Goal: Task Accomplishment & Management: Manage account settings

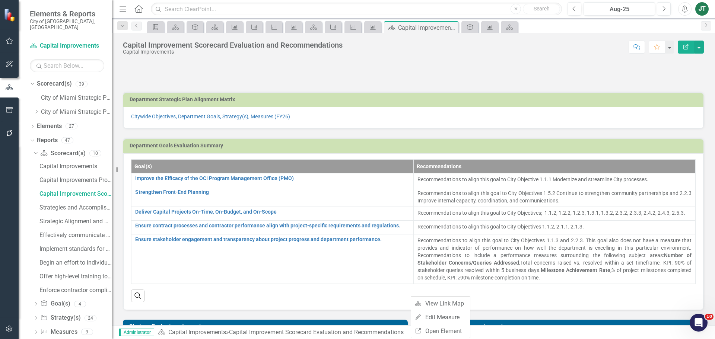
click at [691, 49] on button "Edit Report" at bounding box center [686, 47] width 16 height 13
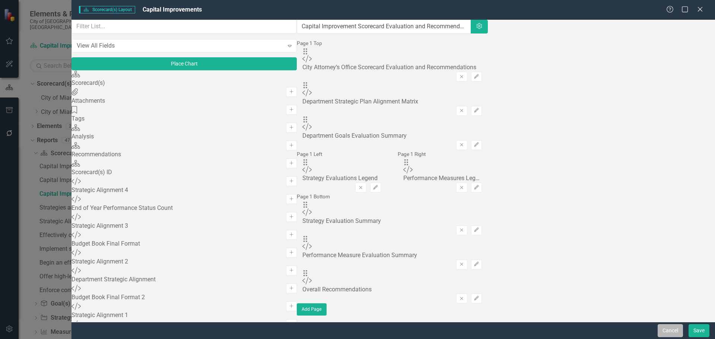
click at [666, 332] on button "Cancel" at bounding box center [670, 331] width 25 height 13
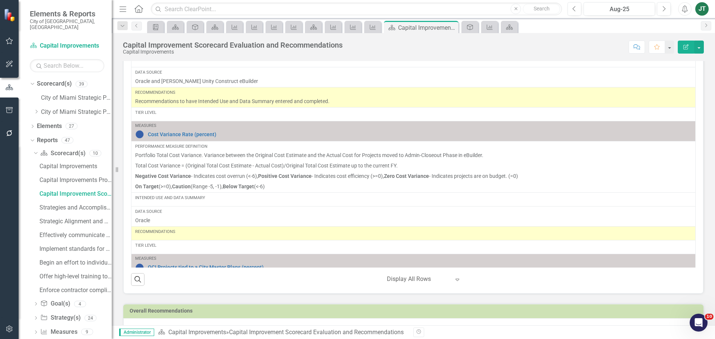
scroll to position [715, 0]
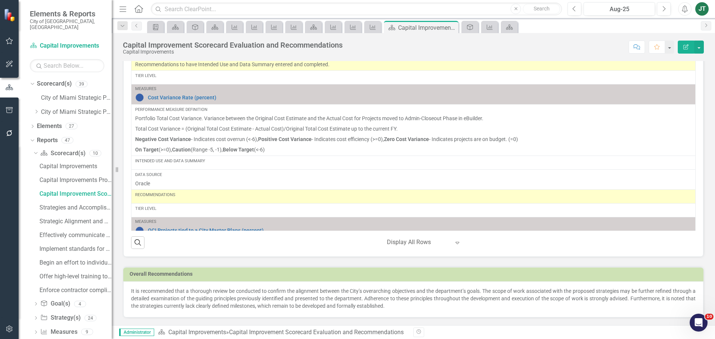
click at [370, 245] on div "‹ Previous 1 (current) › Next Display All Rows Expand" at bounding box center [422, 243] width 142 height 13
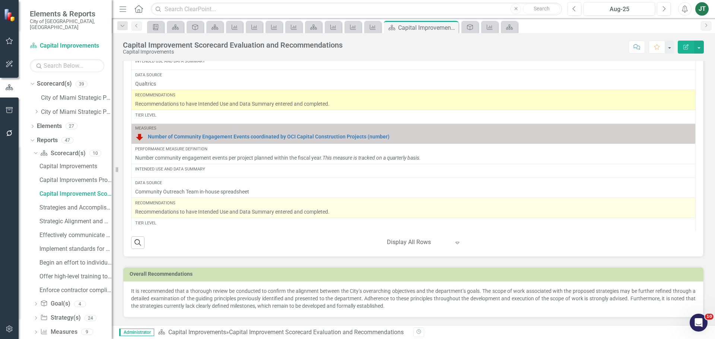
scroll to position [592, 0]
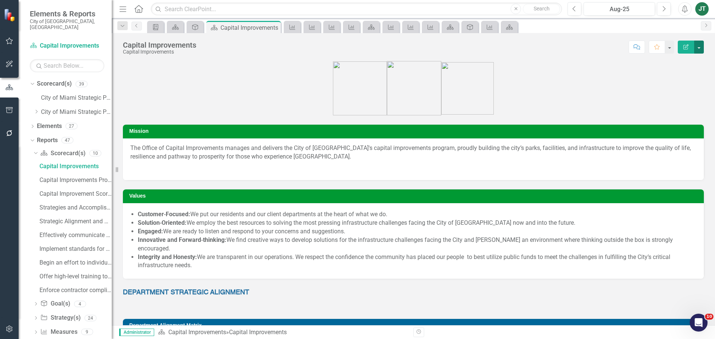
click at [700, 47] on button "button" at bounding box center [700, 47] width 10 height 13
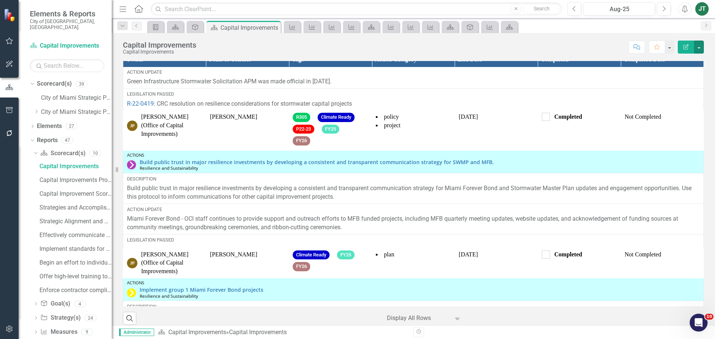
scroll to position [112, 0]
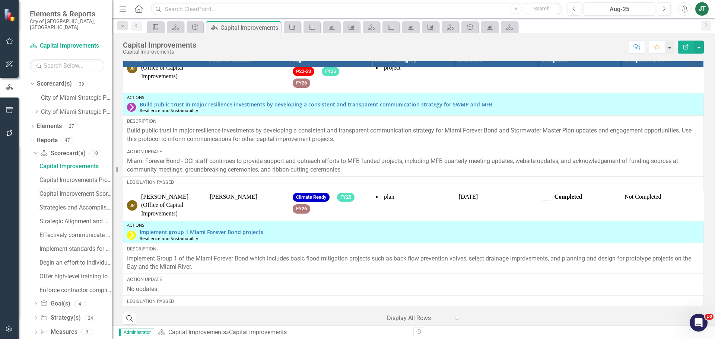
click at [72, 191] on div "Capital Improvement Scorecard Evaluation and Recommendations" at bounding box center [76, 194] width 72 height 7
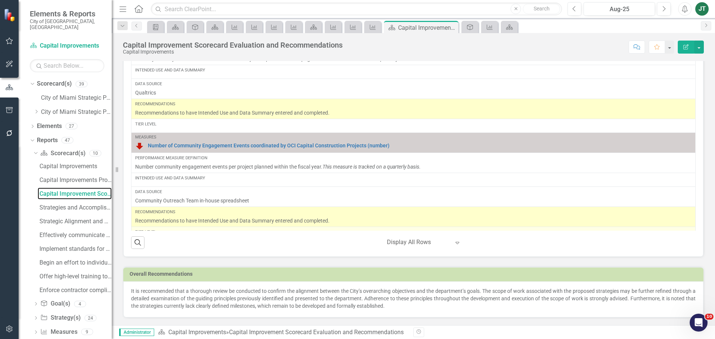
scroll to position [592, 0]
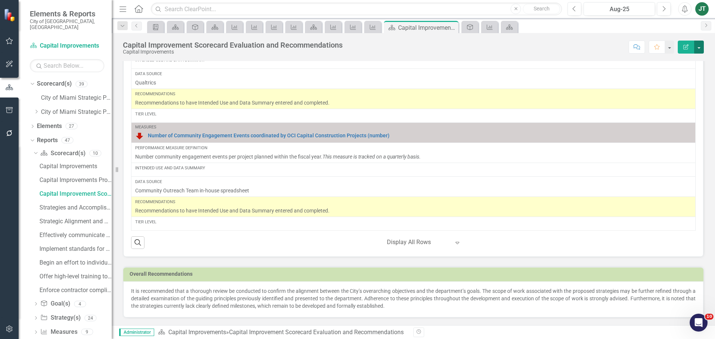
click at [702, 48] on button "button" at bounding box center [700, 47] width 10 height 13
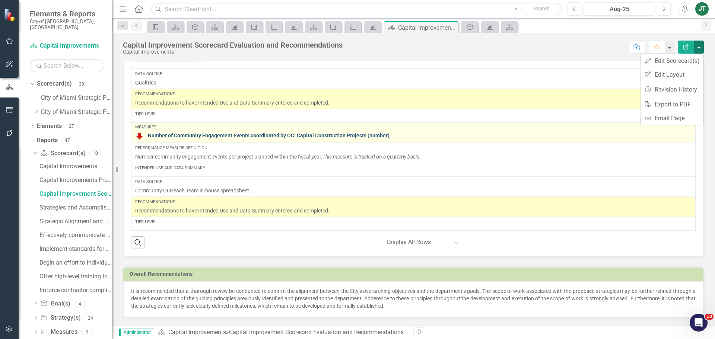
click at [230, 136] on link "Number of Community Engagement Events coordinated by OCI Capital Construction P…" at bounding box center [420, 136] width 544 height 6
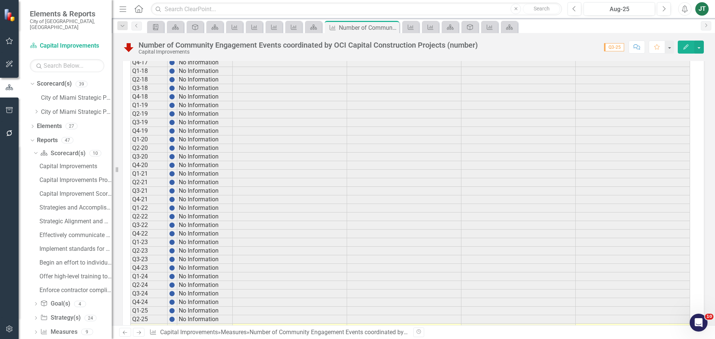
scroll to position [538, 0]
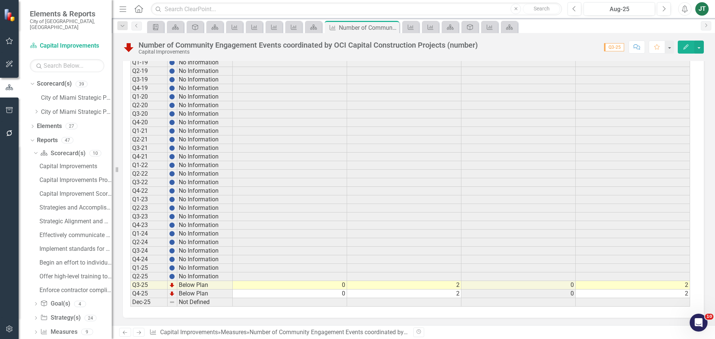
click at [689, 48] on icon "Edit" at bounding box center [686, 46] width 7 height 5
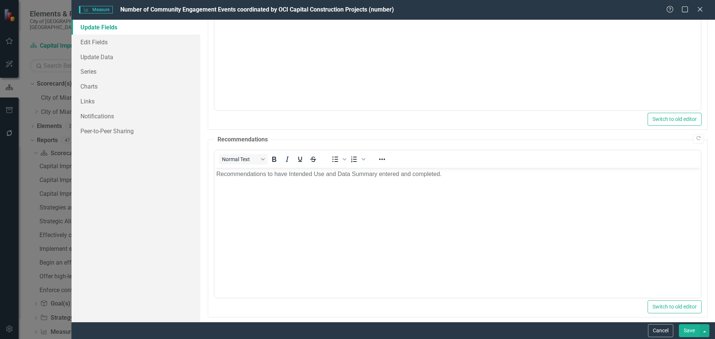
scroll to position [126, 0]
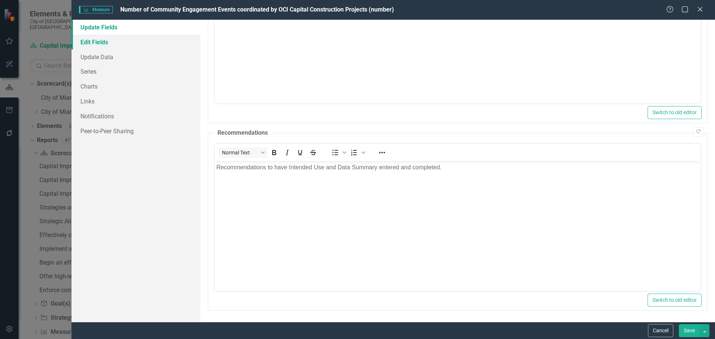
click at [114, 42] on link "Edit Fields" at bounding box center [136, 42] width 129 height 15
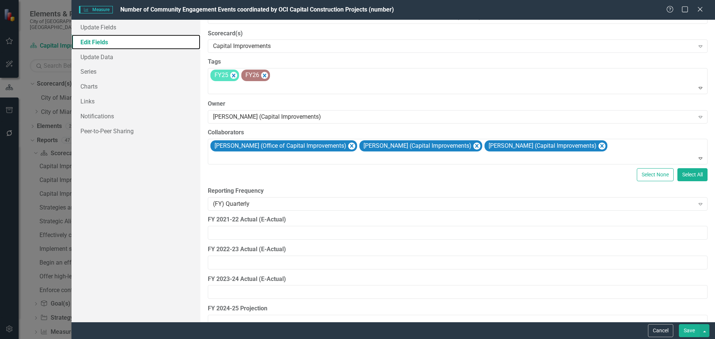
scroll to position [0, 0]
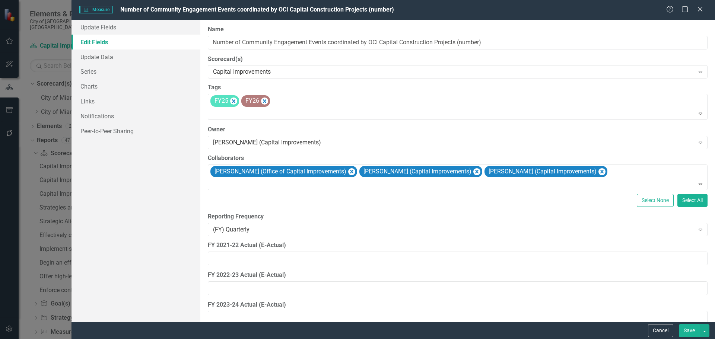
click at [663, 331] on button "Cancel" at bounding box center [660, 331] width 25 height 13
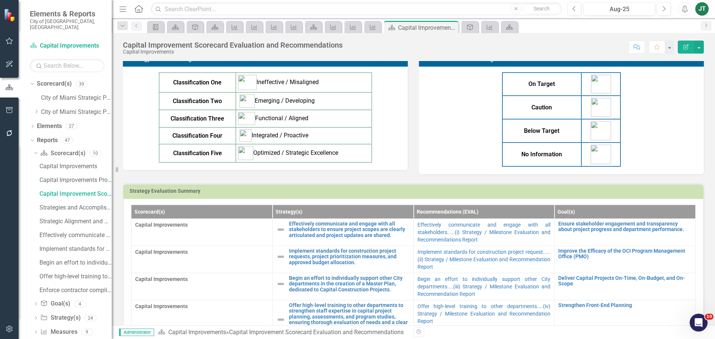
scroll to position [298, 0]
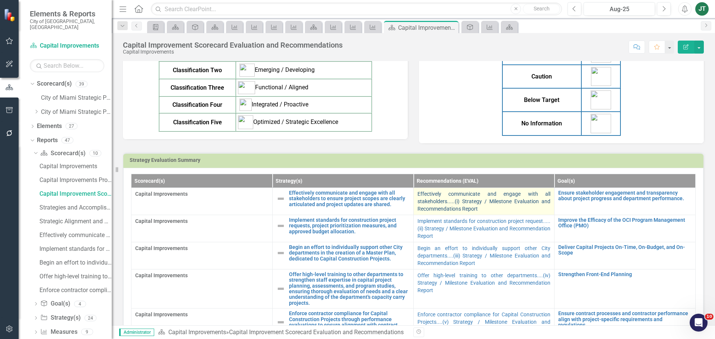
click at [459, 202] on link "Effectively communicate and engage with all stakeholders.....(i) Strategy / Mil…" at bounding box center [484, 201] width 133 height 21
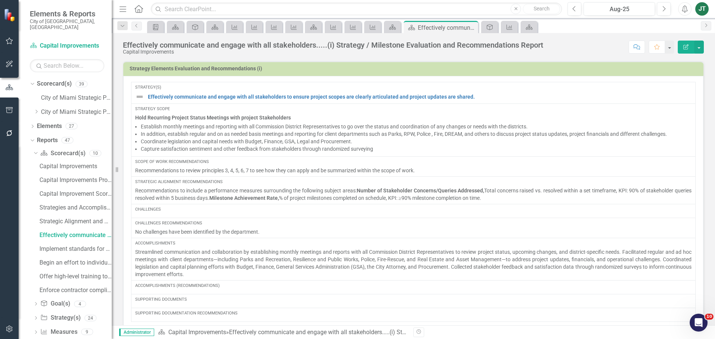
click at [9, 329] on icon "button" at bounding box center [9, 329] width 6 height 7
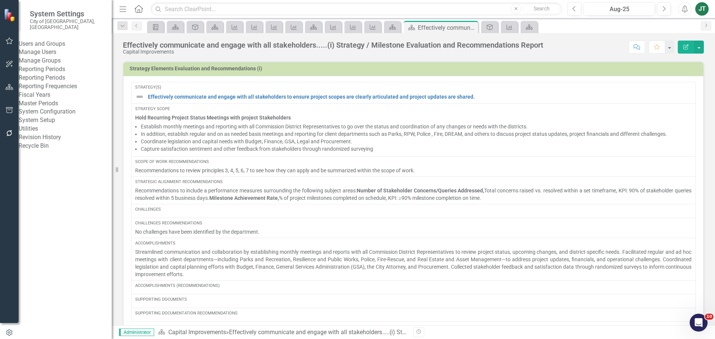
click at [54, 125] on link "System Setup" at bounding box center [65, 120] width 93 height 9
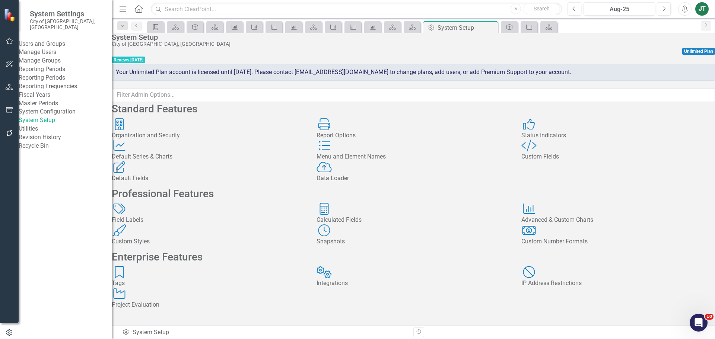
click at [589, 161] on div "Custom Style Custom Fields" at bounding box center [619, 151] width 194 height 22
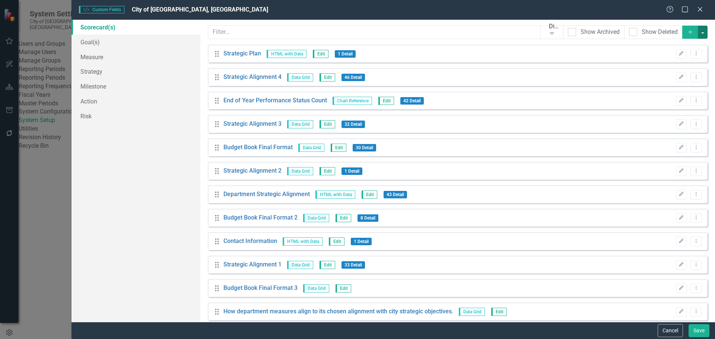
click at [698, 31] on button "button" at bounding box center [703, 32] width 10 height 13
click at [667, 48] on link "Add Add Custom Field" at bounding box center [667, 46] width 72 height 14
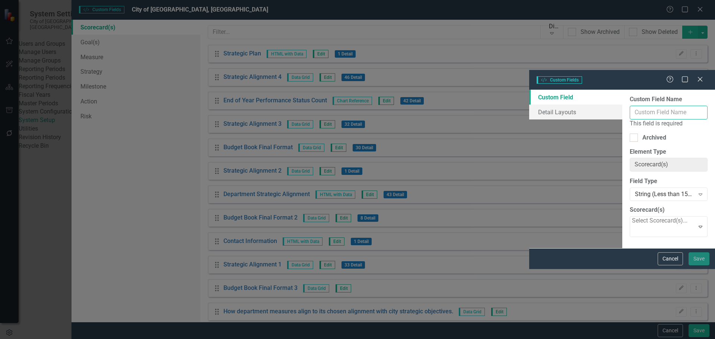
click at [630, 106] on input "Custom Field Name" at bounding box center [669, 113] width 78 height 14
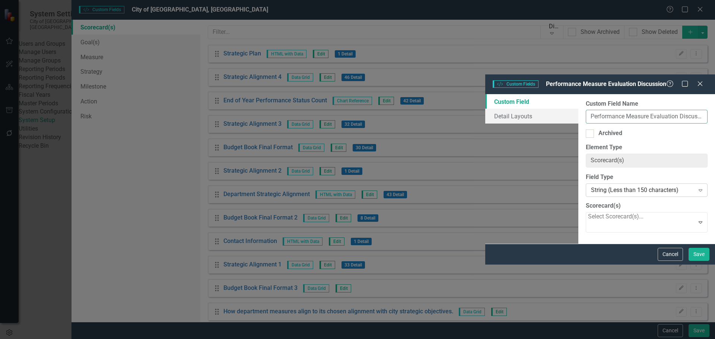
type input "Performance Measure Evaluation Discussion"
click at [591, 186] on div "String (Less than 150 characters)" at bounding box center [642, 190] width 103 height 9
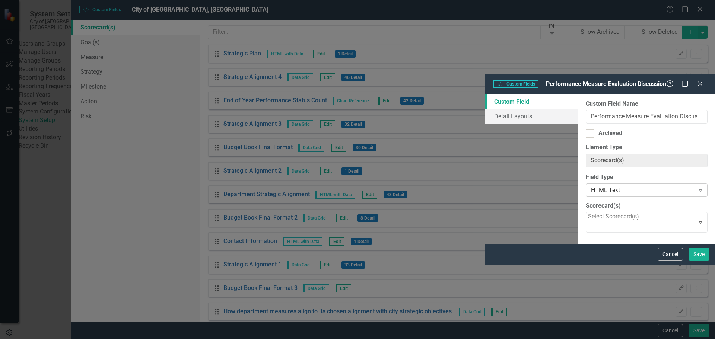
click at [591, 186] on div "HTML Text" at bounding box center [642, 190] width 103 height 9
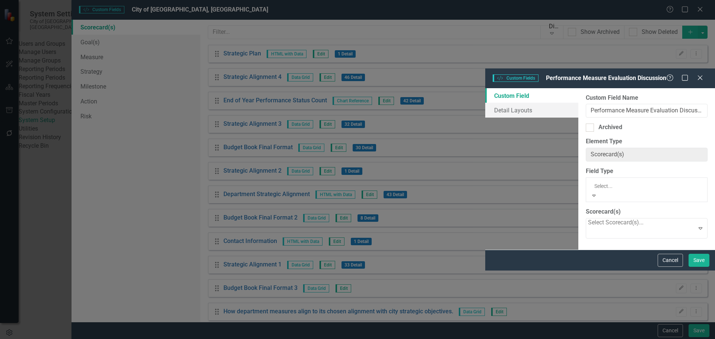
scroll to position [25, 0]
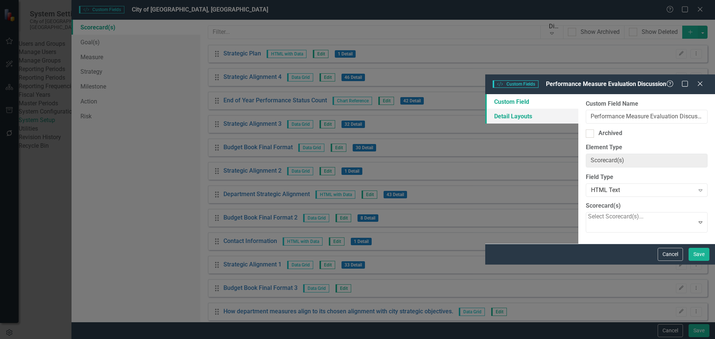
click at [486, 94] on div "Custom Field Detail Layouts" at bounding box center [532, 109] width 93 height 30
click at [486, 109] on link "Detail Layouts" at bounding box center [532, 116] width 93 height 15
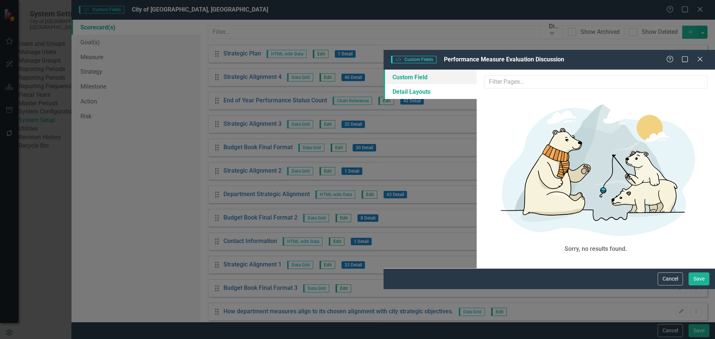
click at [384, 70] on link "Custom Field" at bounding box center [430, 77] width 93 height 15
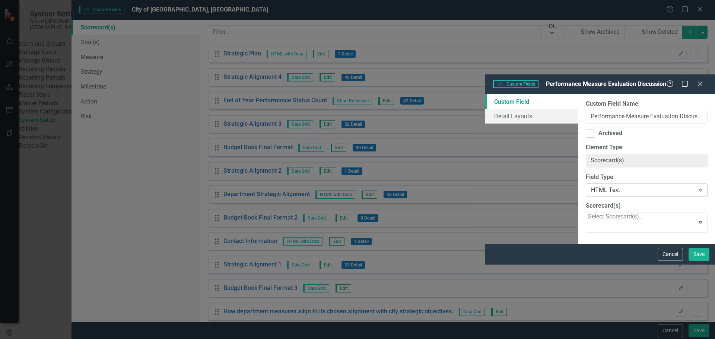
click at [591, 186] on div "HTML Text" at bounding box center [642, 190] width 103 height 9
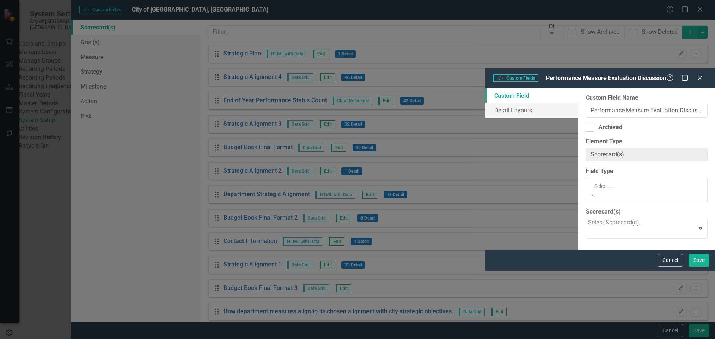
scroll to position [120, 0]
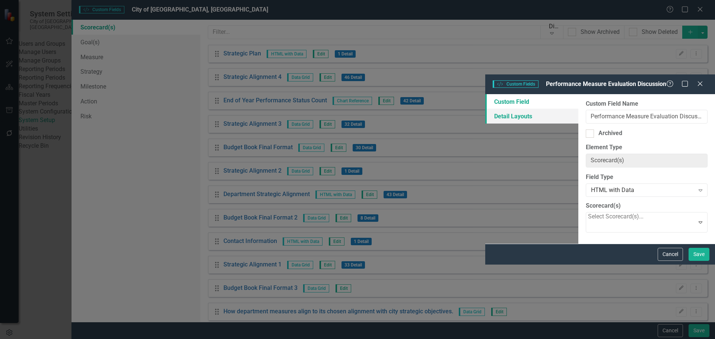
click at [486, 109] on link "Detail Layouts" at bounding box center [532, 116] width 93 height 15
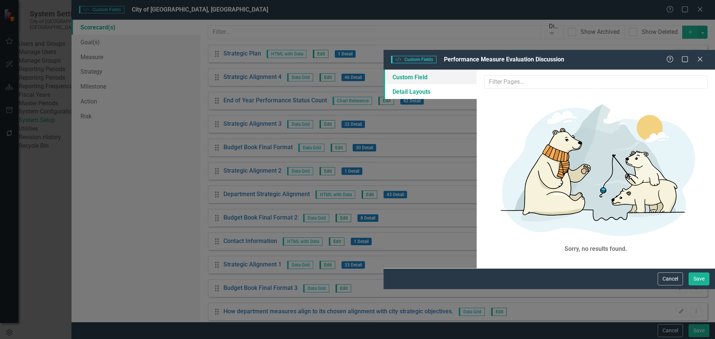
click at [384, 70] on link "Custom Field" at bounding box center [430, 77] width 93 height 15
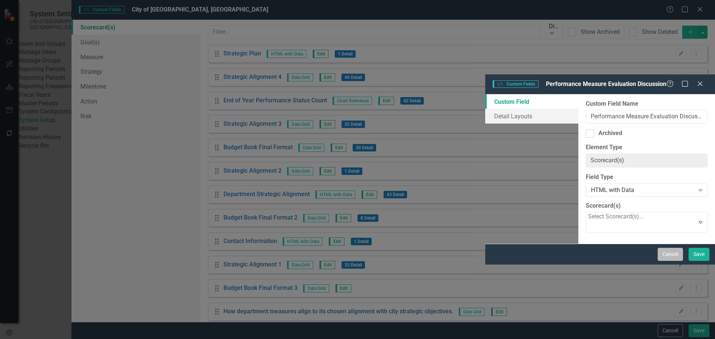
click at [672, 261] on button "Cancel" at bounding box center [670, 254] width 25 height 13
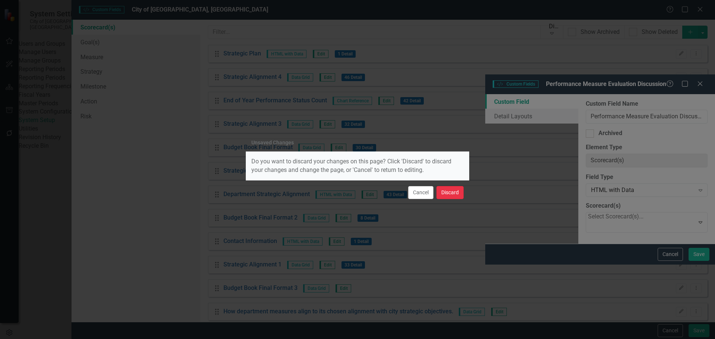
click at [445, 192] on button "Discard" at bounding box center [450, 192] width 27 height 13
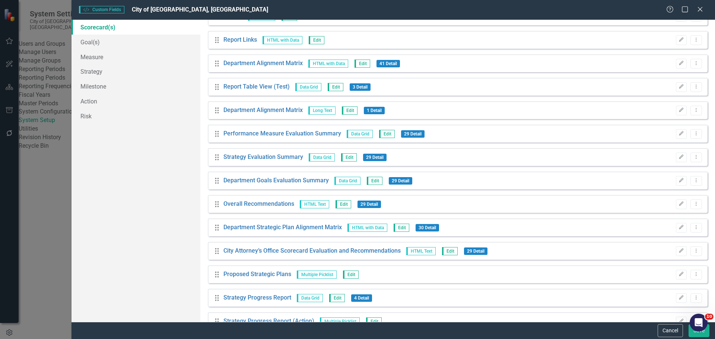
scroll to position [1528, 0]
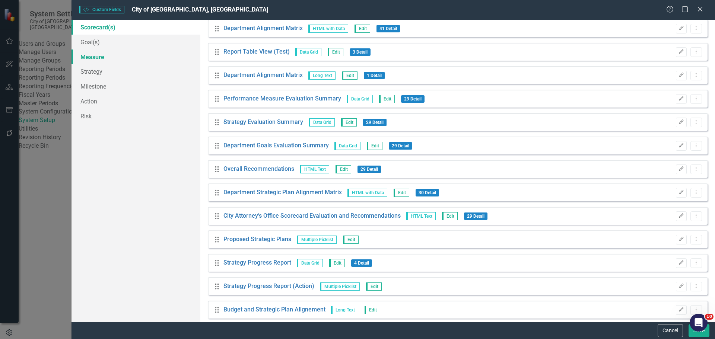
click at [97, 59] on link "Measure" at bounding box center [136, 57] width 129 height 15
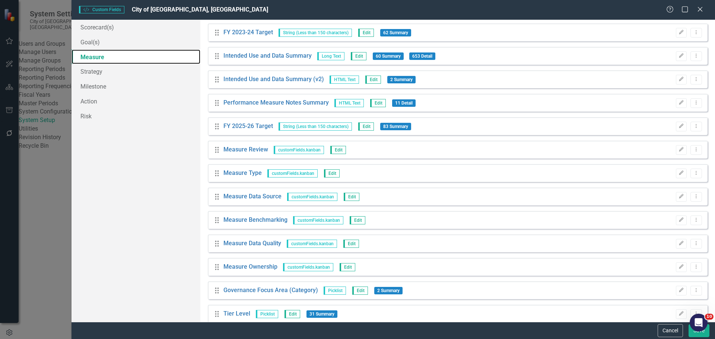
scroll to position [362, 0]
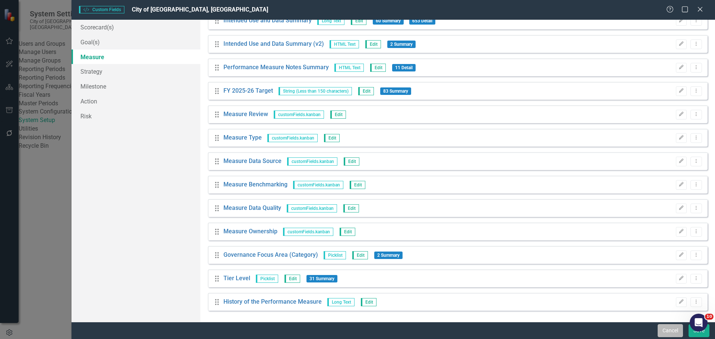
click at [671, 333] on button "Cancel" at bounding box center [670, 331] width 25 height 13
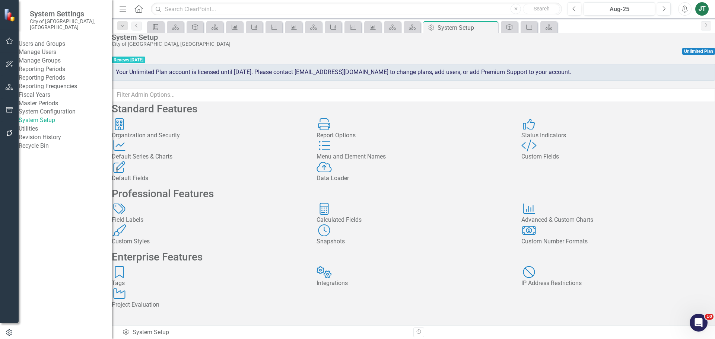
scroll to position [101, 0]
click at [8, 88] on icon "button" at bounding box center [10, 87] width 8 height 6
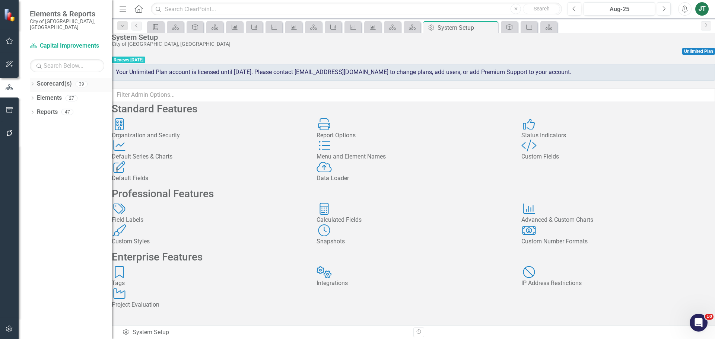
click at [43, 78] on div "Scorecard(s)" at bounding box center [54, 84] width 35 height 12
click at [43, 80] on link "Scorecard(s)" at bounding box center [54, 84] width 35 height 9
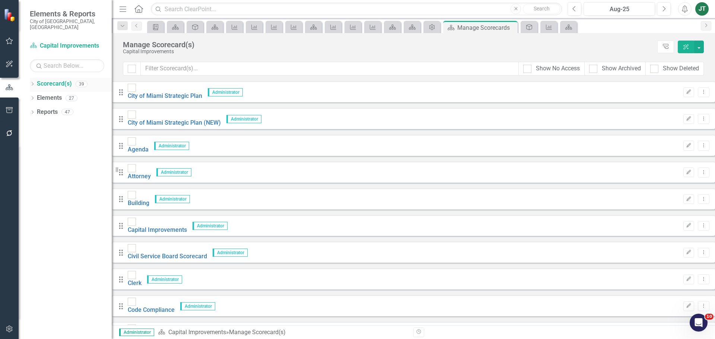
click at [31, 83] on icon "Dropdown" at bounding box center [32, 85] width 5 height 4
click at [44, 108] on link "City of Miami Strategic Plan (NEW)" at bounding box center [76, 112] width 71 height 9
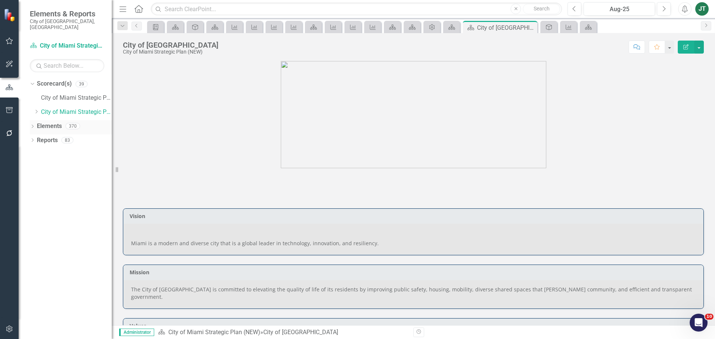
click at [32, 125] on icon "Dropdown" at bounding box center [32, 127] width 5 height 4
click at [60, 164] on link "Measure Measures" at bounding box center [59, 168] width 37 height 9
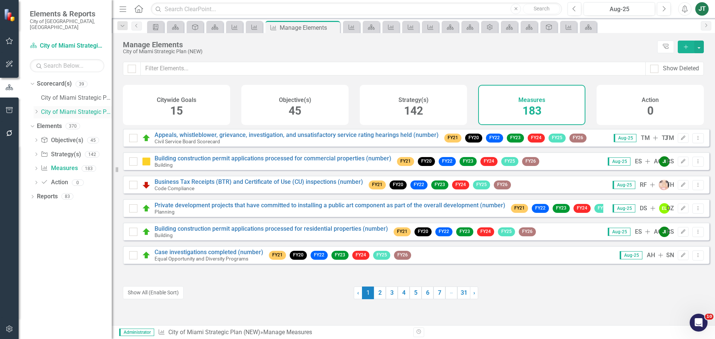
click at [38, 110] on icon "Dropdown" at bounding box center [37, 112] width 6 height 4
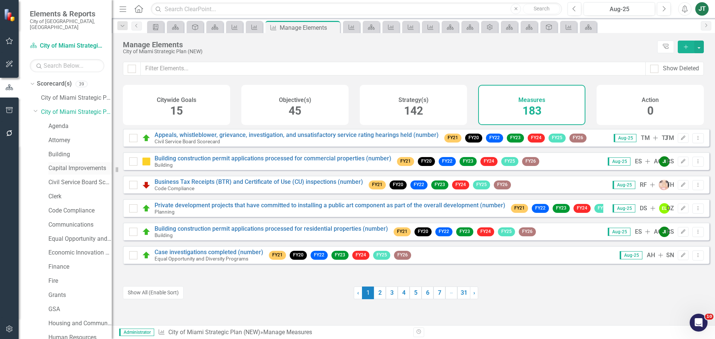
click at [65, 164] on link "Capital Improvements" at bounding box center [79, 168] width 63 height 9
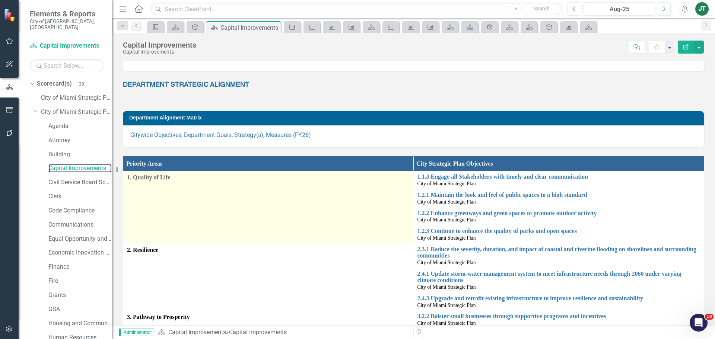
scroll to position [224, 0]
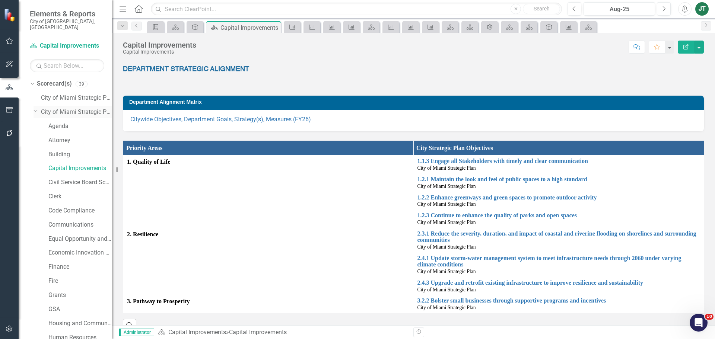
click at [36, 108] on icon "Dropdown" at bounding box center [36, 111] width 4 height 6
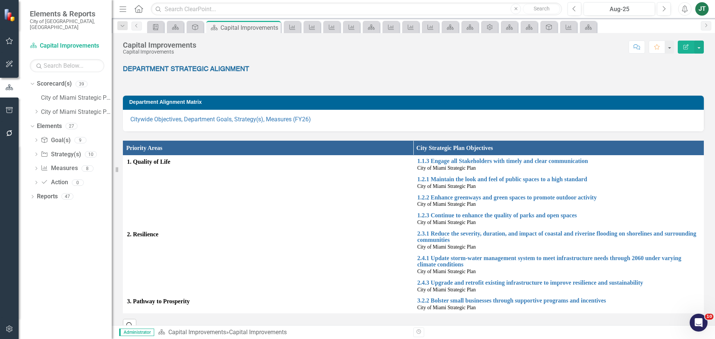
click at [28, 191] on div "Dropdown Scorecard(s) 39 City of Miami Strategic Plan Dropdown City of Miami St…" at bounding box center [65, 209] width 93 height 262
click at [32, 195] on icon at bounding box center [33, 196] width 2 height 3
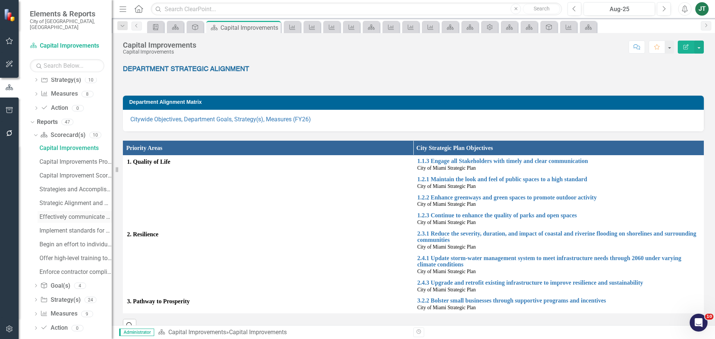
scroll to position [77, 0]
click at [68, 170] on div "Capital Improvement Scorecard Evaluation and Recommendations" at bounding box center [76, 173] width 72 height 7
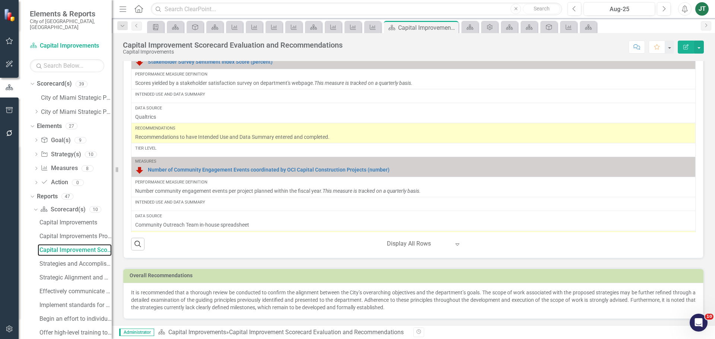
scroll to position [715, 0]
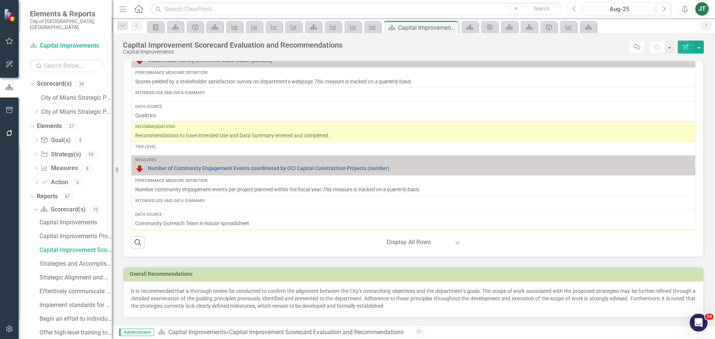
click at [652, 281] on div "Overall Recommendations" at bounding box center [413, 274] width 581 height 15
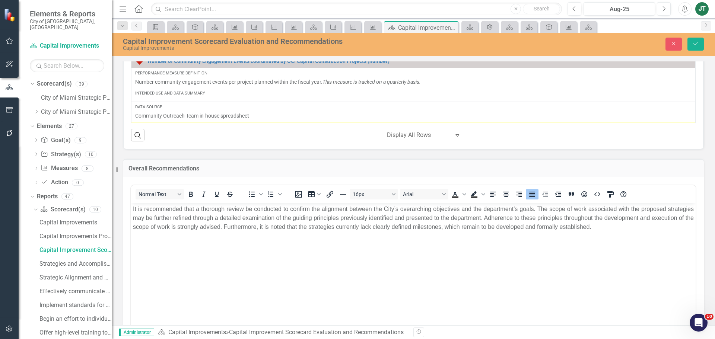
scroll to position [867, 0]
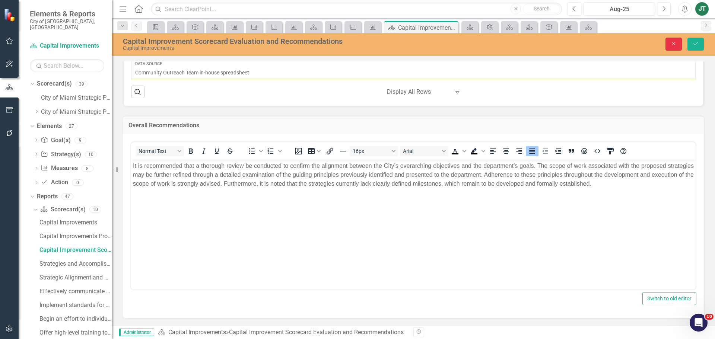
click at [677, 45] on icon "Close" at bounding box center [674, 43] width 7 height 5
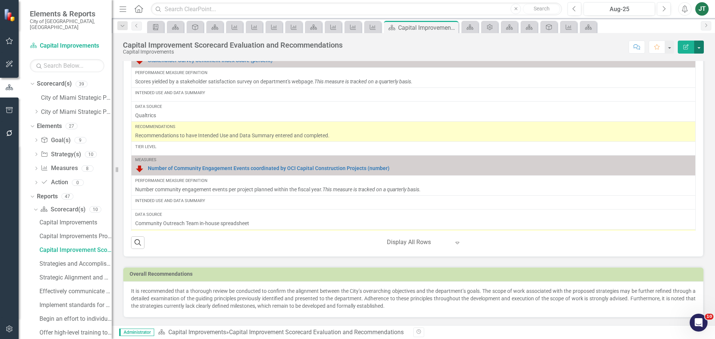
click at [702, 47] on button "button" at bounding box center [700, 47] width 10 height 13
click at [663, 73] on link "Edit Report Edit Layout" at bounding box center [672, 75] width 63 height 14
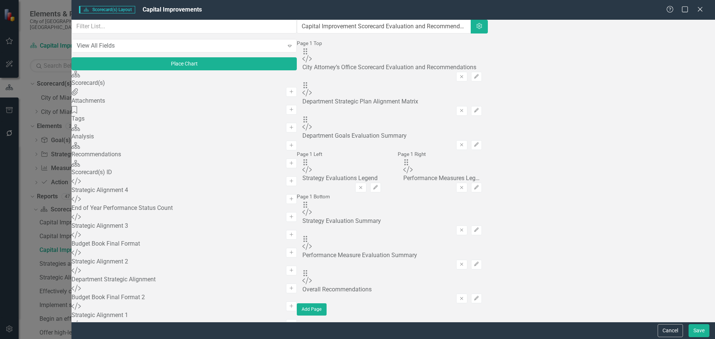
scroll to position [2187, 0]
drag, startPoint x: 680, startPoint y: 329, endPoint x: 493, endPoint y: 261, distance: 199.6
click at [680, 329] on button "Cancel" at bounding box center [670, 331] width 25 height 13
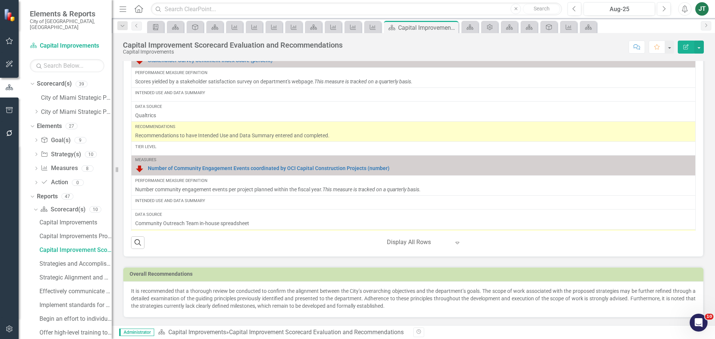
click at [9, 330] on icon "button" at bounding box center [10, 329] width 8 height 6
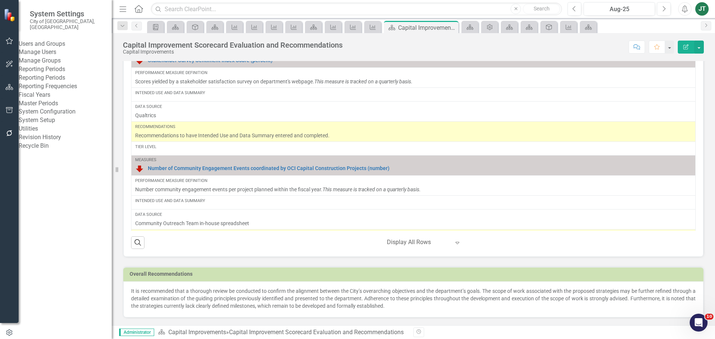
click at [47, 125] on link "System Setup" at bounding box center [65, 120] width 93 height 9
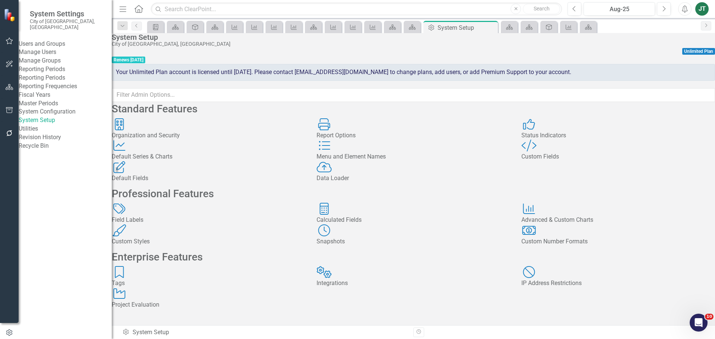
click at [80, 99] on link "Fiscal Years" at bounding box center [65, 95] width 93 height 9
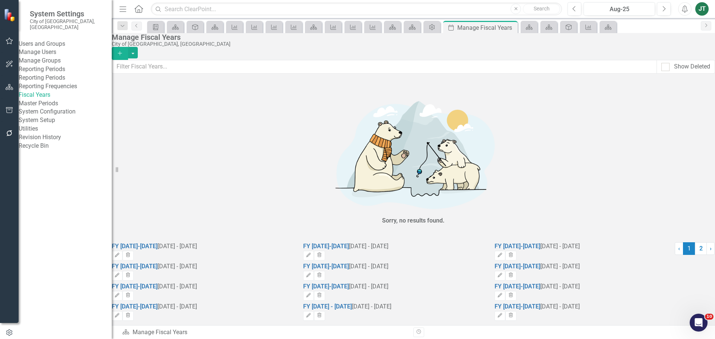
click at [80, 99] on link "Fiscal Years" at bounding box center [65, 95] width 93 height 9
click at [42, 125] on link "System Setup" at bounding box center [65, 120] width 93 height 9
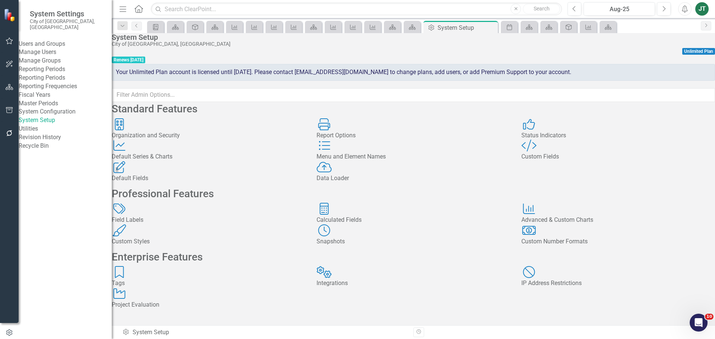
click at [564, 161] on div "Custom Style Custom Fields" at bounding box center [619, 151] width 194 height 22
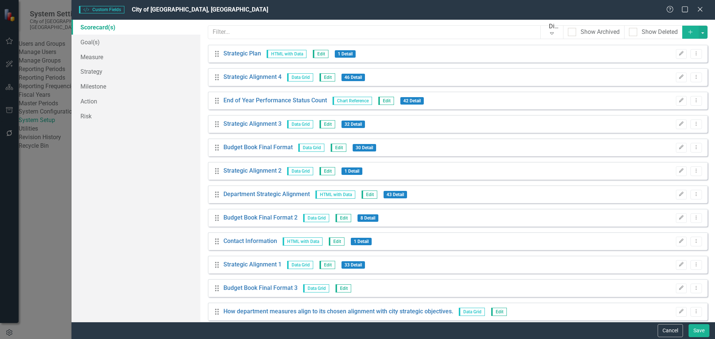
click at [688, 32] on icon "Add" at bounding box center [691, 31] width 7 height 5
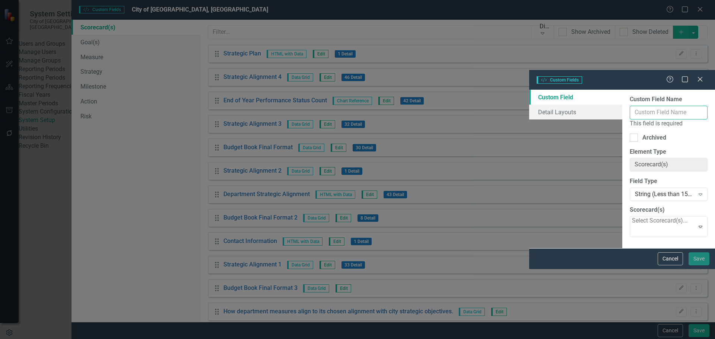
click at [630, 106] on input "Custom Field Name" at bounding box center [669, 113] width 78 height 14
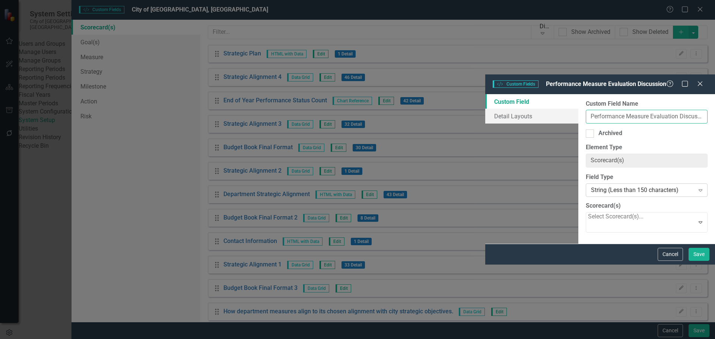
type input "Performance Measure Evaluation Discussion"
click at [591, 186] on div "String (Less than 150 characters)" at bounding box center [642, 190] width 103 height 9
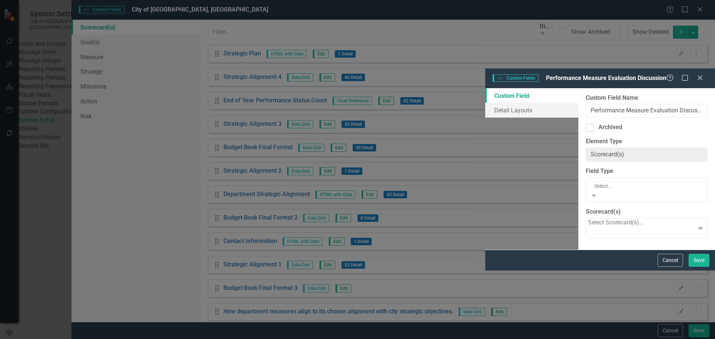
scroll to position [149, 0]
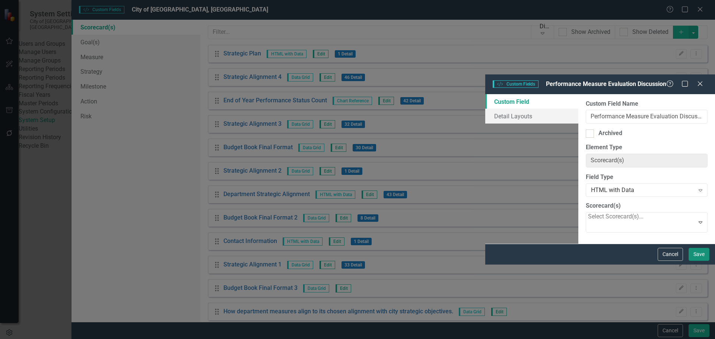
click at [703, 261] on button "Save" at bounding box center [699, 254] width 21 height 13
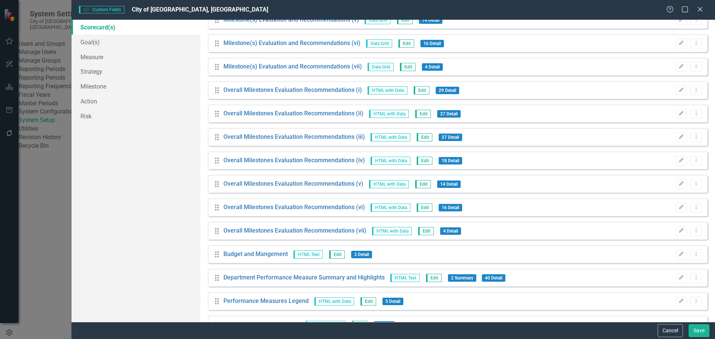
scroll to position [2357, 0]
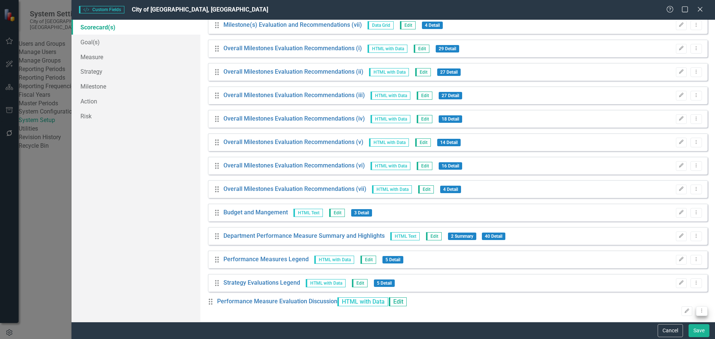
click at [696, 307] on button "Dropdown Menu" at bounding box center [702, 312] width 12 height 10
click at [644, 263] on link "Edit Edit Custom Field" at bounding box center [656, 263] width 79 height 14
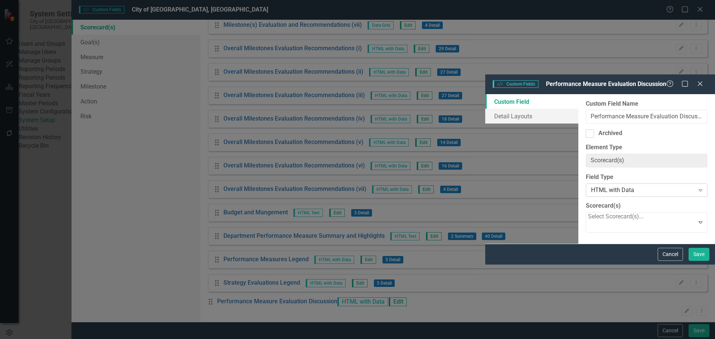
click at [586, 184] on div "HTML with Data Expand" at bounding box center [647, 190] width 122 height 13
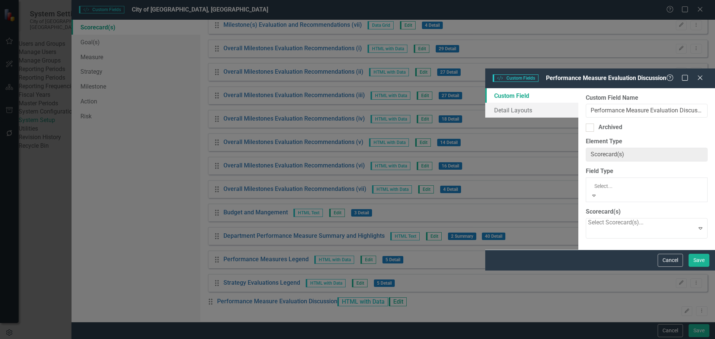
scroll to position [0, 0]
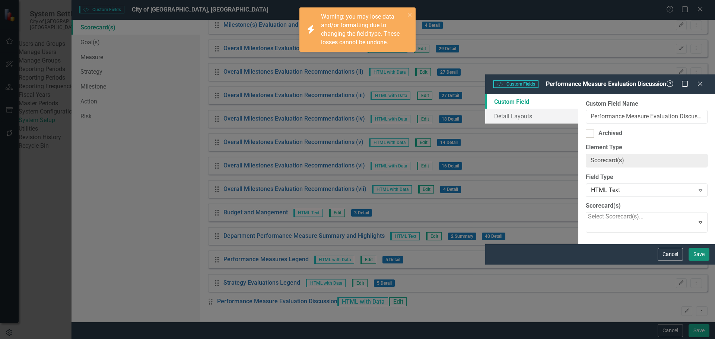
click at [698, 261] on button "Save" at bounding box center [699, 254] width 21 height 13
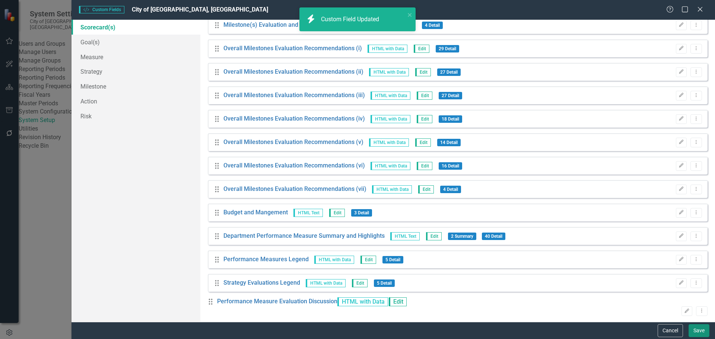
click at [693, 327] on button "Save" at bounding box center [699, 331] width 21 height 13
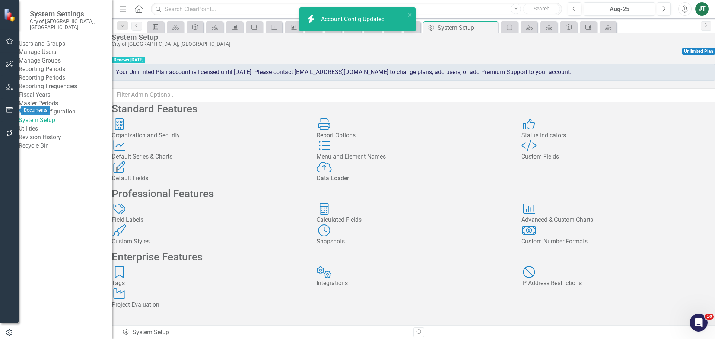
click at [8, 110] on icon "button" at bounding box center [10, 110] width 8 height 6
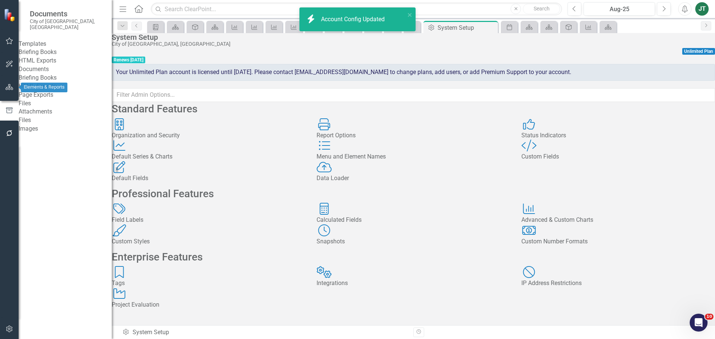
click at [5, 89] on button "button" at bounding box center [9, 88] width 17 height 16
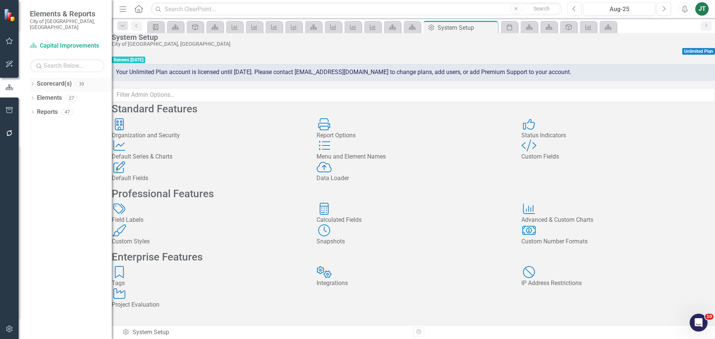
click at [34, 83] on icon "Dropdown" at bounding box center [32, 85] width 5 height 4
click at [39, 110] on icon "Dropdown" at bounding box center [37, 112] width 6 height 4
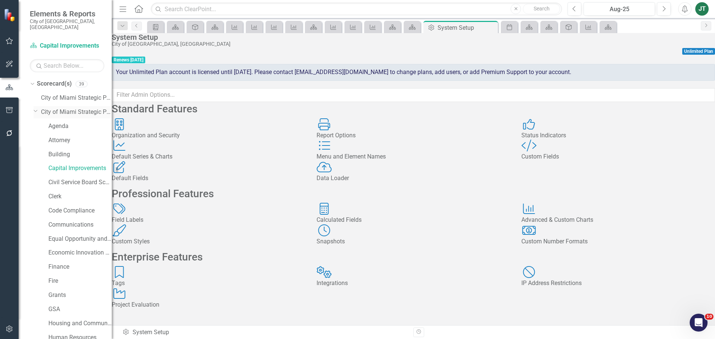
click at [35, 108] on icon "Dropdown" at bounding box center [36, 111] width 4 height 6
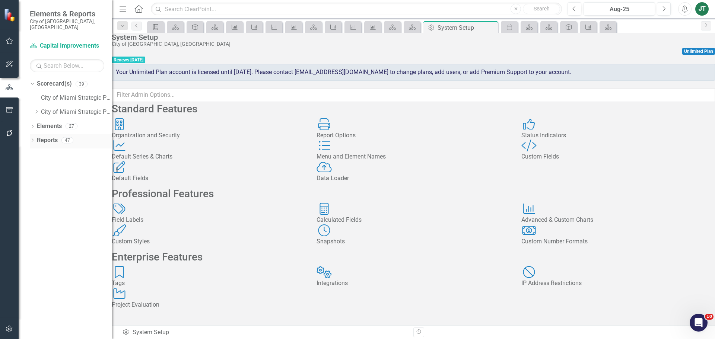
click at [41, 136] on link "Reports" at bounding box center [47, 140] width 21 height 9
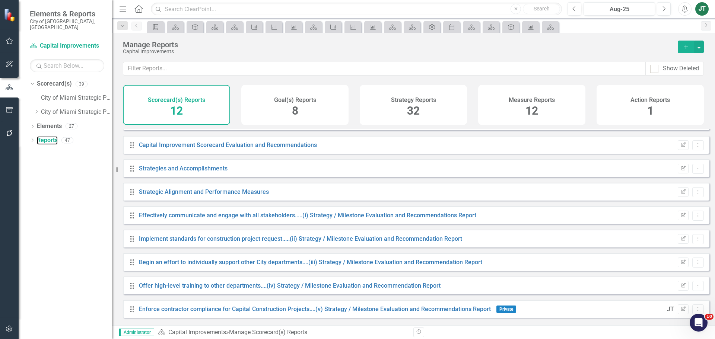
scroll to position [91, 0]
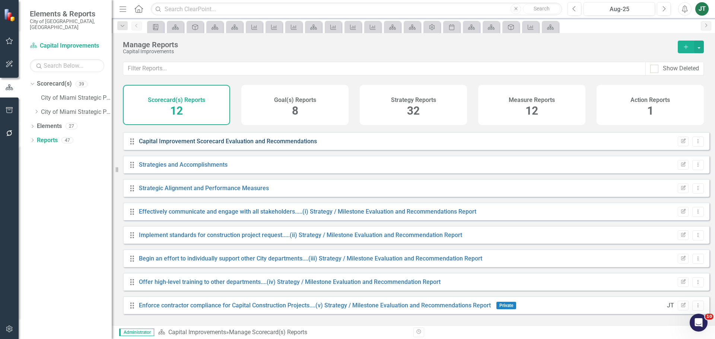
click at [259, 145] on link "Capital Improvement Scorecard Evaluation and Recommendations" at bounding box center [228, 141] width 178 height 7
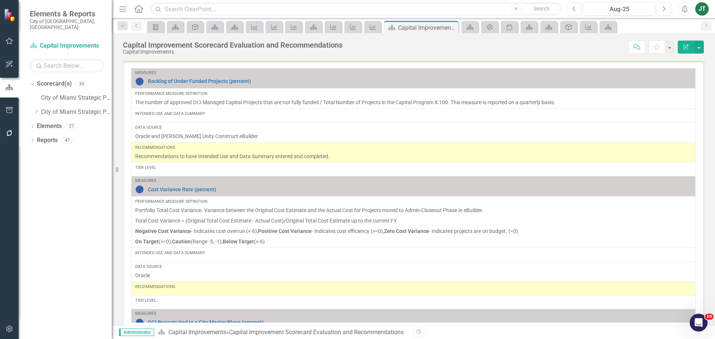
scroll to position [715, 0]
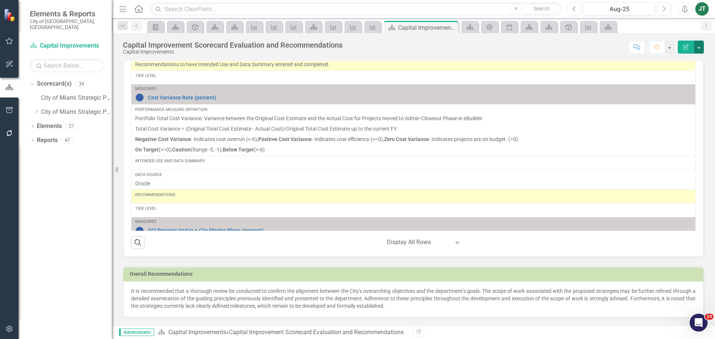
drag, startPoint x: 699, startPoint y: 45, endPoint x: 695, endPoint y: 52, distance: 7.9
click at [700, 45] on button "button" at bounding box center [700, 47] width 10 height 13
click at [683, 72] on link "Edit Report Edit Layout" at bounding box center [672, 75] width 63 height 14
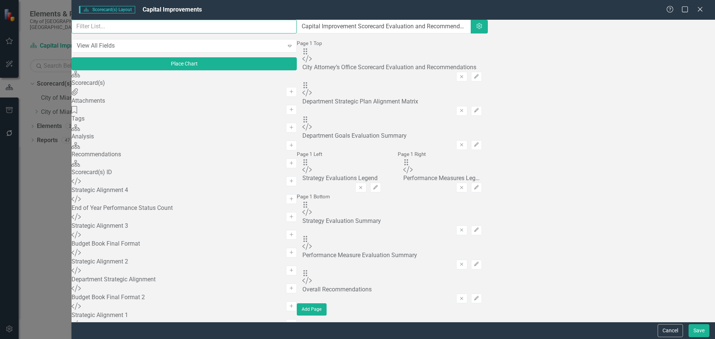
click at [165, 34] on input "text" at bounding box center [184, 27] width 225 height 14
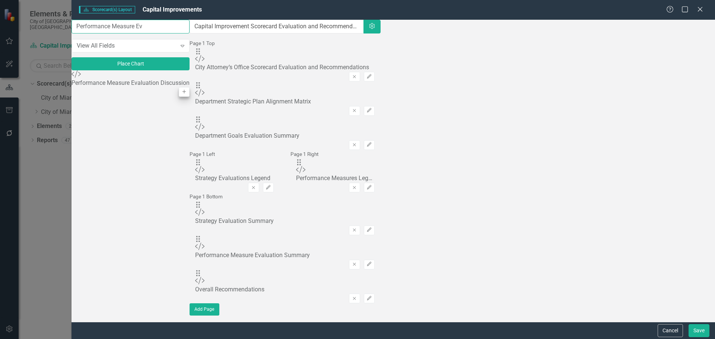
type input "Performance Measure Ev"
click at [190, 95] on button "Add" at bounding box center [184, 92] width 11 height 10
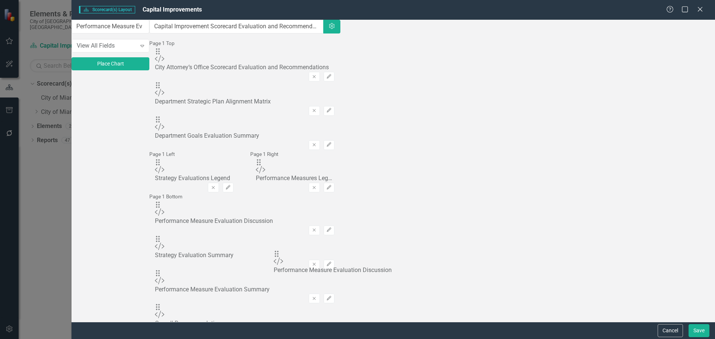
drag, startPoint x: 257, startPoint y: 72, endPoint x: 281, endPoint y: 255, distance: 184.1
drag, startPoint x: 698, startPoint y: 332, endPoint x: 693, endPoint y: 268, distance: 63.9
click at [692, 273] on form "Scorecard(s) Scorecard(s) Layout Capital Improvements Help Maximize Close Perfo…" at bounding box center [394, 169] width 644 height 339
click at [335, 294] on button "Edit" at bounding box center [329, 299] width 11 height 10
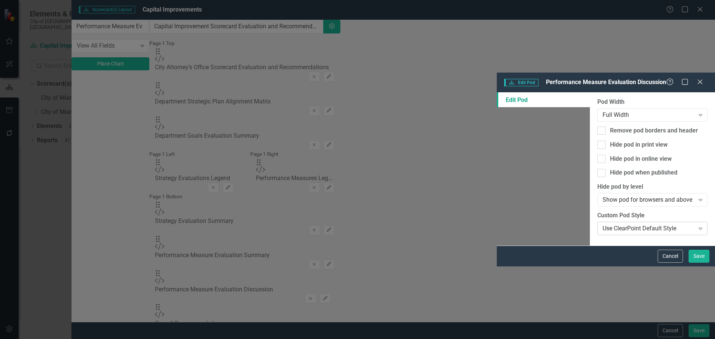
click at [603, 225] on div "Use ClearPoint Default Style" at bounding box center [649, 229] width 92 height 9
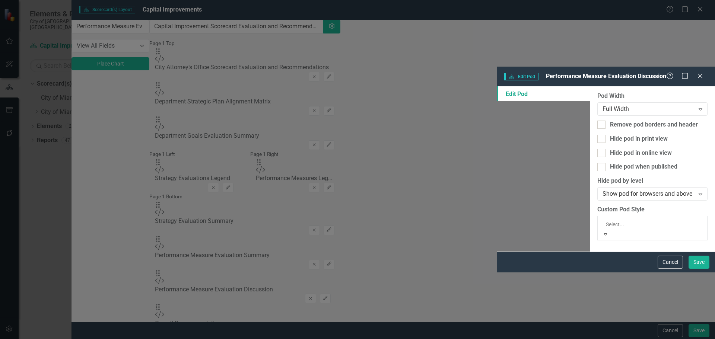
scroll to position [0, 0]
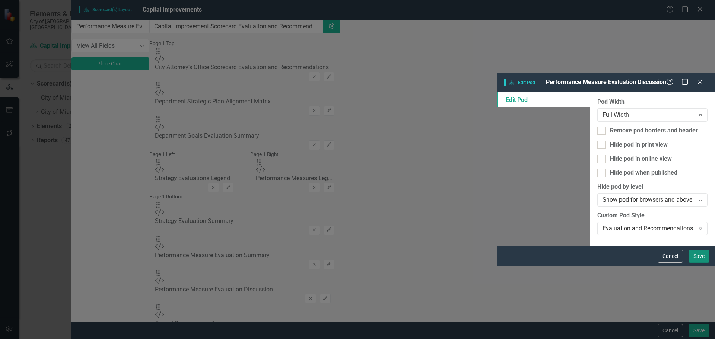
click at [694, 263] on button "Save" at bounding box center [699, 256] width 21 height 13
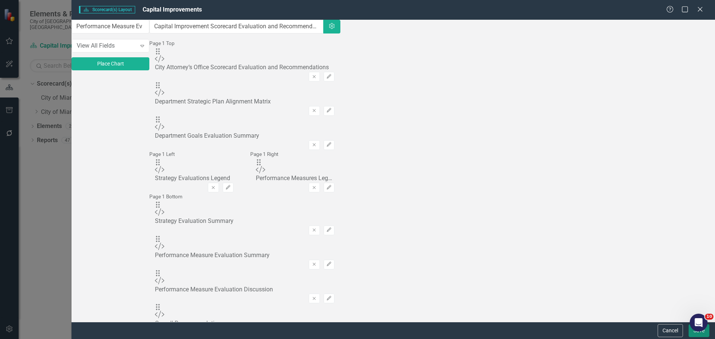
click at [695, 335] on button "Save" at bounding box center [699, 331] width 21 height 13
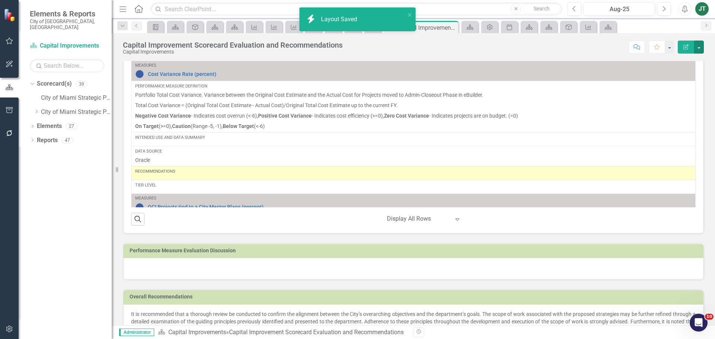
scroll to position [762, 0]
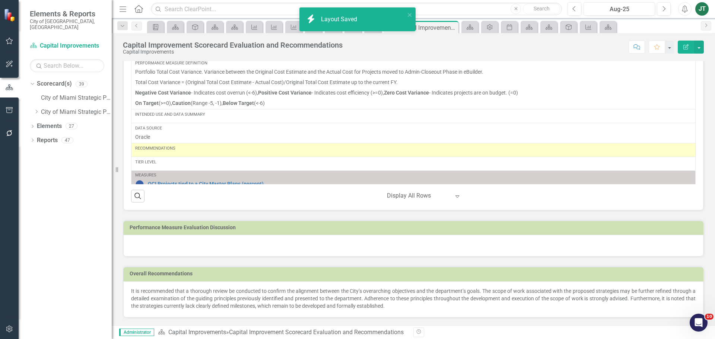
click at [206, 244] on div at bounding box center [413, 246] width 581 height 22
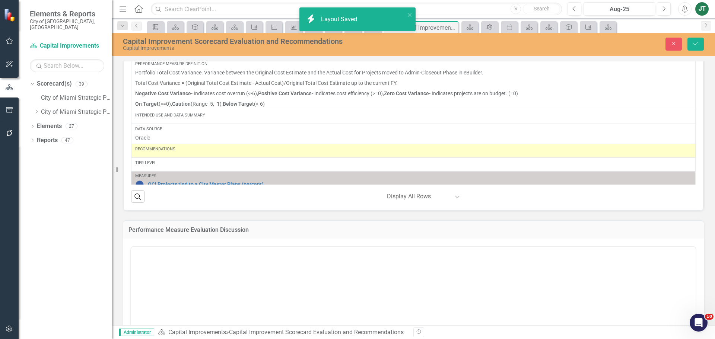
scroll to position [0, 0]
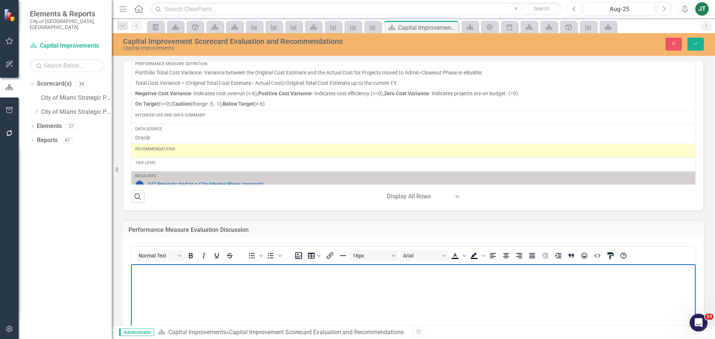
click at [145, 278] on body "Rich Text Area. Press ALT-0 for help." at bounding box center [413, 320] width 565 height 112
click at [280, 269] on p "Highlights of the Discussion on Performance Measures: Backlog of und" at bounding box center [413, 270] width 561 height 9
click at [133, 270] on p "Highlights of the Discussion on Performance Measures: Backlog of und" at bounding box center [413, 270] width 561 height 9
click at [149, 271] on p "Septemer 18th, 2025 - Highlights of the Discussion on Performance Measures: Bac…" at bounding box center [413, 270] width 561 height 9
click at [152, 271] on p "Septemer 18th, 2025 - Highlights of the Discussion on Performance Measures: Bac…" at bounding box center [413, 270] width 561 height 9
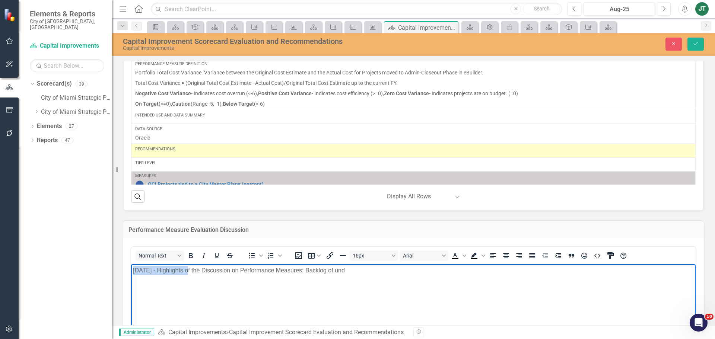
drag, startPoint x: 193, startPoint y: 270, endPoint x: 103, endPoint y: 275, distance: 90.7
click at [131, 275] on html "September 18th, 2025 - Highlights of the Discussion on Performance Measures: Ba…" at bounding box center [413, 320] width 565 height 112
click at [191, 256] on icon "Bold" at bounding box center [191, 255] width 4 height 5
click at [225, 272] on p "September 18th, 2025 - Highlights of the Discussion on Performance Measures: Ba…" at bounding box center [413, 270] width 561 height 9
click at [404, 269] on p "September 18th, 2025 - Highlights of the Discussion on Performance Measures: Ba…" at bounding box center [413, 270] width 561 height 9
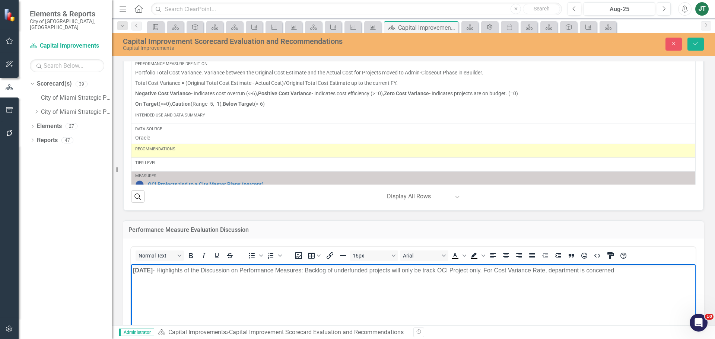
click at [658, 270] on p "September 18th, 2025 - Highlights of the Discussion on Performance Measures: Ba…" at bounding box center [413, 270] width 561 height 9
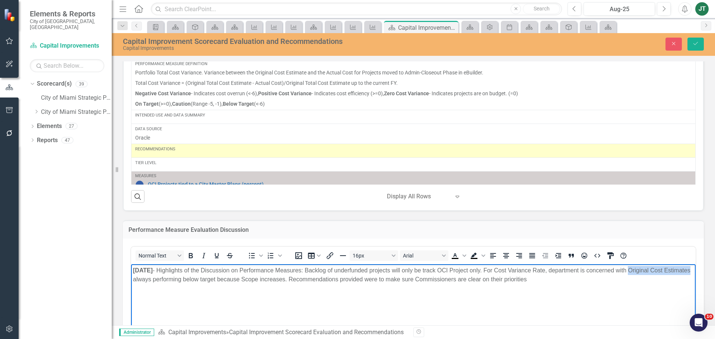
drag, startPoint x: 196, startPoint y: 279, endPoint x: 253, endPoint y: 547, distance: 274.1
click at [131, 284] on html "September 18th, 2025 - Highlights of the Discussion on Performance Measures: Ba…" at bounding box center [413, 320] width 565 height 112
drag, startPoint x: 279, startPoint y: 279, endPoint x: 298, endPoint y: 277, distance: 18.8
click at [279, 279] on p "September 18th, 2025 - Highlights of the Discussion on Performance Measures: Ba…" at bounding box center [413, 275] width 561 height 18
drag, startPoint x: 323, startPoint y: 279, endPoint x: 328, endPoint y: 278, distance: 4.6
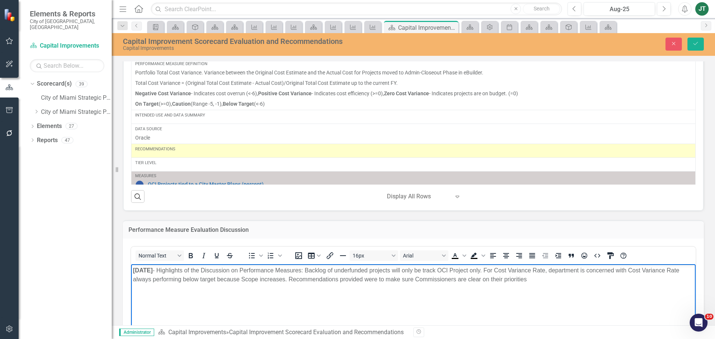
click at [324, 279] on p "September 18th, 2025 - Highlights of the Discussion on Performance Measures: Ba…" at bounding box center [413, 275] width 561 height 18
click at [279, 278] on p "September 18th, 2025 - Highlights of the Discussion on Performance Measures: Ba…" at bounding box center [413, 275] width 561 height 18
click at [330, 278] on p "September 18th, 2025 - Highlights of the Discussion on Performance Measures: Ba…" at bounding box center [413, 275] width 561 height 18
click at [365, 278] on p "September 18th, 2025 - Highlights of the Discussion on Performance Measures: Ba…" at bounding box center [413, 275] width 561 height 18
drag, startPoint x: 385, startPoint y: 278, endPoint x: 380, endPoint y: 280, distance: 4.7
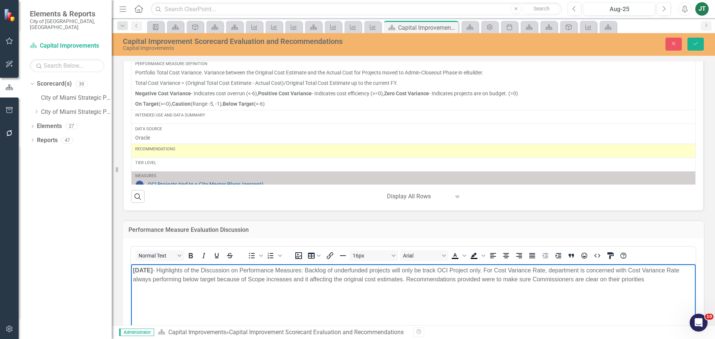
click at [385, 279] on p "September 18th, 2025 - Highlights of the Discussion on Performance Measures: Ba…" at bounding box center [413, 275] width 561 height 18
drag, startPoint x: 326, startPoint y: 281, endPoint x: 346, endPoint y: 279, distance: 19.8
click at [328, 281] on p "September 18th, 2025 - Highlights of the Discussion on Performance Measures: Ba…" at bounding box center [413, 275] width 561 height 18
click at [361, 279] on p "September 18th, 2025 - Highlights of the Discussion on Performance Measures: Ba…" at bounding box center [413, 275] width 561 height 18
click at [330, 279] on p "September 18th, 2025 - Highlights of the Discussion on Performance Measures: Ba…" at bounding box center [413, 275] width 561 height 18
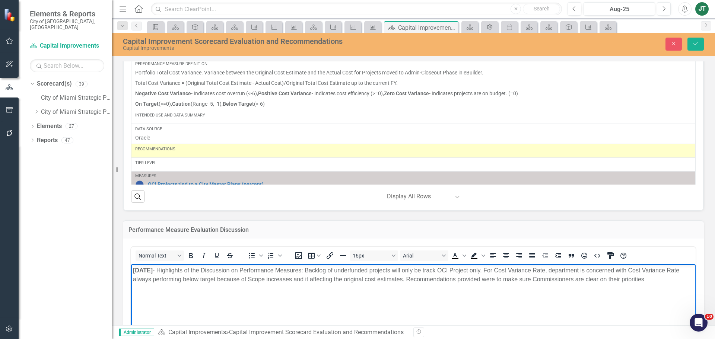
click at [291, 277] on p "September 18th, 2025 - Highlights of the Discussion on Performance Measures: Ba…" at bounding box center [413, 275] width 561 height 18
click at [498, 279] on p "September 18th, 2025 - Highlights of the Discussion on Performance Measures: Ba…" at bounding box center [413, 275] width 561 height 18
click at [530, 279] on p "September 18th, 2025 - Highlights of the Discussion on Performance Measures: Ba…" at bounding box center [413, 275] width 561 height 18
click at [561, 279] on p "September 18th, 2025 - Highlights of the Discussion on Performance Measures: Ba…" at bounding box center [413, 275] width 561 height 18
drag, startPoint x: 590, startPoint y: 277, endPoint x: 638, endPoint y: 278, distance: 48.5
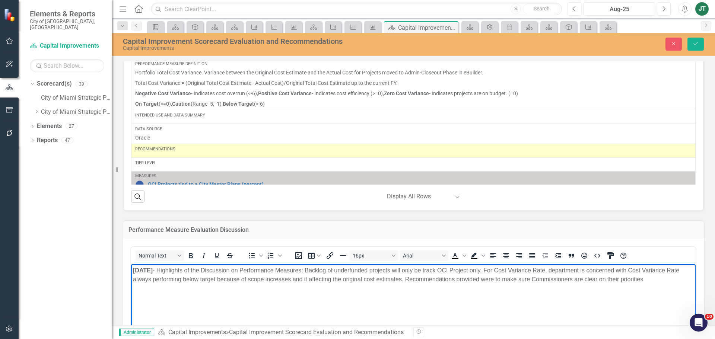
click at [590, 277] on p "September 18th, 2025 - Highlights of the Discussion on Performance Measures: Ba…" at bounding box center [413, 275] width 561 height 18
drag, startPoint x: 651, startPoint y: 277, endPoint x: 683, endPoint y: 278, distance: 32.4
click at [653, 277] on p "September 18th, 2025 - Highlights of the Discussion on Performance Measures: Ba…" at bounding box center [413, 275] width 561 height 18
click at [690, 278] on body "September 18th, 2025 - Highlights of the Discussion on Performance Measures: Ba…" at bounding box center [413, 320] width 565 height 112
drag, startPoint x: 376, startPoint y: 293, endPoint x: 64, endPoint y: 259, distance: 314.5
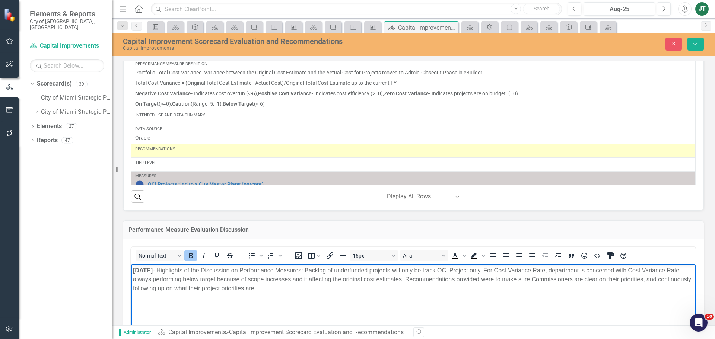
click at [131, 264] on html "September 18th, 2025 - Highlights of the Discussion on Performance Measures: Ba…" at bounding box center [413, 320] width 565 height 112
click at [533, 252] on icon "Justify" at bounding box center [532, 256] width 9 height 9
click at [302, 290] on p "September 18th, 2025 - Highlights of the Discussion on Performance Measures: Ba…" at bounding box center [413, 279] width 561 height 27
click at [314, 289] on p "September 18th, 2025 - Highlights of the Discussion on Performance Measures: Ba…" at bounding box center [413, 279] width 561 height 27
click at [380, 290] on p "September 18th, 2025 - Highlights of the Discussion on Performance Measures: Ba…" at bounding box center [413, 279] width 561 height 27
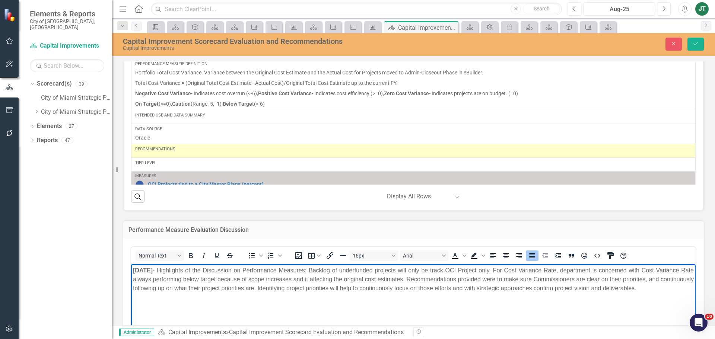
drag, startPoint x: 301, startPoint y: 288, endPoint x: 308, endPoint y: 287, distance: 7.2
click at [301, 288] on p "September 18th, 2025 - Highlights of the Discussion on Performance Measures: Ba…" at bounding box center [413, 279] width 561 height 27
click at [544, 288] on p "September 18th, 2025 - Highlights of the Discussion on Performance Measures: Ba…" at bounding box center [413, 279] width 561 height 27
click at [618, 287] on p "September 18th, 2025 - Highlights of the Discussion on Performance Measures: Ba…" at bounding box center [413, 279] width 561 height 27
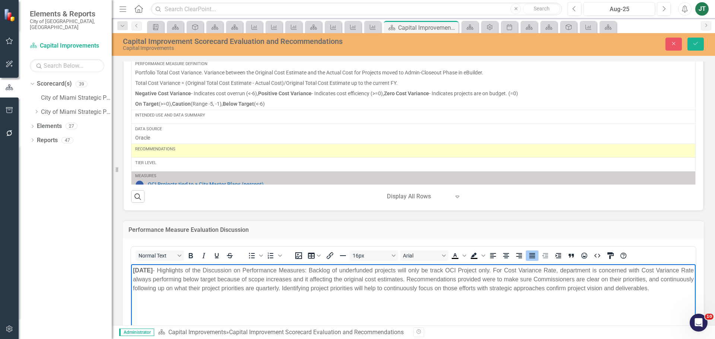
click at [637, 288] on p "September 18th, 2025 - Highlights of the Discussion on Performance Measures: Ba…" at bounding box center [413, 279] width 561 height 27
click at [189, 293] on p "September 18th, 2025 - Highlights of the Discussion on Performance Measures: Ba…" at bounding box center [413, 279] width 561 height 27
drag, startPoint x: 436, startPoint y: 269, endPoint x: 350, endPoint y: 274, distance: 86.2
click at [350, 274] on p "September 18th, 2025 - Highlights of the Discussion on Performance Measures: Ba…" at bounding box center [413, 279] width 561 height 27
click at [202, 256] on icon "Italic" at bounding box center [203, 256] width 9 height 9
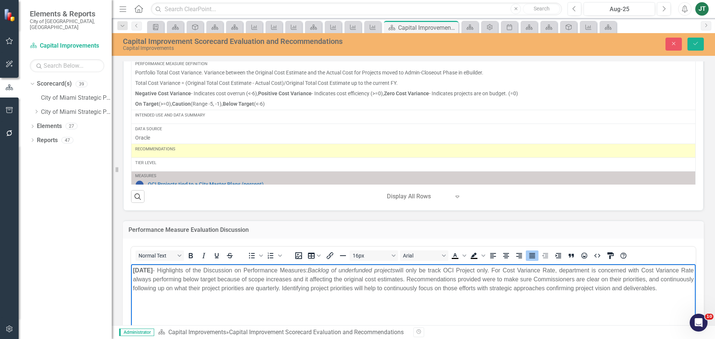
drag, startPoint x: 467, startPoint y: 302, endPoint x: 482, endPoint y: 298, distance: 15.6
click at [468, 302] on body "September 18th, 2025 - Highlights of the Discussion on Performance Measures: Ba…" at bounding box center [413, 320] width 565 height 112
drag, startPoint x: 592, startPoint y: 271, endPoint x: 543, endPoint y: 273, distance: 49.2
click at [543, 273] on p "September 18th, 2025 - Highlights of the Discussion on Performance Measures: Ba…" at bounding box center [413, 279] width 561 height 27
click at [203, 255] on icon "Italic" at bounding box center [203, 256] width 9 height 9
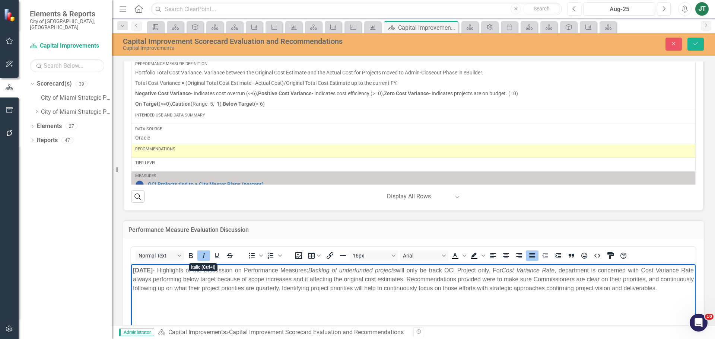
click at [206, 288] on p "September 18th, 2025 - Highlights of the Discussion on Performance Measures: Ba…" at bounding box center [413, 279] width 561 height 27
click at [170, 293] on p "September 18th, 2025 - Highlights of the Discussion on Performance Measures: Ba…" at bounding box center [413, 279] width 561 height 27
drag, startPoint x: 222, startPoint y: 300, endPoint x: 169, endPoint y: 298, distance: 52.9
click at [169, 298] on p "September 18th, 2025 - Highlights of the Discussion on Performance Measures: Ba…" at bounding box center [413, 284] width 561 height 36
click at [203, 255] on icon "Italic" at bounding box center [203, 256] width 9 height 9
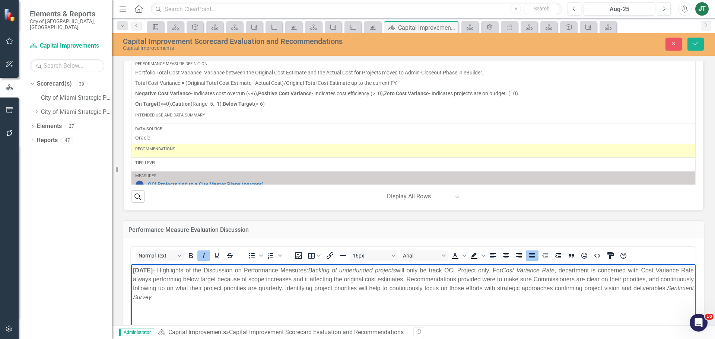
click at [229, 295] on p "September 18th, 2025 - Highlights of the Discussion on Performance Measures: Ba…" at bounding box center [413, 284] width 561 height 36
click at [203, 256] on icon "Italic" at bounding box center [203, 256] width 9 height 9
click at [205, 258] on icon "Italic" at bounding box center [203, 256] width 9 height 9
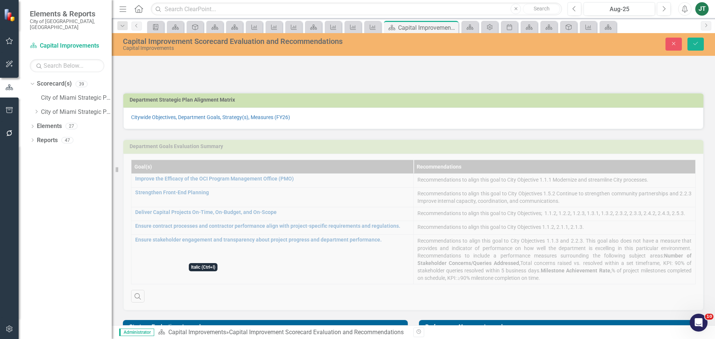
scroll to position [762, 0]
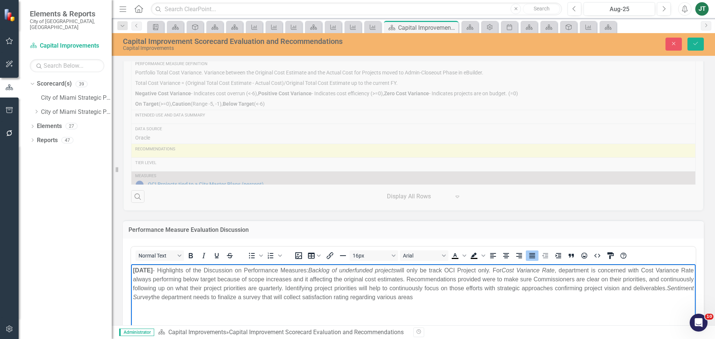
click at [497, 298] on p "September 18th, 2025 - Highlights of the Discussion on Performance Measures: Ba…" at bounding box center [413, 284] width 561 height 36
click at [506, 299] on p "September 18th, 2025 - Highlights of the Discussion on Performance Measures: Ba…" at bounding box center [413, 284] width 561 height 36
click at [493, 298] on p "September 18th, 2025 - Highlights of the Discussion on Performance Measures: Ba…" at bounding box center [413, 284] width 561 height 36
drag, startPoint x: 237, startPoint y: 296, endPoint x: 521, endPoint y: 296, distance: 284.0
click at [490, 294] on p "September 18th, 2025 - Highlights of the Discussion on Performance Measures: Ba…" at bounding box center [413, 284] width 561 height 36
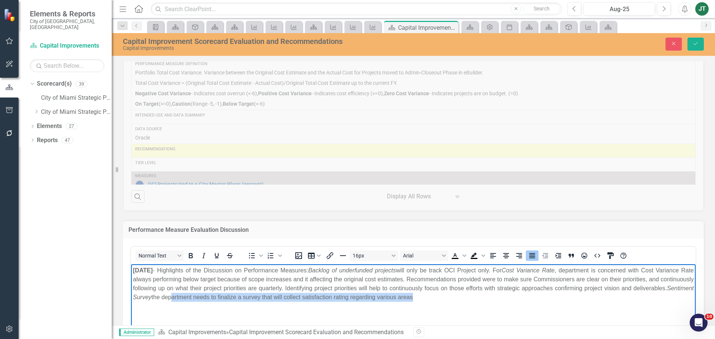
click at [521, 296] on p "September 18th, 2025 - Highlights of the Discussion on Performance Measures: Ba…" at bounding box center [413, 284] width 561 height 36
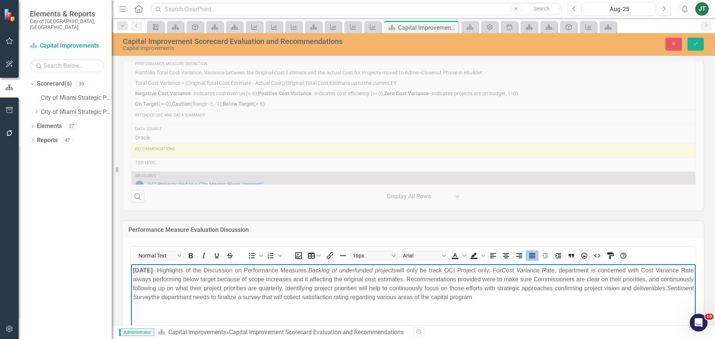
click at [462, 298] on span "﻿the department needs to finalize a survey that will collect satisfaction ratin…" at bounding box center [312, 297] width 321 height 6
click at [473, 297] on span "﻿the department needs to finalize a survey that will collect satisfaction ratin…" at bounding box center [312, 297] width 321 height 6
drag, startPoint x: 473, startPoint y: 298, endPoint x: 512, endPoint y: 298, distance: 39.5
click at [473, 298] on span "﻿the department needs to finalize a survey that will collect satisfaction ratin…" at bounding box center [312, 297] width 321 height 6
click at [553, 298] on p "September 18th, 2025 - Highlights of the Discussion on Performance Measures: Ba…" at bounding box center [413, 284] width 561 height 36
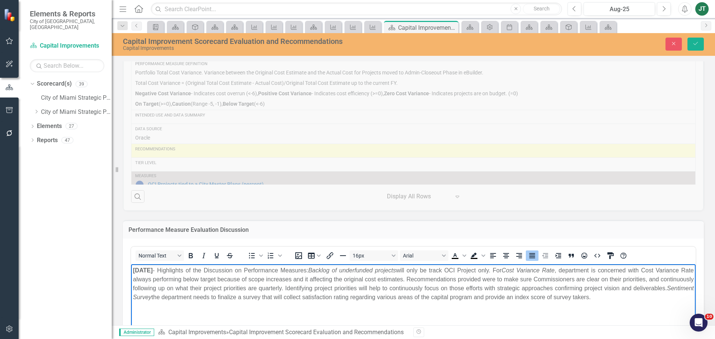
click at [476, 303] on body "September 18th, 2025 - Highlights of the Discussion on Performance Measures: Ba…" at bounding box center [413, 320] width 565 height 112
click at [673, 298] on p "September 18th, 2025 - Highlights of the Discussion on Performance Measures: Ba…" at bounding box center [413, 284] width 561 height 36
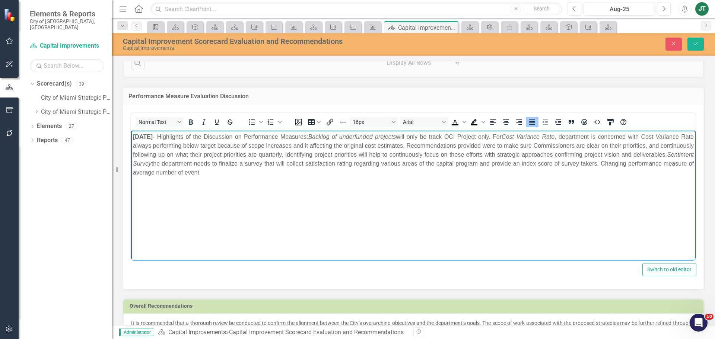
scroll to position [911, 0]
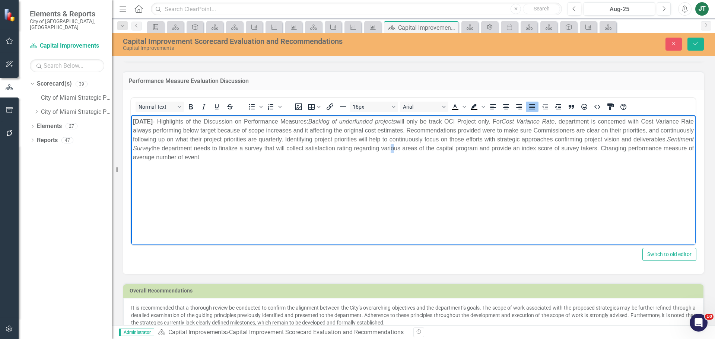
click at [459, 149] on span "﻿the department needs to finalize a survey that will collect satisfaction ratin…" at bounding box center [413, 152] width 561 height 15
click at [500, 149] on span "﻿the department needs to finalize a survey that will collect satisfaction ratin…" at bounding box center [413, 152] width 561 height 15
click at [277, 158] on p "September 18th, 2025 - Highlights of the Discussion on Performance Measures: Ba…" at bounding box center [413, 139] width 561 height 45
click at [298, 152] on p "September 18th, 2025 - Highlights of the Discussion on Performance Measures: Ba…" at bounding box center [413, 139] width 561 height 45
click at [290, 161] on p "September 18th, 2025 - Highlights of the Discussion on Performance Measures: Ba…" at bounding box center [413, 139] width 561 height 45
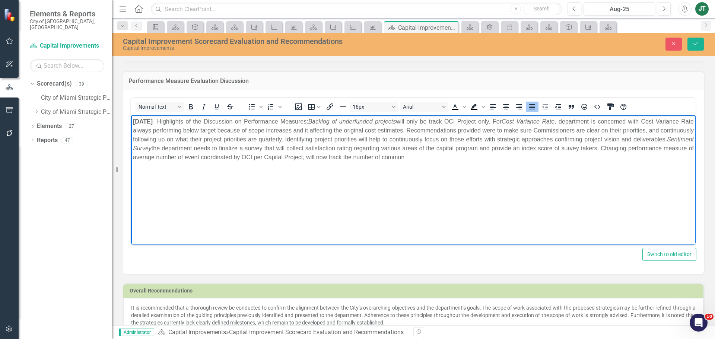
click at [251, 155] on span "﻿the department needs to finalize a survey that will collect satisfaction ratin…" at bounding box center [413, 152] width 561 height 15
click at [557, 155] on p "September 18th, 2025 - Highlights of the Discussion on Performance Measures: Ba…" at bounding box center [413, 139] width 561 height 45
click at [204, 156] on p "September 18th, 2025 - Highlights of the Discussion on Performance Measures: Ba…" at bounding box center [413, 139] width 561 height 45
click at [232, 157] on p "September 18th, 2025 - Highlights of the Discussion on Performance Measures: Ba…" at bounding box center [413, 139] width 561 height 45
click at [503, 157] on p "September 18th, 2025 - Highlights of the Discussion on Performance Measures: Ba…" at bounding box center [413, 139] width 561 height 45
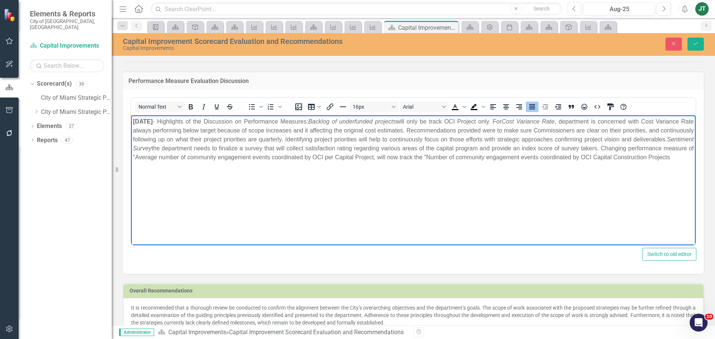
click at [446, 157] on p "September 18th, 2025 - Highlights of the Discussion on Performance Measures: Ba…" at bounding box center [413, 139] width 561 height 45
click at [192, 162] on p "September 18th, 2025 - Highlights of the Discussion on Performance Measures: Ba…" at bounding box center [413, 139] width 561 height 45
click at [202, 162] on p "September 18th, 2025 - Highlights of the Discussion on Performance Measures: Ba…" at bounding box center [413, 139] width 561 height 45
click at [577, 171] on body "September 18th, 2025 - Highlights of the Discussion on Performance Measures: Ba…" at bounding box center [413, 171] width 565 height 112
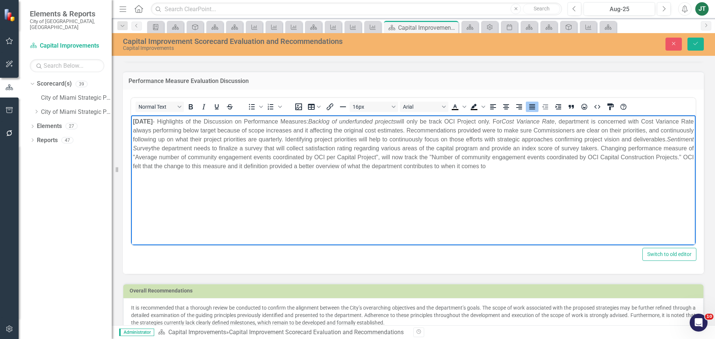
click at [316, 164] on p "September 18th, 2025 - Highlights of the Discussion on Performance Measures: Ba…" at bounding box center [413, 144] width 561 height 54
click at [578, 170] on p "September 18th, 2025 - Highlights of the Discussion on Performance Measures: Ba…" at bounding box center [413, 144] width 561 height 54
click at [575, 166] on p "September 18th, 2025 - Highlights of the Discussion on Performance Measures: Ba…" at bounding box center [413, 144] width 561 height 54
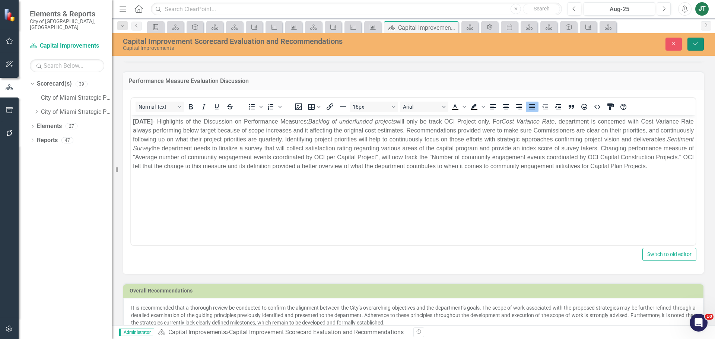
click at [695, 44] on icon "Save" at bounding box center [696, 43] width 7 height 5
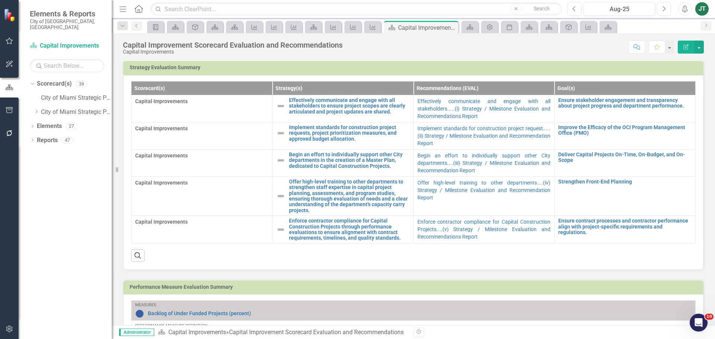
scroll to position [389, 0]
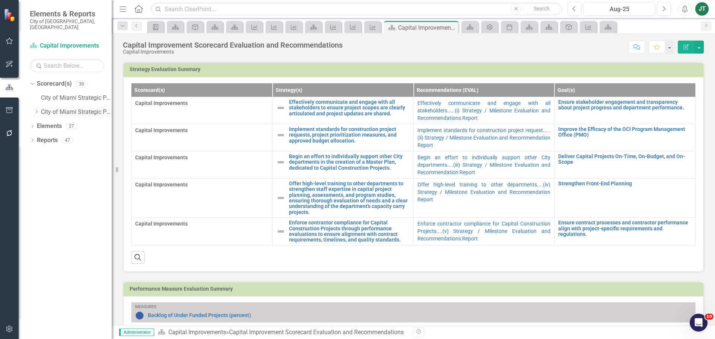
click at [35, 110] on icon "Dropdown" at bounding box center [37, 112] width 6 height 4
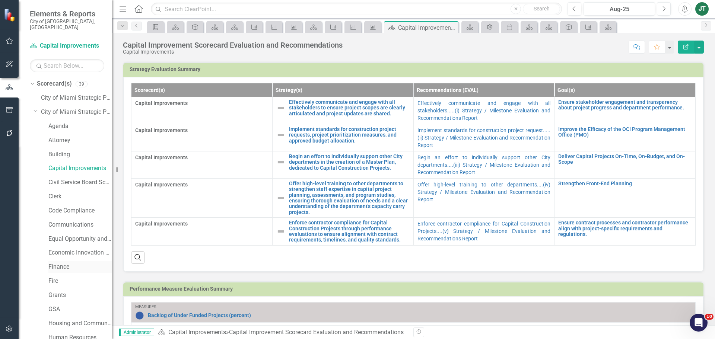
click at [60, 263] on link "Finance" at bounding box center [79, 267] width 63 height 9
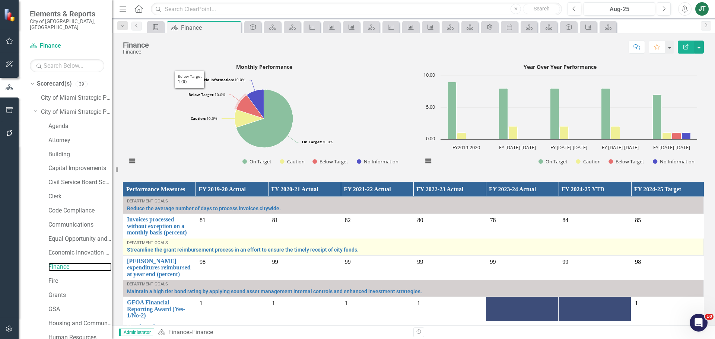
scroll to position [410, 0]
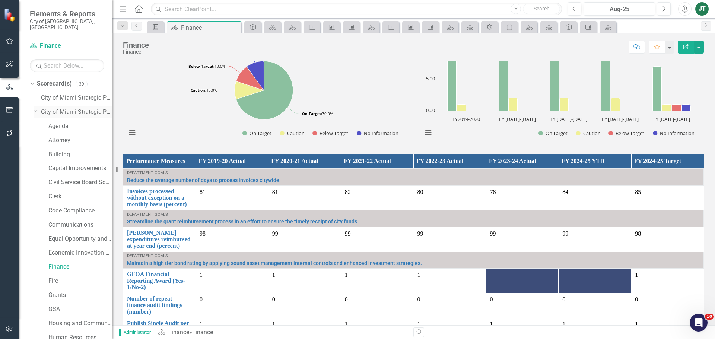
click at [37, 108] on icon "Dropdown" at bounding box center [36, 111] width 4 height 6
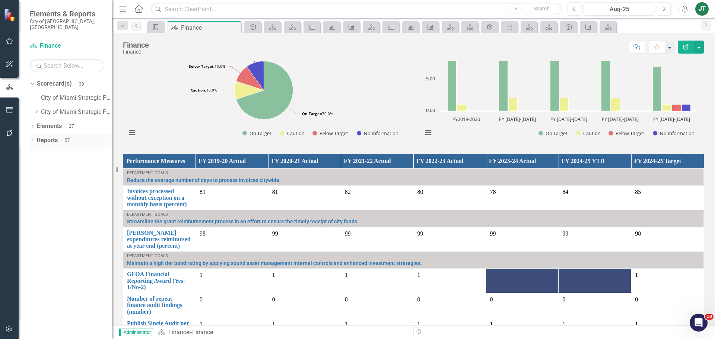
click at [33, 139] on icon at bounding box center [33, 140] width 2 height 3
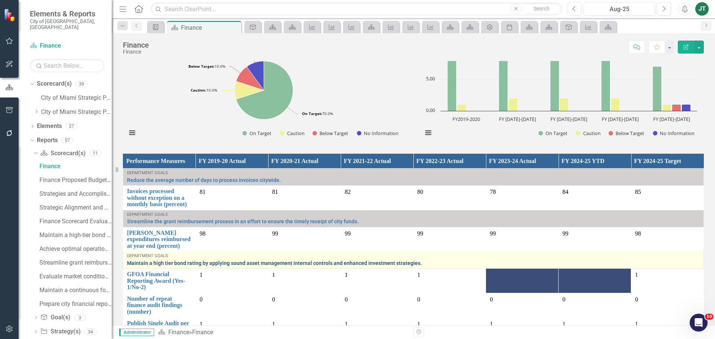
scroll to position [37, 0]
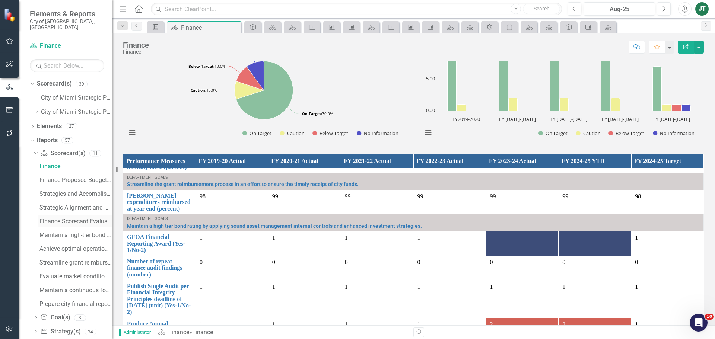
click at [69, 218] on div "Finance Scorecard Evaluation and Recommendations" at bounding box center [76, 221] width 72 height 7
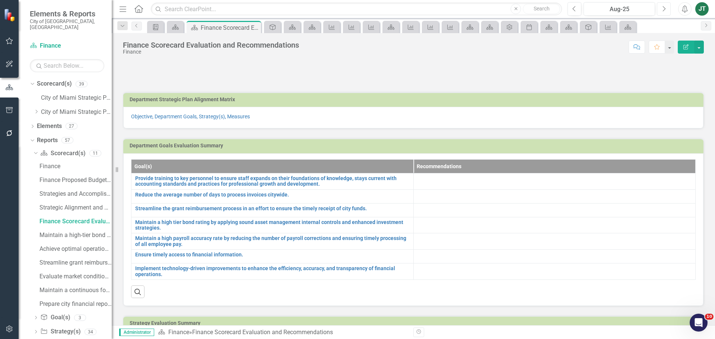
click at [668, 9] on button "Next" at bounding box center [664, 8] width 14 height 13
click at [574, 9] on icon "Previous" at bounding box center [575, 9] width 4 height 7
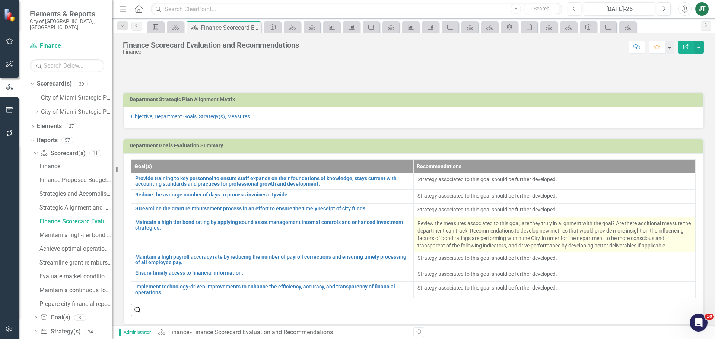
click at [561, 245] on p "Review the measures associated to this goal, are they truly in alignment with t…" at bounding box center [555, 235] width 275 height 30
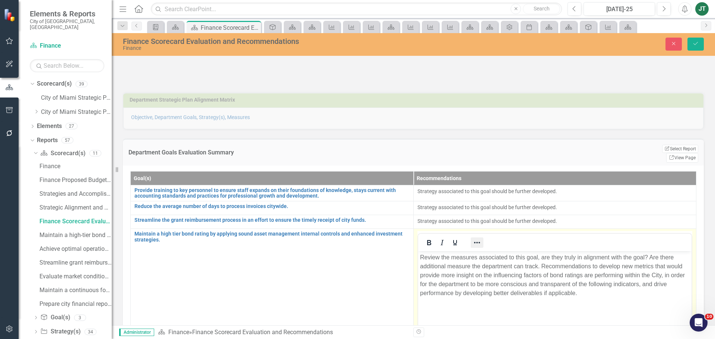
click at [473, 238] on icon "Reveal or hide additional toolbar items" at bounding box center [477, 242] width 9 height 9
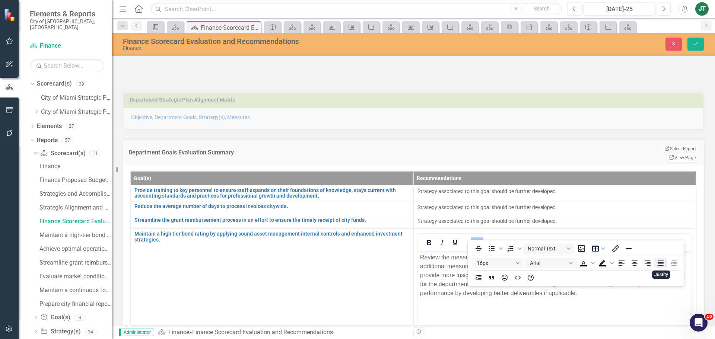
click at [659, 263] on icon "Justify" at bounding box center [661, 263] width 9 height 9
click at [591, 306] on body "Review the measures associated to this goal, are they truly in alignment with t…" at bounding box center [555, 308] width 274 height 112
click at [693, 39] on button "Save" at bounding box center [696, 44] width 16 height 13
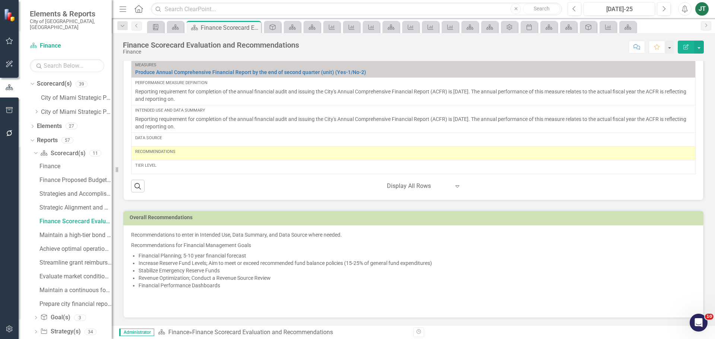
scroll to position [748, 0]
click at [258, 247] on p "Recommendations for Financial Management Goals" at bounding box center [413, 245] width 565 height 10
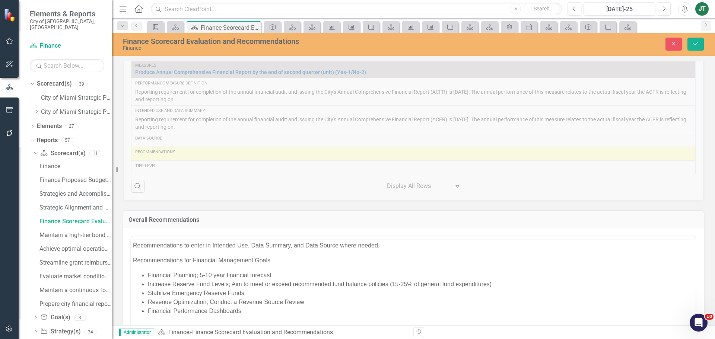
scroll to position [0, 0]
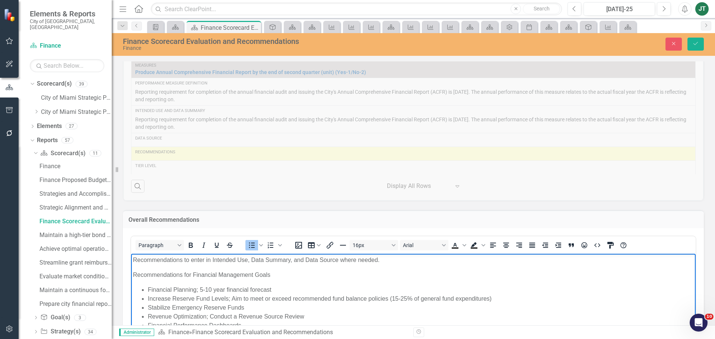
drag, startPoint x: 283, startPoint y: 289, endPoint x: 312, endPoint y: 273, distance: 32.9
click at [284, 288] on li "Financial Planning; 5-10 year financial forecast" at bounding box center [421, 290] width 546 height 9
drag, startPoint x: 395, startPoint y: 264, endPoint x: 114, endPoint y: 261, distance: 281.4
click at [131, 261] on html "Recommendations to enter in Intended Use, Data Summary, and Data Source where n…" at bounding box center [413, 311] width 565 height 114
click at [280, 245] on icon "Numbered list" at bounding box center [280, 246] width 4 height 4
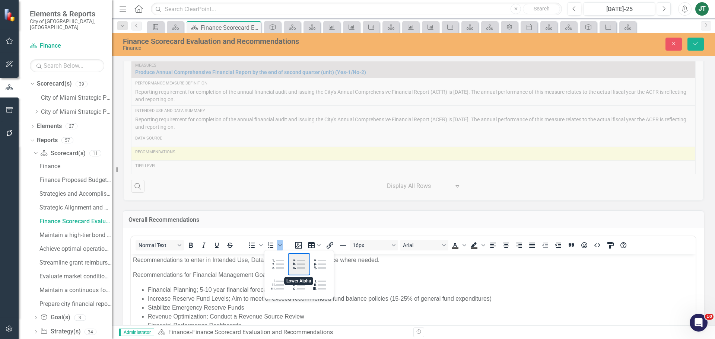
click at [297, 262] on div "Lower Alpha" at bounding box center [299, 264] width 21 height 21
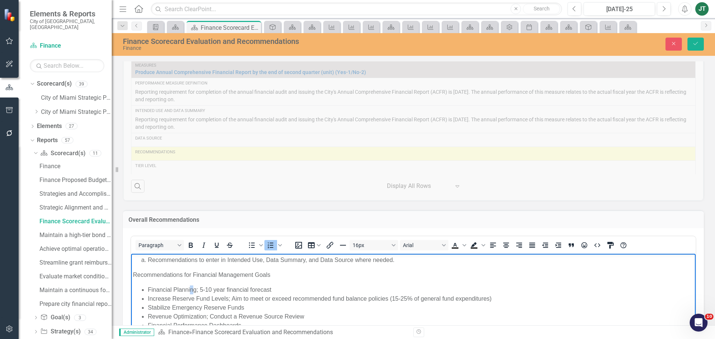
click at [192, 280] on body "Recommendations to enter in Intended Use, Data Summary, and Data Source where n…" at bounding box center [413, 311] width 565 height 114
click at [134, 274] on p "Recommendations for Financial Management Goals" at bounding box center [413, 275] width 561 height 9
click at [280, 248] on span "Numbered list" at bounding box center [280, 245] width 6 height 10
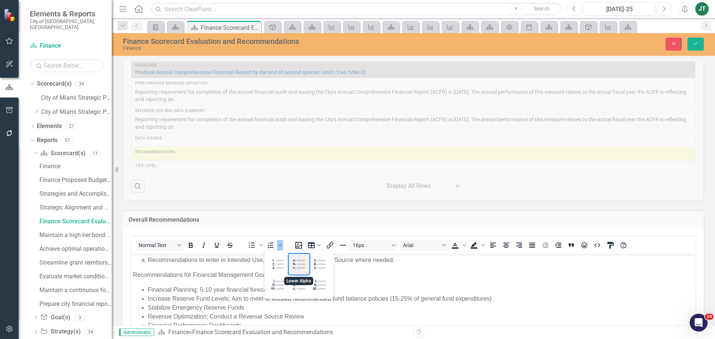
click at [294, 263] on div "Lower Alpha" at bounding box center [299, 264] width 21 height 21
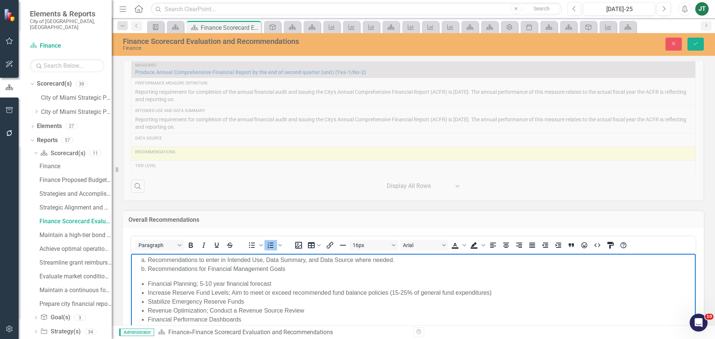
click at [399, 260] on li "Recommendations to enter in Intended Use, Data Summary, and Data Source where n…" at bounding box center [421, 260] width 546 height 9
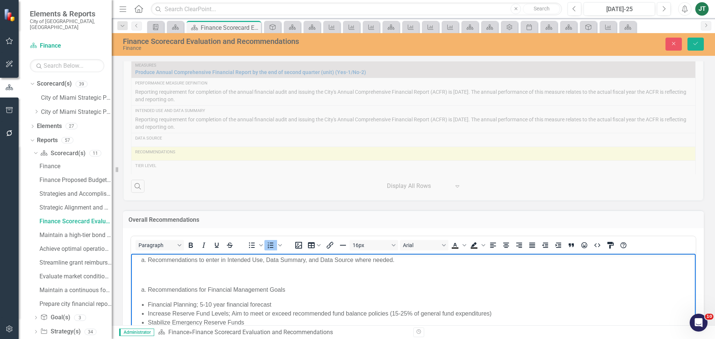
click at [148, 288] on li "Recommendations for Financial Management Goals" at bounding box center [421, 290] width 546 height 9
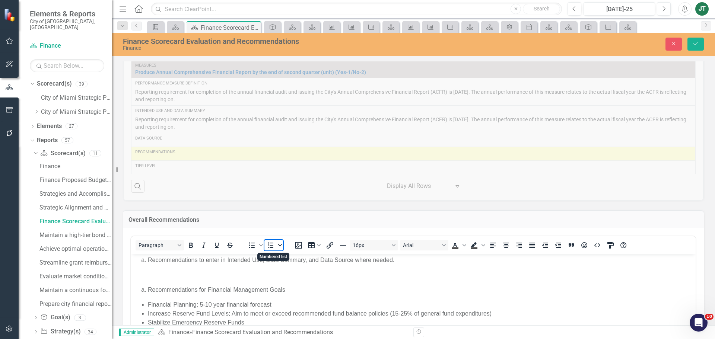
click at [278, 247] on icon "Numbered list" at bounding box center [280, 246] width 4 height 4
click at [295, 266] on div "Lower Alpha" at bounding box center [299, 264] width 21 height 21
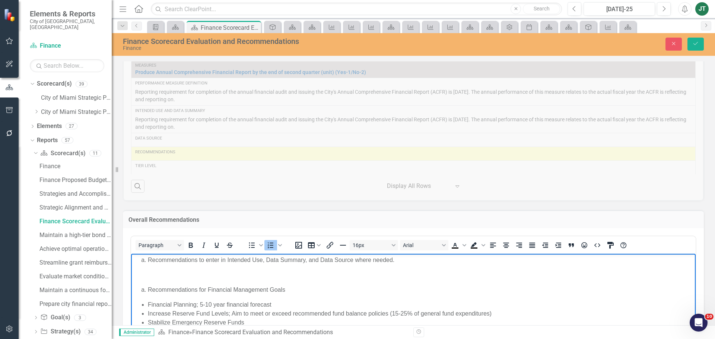
click at [148, 290] on li "Recommendations for Financial Management Goals" at bounding box center [421, 290] width 546 height 9
click at [135, 290] on p "b. Recommendations for Financial Management Goals" at bounding box center [413, 290] width 561 height 9
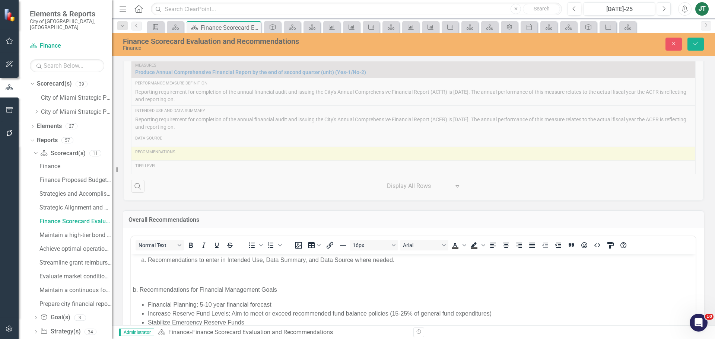
scroll to position [842, 0]
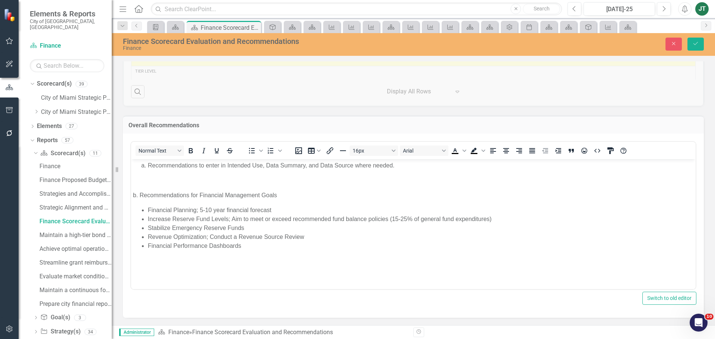
click at [133, 198] on p "b. Recommendations for Financial Management Goals" at bounding box center [413, 195] width 561 height 9
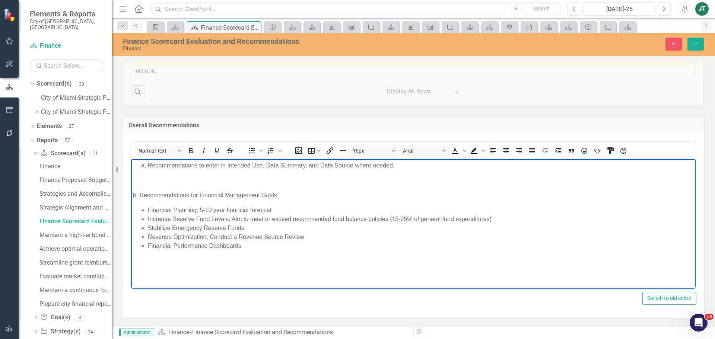
click at [134, 195] on p "b. Recommendations for Financial Management Goals" at bounding box center [413, 195] width 561 height 9
click at [148, 164] on li "Recommendations to enter in Intended Use, Data Summary, and Data Source where n…" at bounding box center [421, 165] width 546 height 9
click at [148, 167] on li "Recommendations to enter in Intended Use, Data Summary, and Data Source where n…" at bounding box center [421, 165] width 546 height 9
click at [244, 189] on body "Recommendations to enter in Intended Use, Data Summary, and Data Source where n…" at bounding box center [413, 223] width 565 height 129
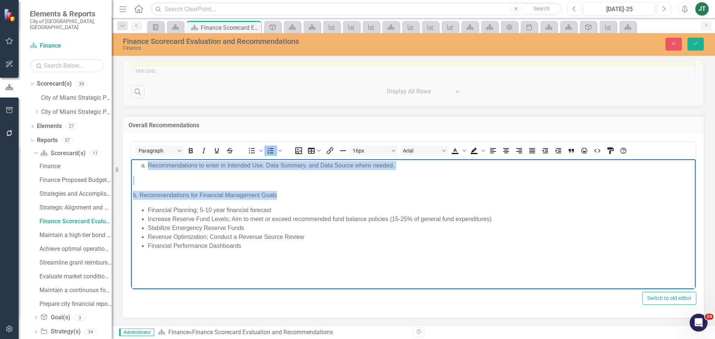
drag, startPoint x: 297, startPoint y: 193, endPoint x: 78, endPoint y: 153, distance: 222.4
click at [131, 159] on html "Recommendations to enter in Intended Use, Data Summary, and Data Source where n…" at bounding box center [413, 223] width 565 height 129
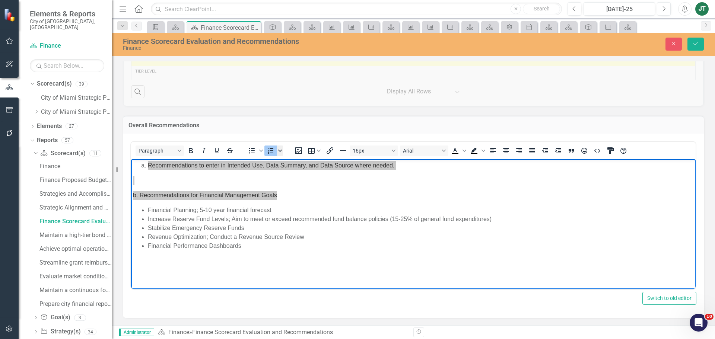
click at [282, 150] on icon "Numbered list" at bounding box center [280, 151] width 4 height 4
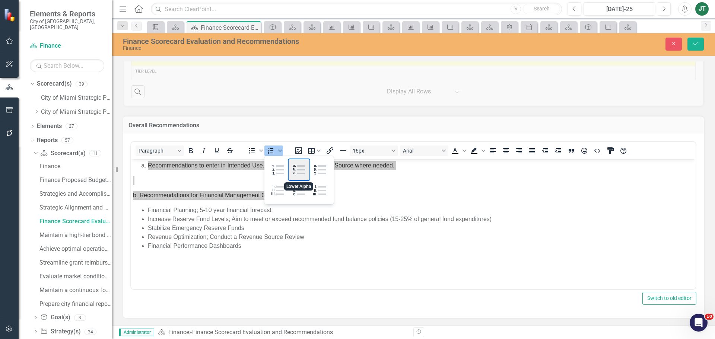
click at [296, 168] on div "Lower Alpha" at bounding box center [299, 169] width 21 height 21
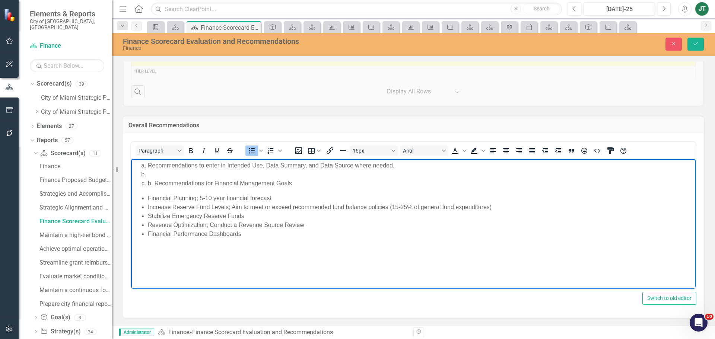
click at [156, 195] on li "Financial Planning; 5-10 year financial forecast" at bounding box center [421, 198] width 546 height 9
click at [150, 177] on li "Rich Text Area. Press ALT-0 for help." at bounding box center [421, 174] width 546 height 9
click at [148, 182] on li "b. Recommendations for Financial Management Goals" at bounding box center [421, 183] width 546 height 9
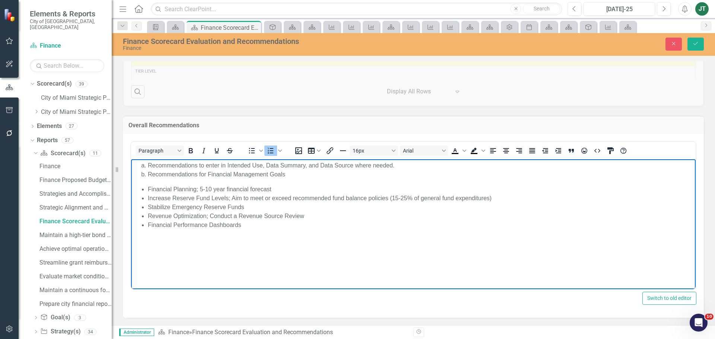
click at [151, 175] on li "Recommendations for Financial Management Goals" at bounding box center [421, 174] width 546 height 9
click at [148, 166] on li "Recommendations to enter in Intended Use, Data Summary, and Data Source where n…" at bounding box center [421, 165] width 546 height 9
click at [148, 165] on li "Recommendations to enter in Intended Use, Data Summary, and Data Source where n…" at bounding box center [421, 165] width 546 height 9
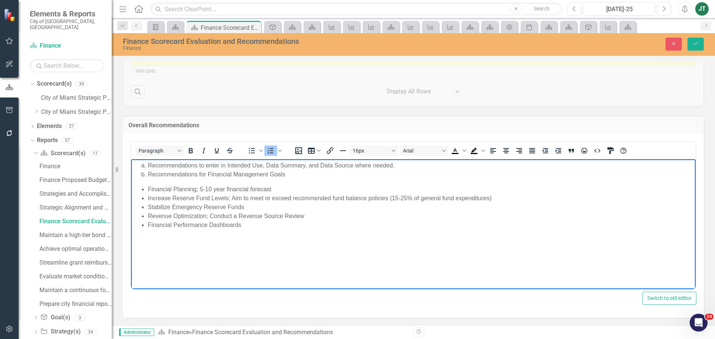
click at [154, 181] on body "Recommendations to enter in Intended Use, Data Summary, and Data Source where n…" at bounding box center [413, 215] width 565 height 112
click at [152, 181] on body "Recommendations to enter in Intended Use, Data Summary, and Data Source where n…" at bounding box center [413, 215] width 565 height 112
click at [146, 185] on ul "Financial Planning; 5-10 year financial forecast Increase Reserve Fund Levels; …" at bounding box center [413, 207] width 561 height 45
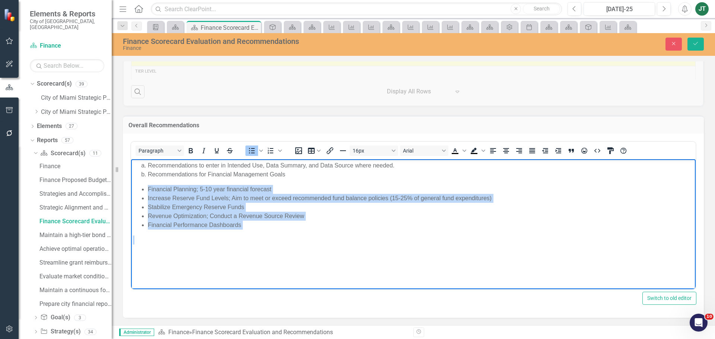
drag, startPoint x: 147, startPoint y: 187, endPoint x: 285, endPoint y: 225, distance: 143.4
click at [267, 232] on body "Recommendations to enter in Intended Use, Data Summary, and Data Source where n…" at bounding box center [413, 215] width 565 height 112
click at [152, 205] on li "Stabilize Emergency Reserve Funds" at bounding box center [421, 207] width 546 height 9
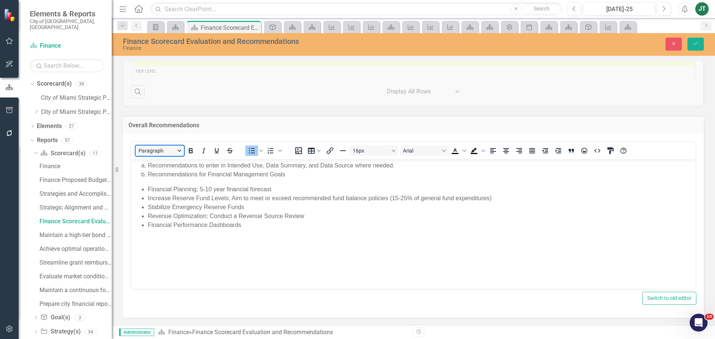
click at [158, 153] on button "Paragraph" at bounding box center [160, 151] width 48 height 10
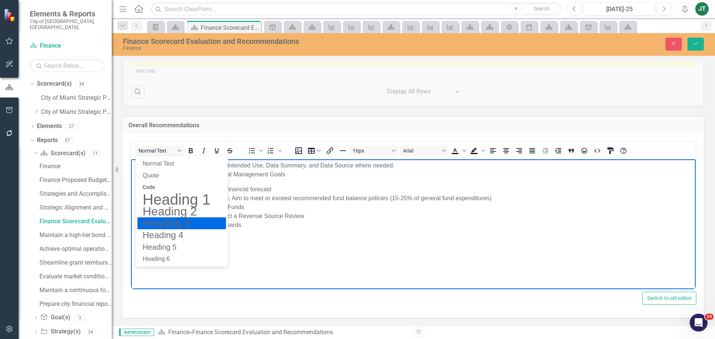
click at [300, 241] on p "Rich Text Area. Press ALT-0 for help." at bounding box center [413, 240] width 561 height 9
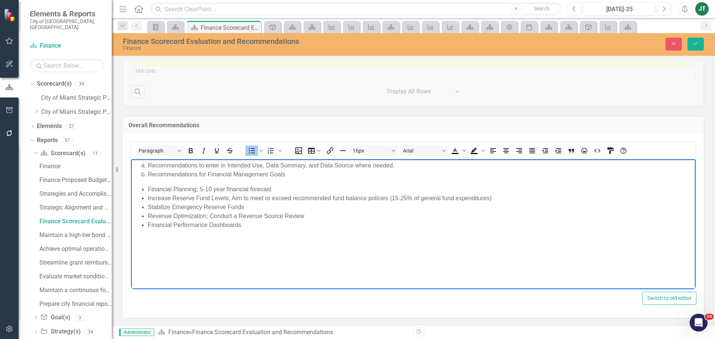
click at [212, 212] on li "Revenue Optimization; Conduct a Revenue Source Review" at bounding box center [421, 216] width 546 height 9
click at [206, 180] on body "Recommendations to enter in Intended Use, Data Summary, and Data Source where n…" at bounding box center [413, 215] width 565 height 112
click at [398, 167] on li "Recommendations to enter in Intended Use, Data Summary, and Data Source where n…" at bounding box center [421, 165] width 546 height 9
click at [298, 186] on li "Financial Planning; 5-10 year financial forecast" at bounding box center [421, 189] width 546 height 9
click at [293, 176] on li "Recommendations for Financial Management Goals" at bounding box center [421, 174] width 546 height 9
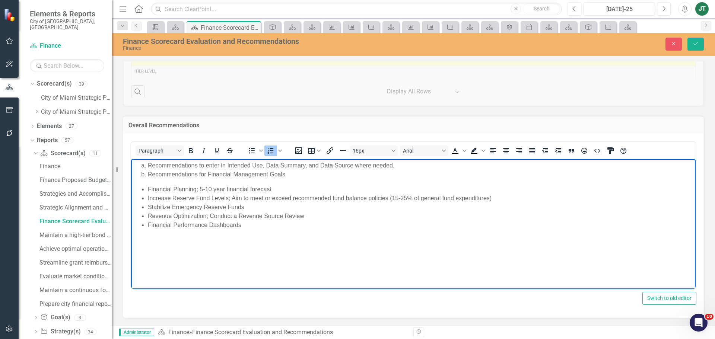
click at [171, 182] on body "Recommendations to enter in Intended Use, Data Summary, and Data Source where n…" at bounding box center [413, 215] width 565 height 112
click at [151, 185] on li "Financial Planning; 5-10 year financial forecast" at bounding box center [421, 189] width 546 height 9
click at [147, 189] on ul "Financial Planning; 5-10 year financial forecast Increase Reserve Fund Levels; …" at bounding box center [413, 207] width 561 height 45
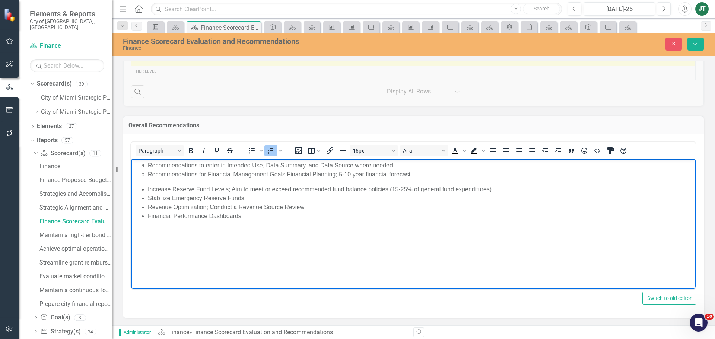
click at [148, 189] on li "Increase Reserve Fund Levels; Aim to meet or exceed recommended fund balance po…" at bounding box center [421, 189] width 546 height 9
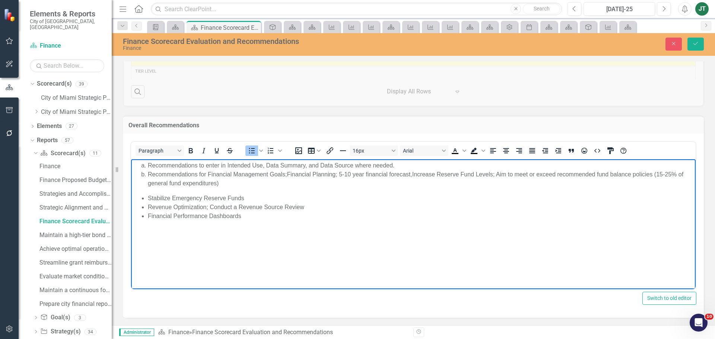
click at [148, 199] on li "Stabilize Emergency Reserve Funds" at bounding box center [421, 198] width 546 height 9
click at [149, 198] on li "Revenue Optimization; Conduct a Revenue Source Review" at bounding box center [421, 198] width 546 height 9
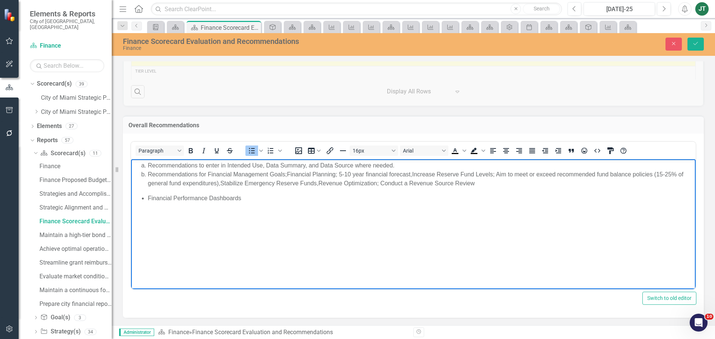
click at [148, 196] on ul "Financial Performance Dashboards" at bounding box center [413, 198] width 561 height 9
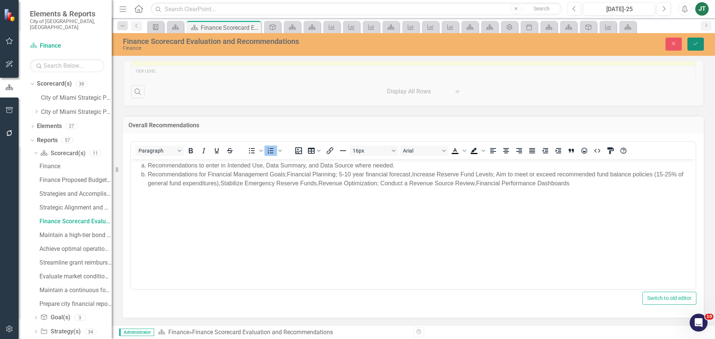
click at [697, 47] on button "Save" at bounding box center [696, 44] width 16 height 13
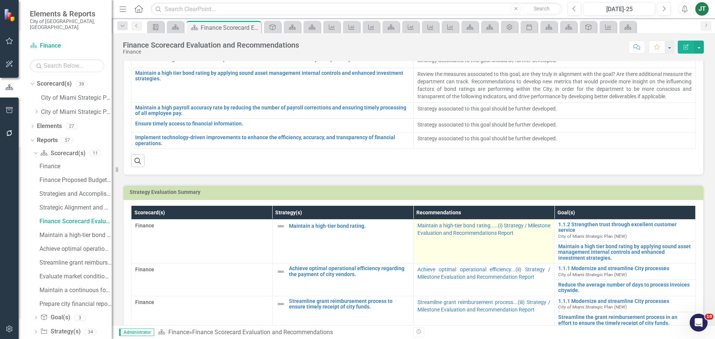
scroll to position [224, 0]
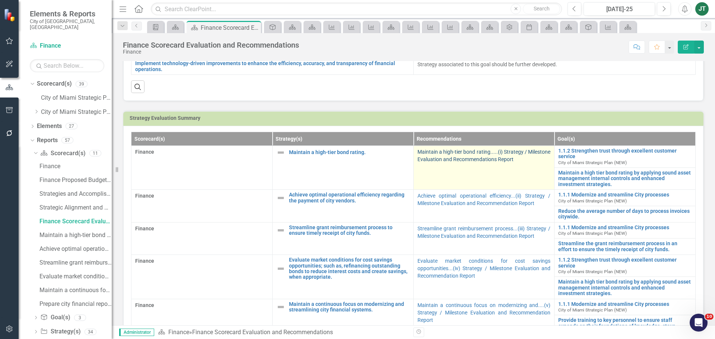
click at [442, 159] on link "Maintain a high-tier bond rating.....(i) Strategy / Milestone Evaluation and Re…" at bounding box center [484, 155] width 133 height 13
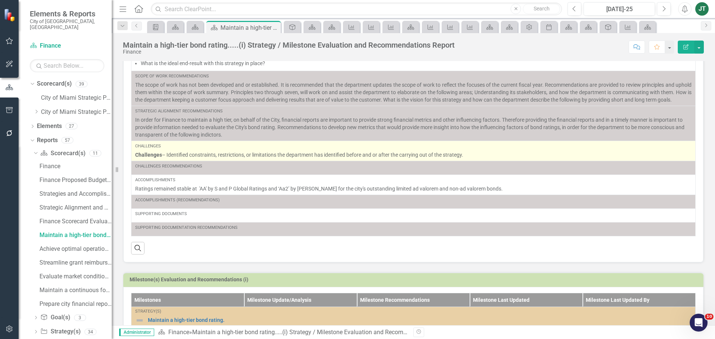
scroll to position [112, 0]
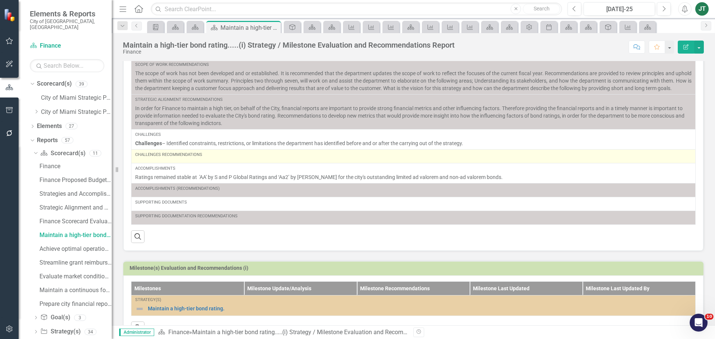
click at [225, 160] on div "Challenges Recommendations" at bounding box center [413, 156] width 557 height 9
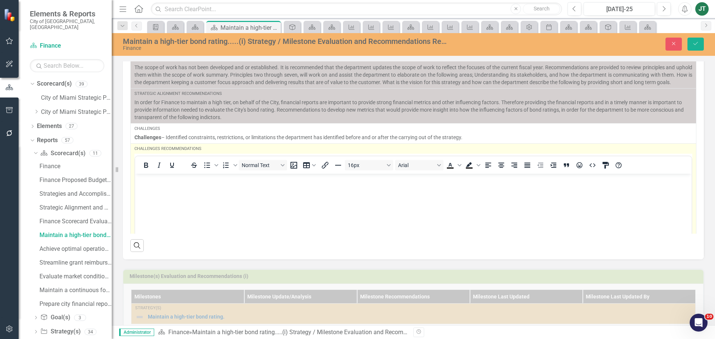
scroll to position [0, 0]
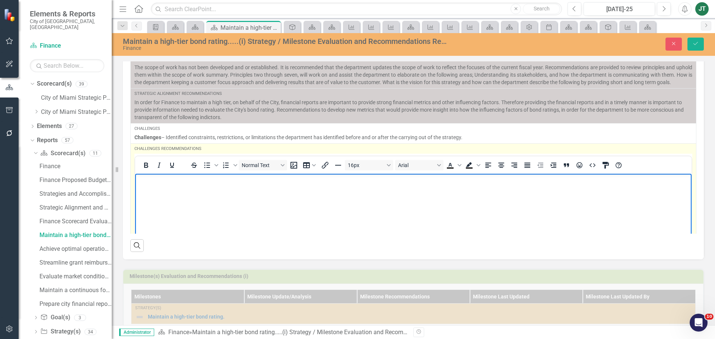
click at [168, 180] on p "Rich Text Area. Press ALT-0 for help." at bounding box center [413, 180] width 553 height 9
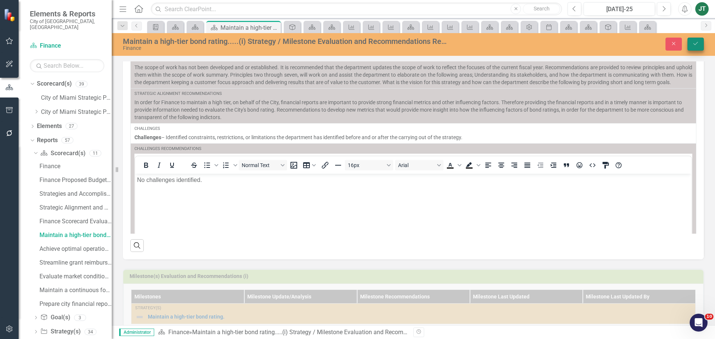
click at [699, 47] on button "Save" at bounding box center [696, 44] width 16 height 13
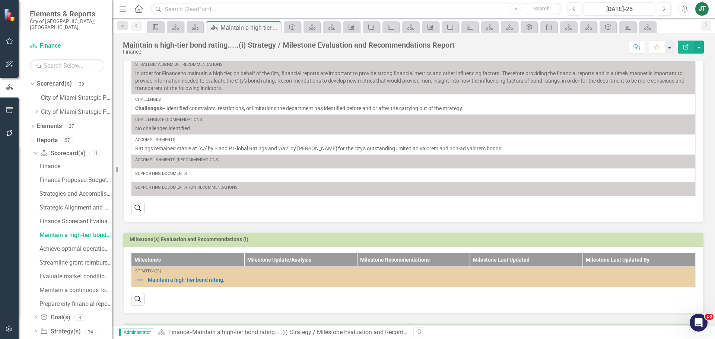
scroll to position [183, 0]
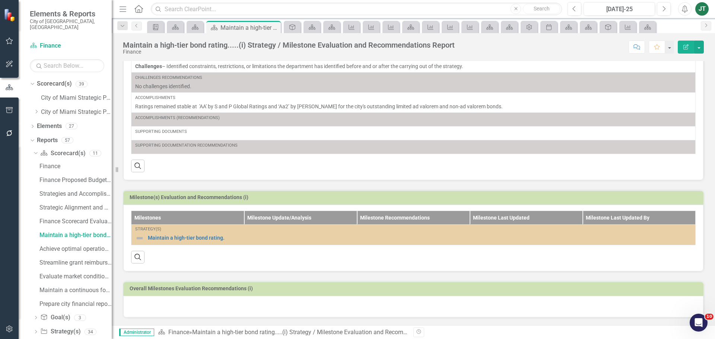
click at [177, 308] on div at bounding box center [413, 307] width 581 height 22
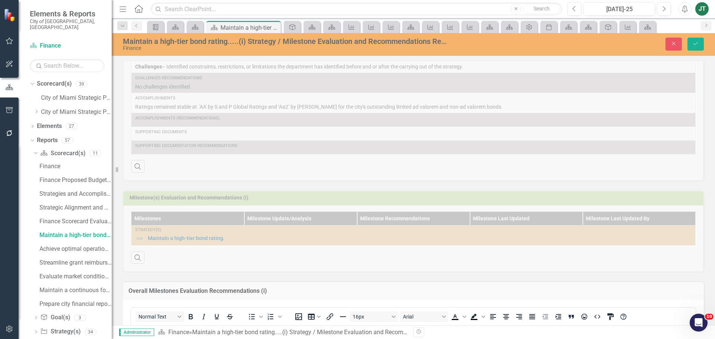
scroll to position [220, 0]
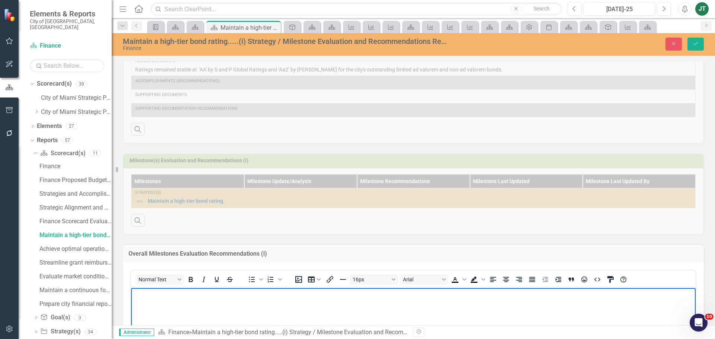
click at [161, 305] on body "Rich Text Area. Press ALT-0 for help." at bounding box center [413, 344] width 565 height 112
click at [282, 298] on p "No milestones have been developed and or" at bounding box center [413, 294] width 561 height 9
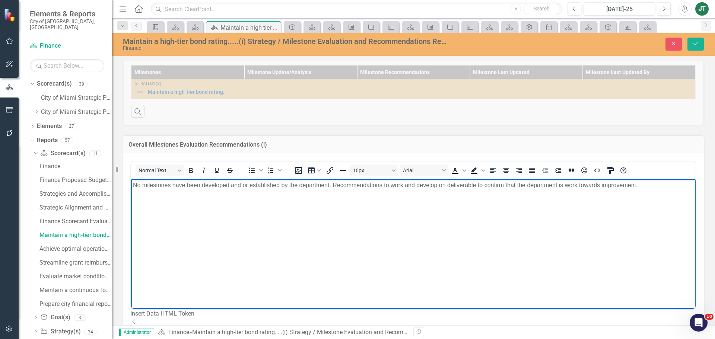
scroll to position [332, 0]
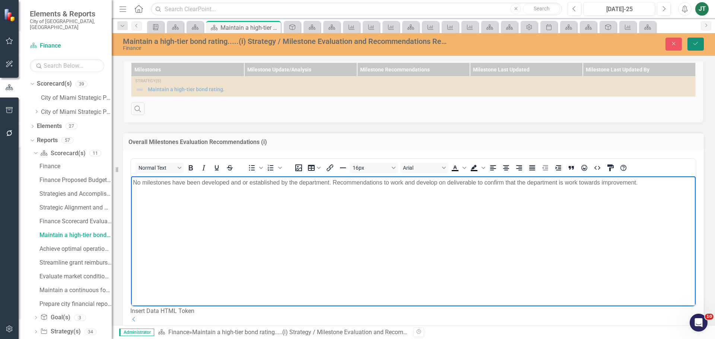
click at [698, 40] on button "Save" at bounding box center [696, 44] width 16 height 13
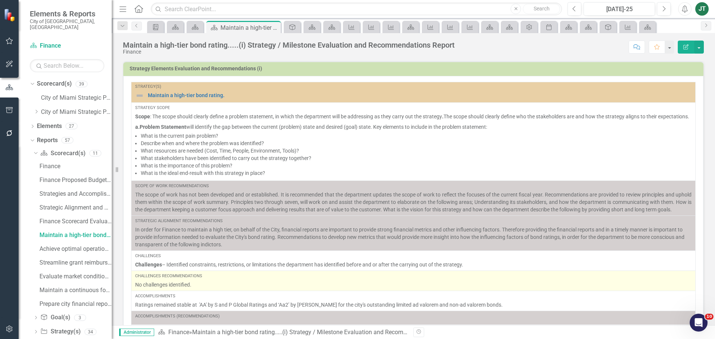
scroll to position [31, 0]
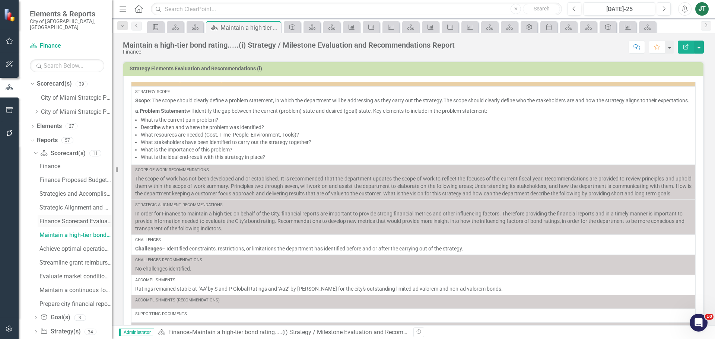
click at [67, 218] on div "Finance Scorecard Evaluation and Recommendations" at bounding box center [76, 221] width 72 height 7
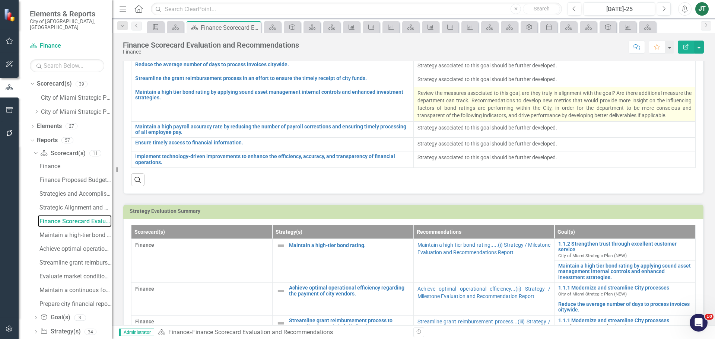
scroll to position [37, 0]
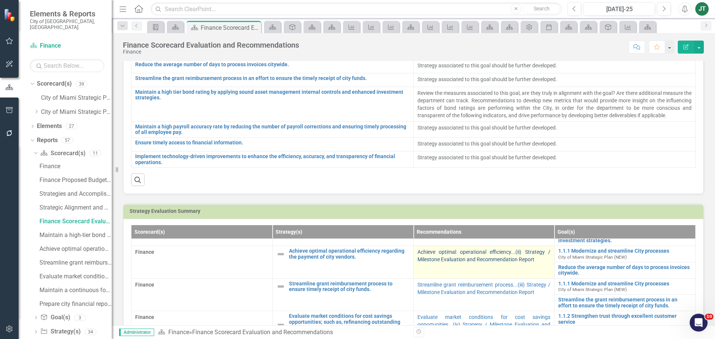
click at [449, 259] on link "Achieve optimal operational efficiency...(ii) Strategy / Milestone Evaluation a…" at bounding box center [484, 255] width 133 height 13
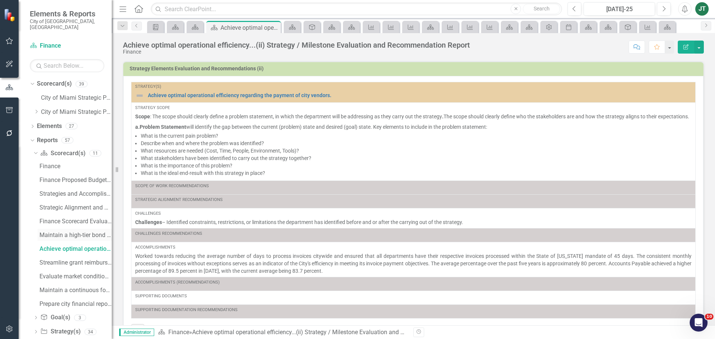
drag, startPoint x: 54, startPoint y: 229, endPoint x: 60, endPoint y: 228, distance: 5.4
click at [54, 232] on div "Maintain a high-tier bond rating.....(i) Strategy / Milestone Evaluation and Re…" at bounding box center [76, 235] width 72 height 7
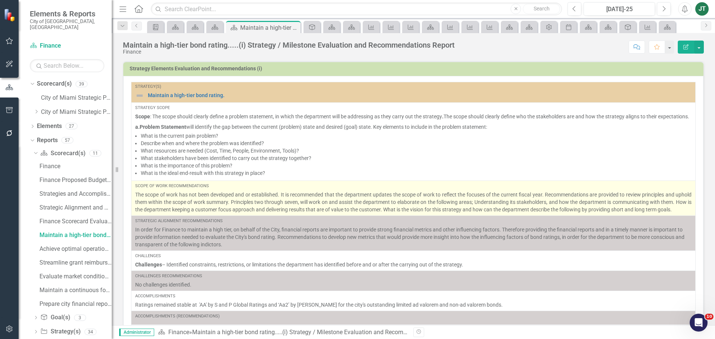
click at [165, 214] on p "The scope of work has not been developed and or established. It is recommended …" at bounding box center [413, 202] width 557 height 22
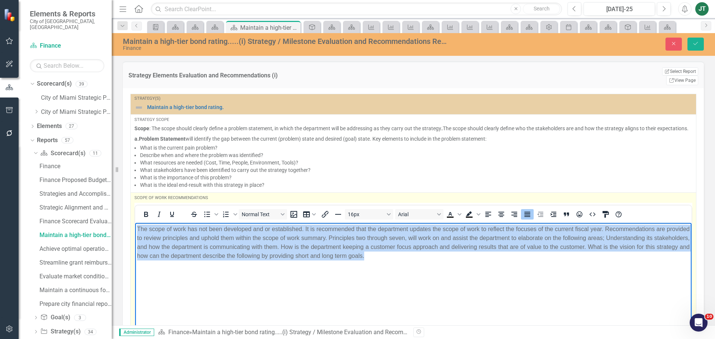
drag, startPoint x: 457, startPoint y: 262, endPoint x: 107, endPoint y: 223, distance: 352.8
click at [135, 223] on html "The scope of work has not been developed and or established. It is recommended …" at bounding box center [413, 279] width 557 height 112
copy p "The scope of work has not been developed and or established. It is recommended …"
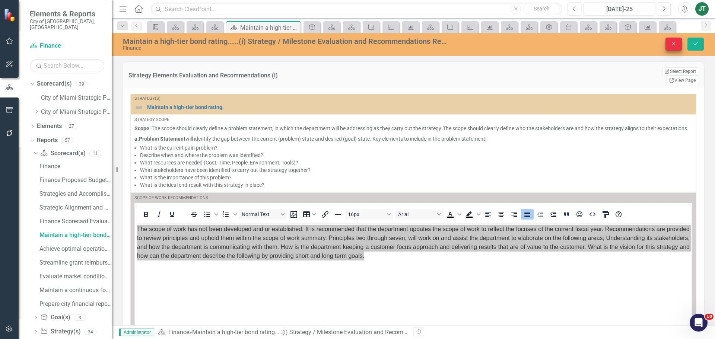
click at [676, 47] on button "Close" at bounding box center [674, 44] width 16 height 13
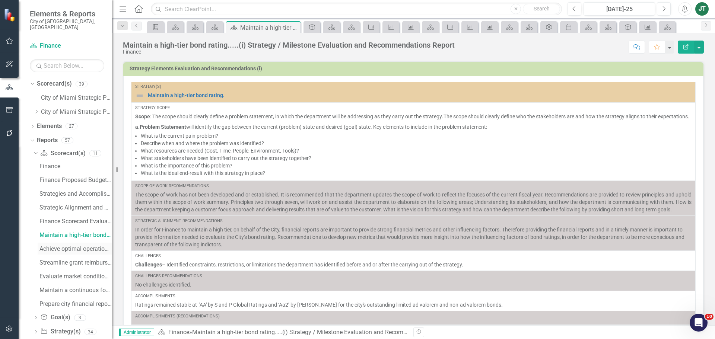
click at [69, 246] on div "Achieve optimal operational efficiency...(ii) Strategy / Milestone Evaluation a…" at bounding box center [76, 249] width 72 height 7
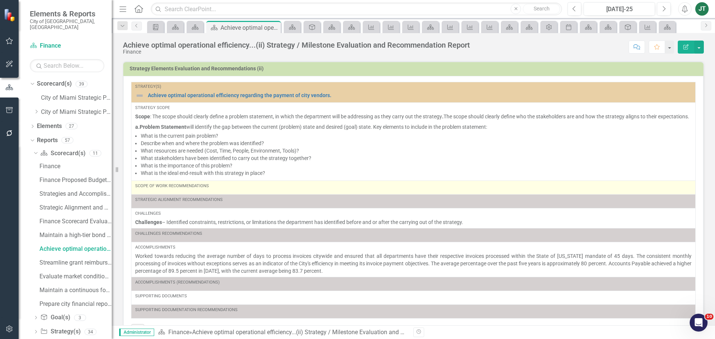
click at [261, 189] on div "Scope of Work Recommendations" at bounding box center [413, 186] width 557 height 6
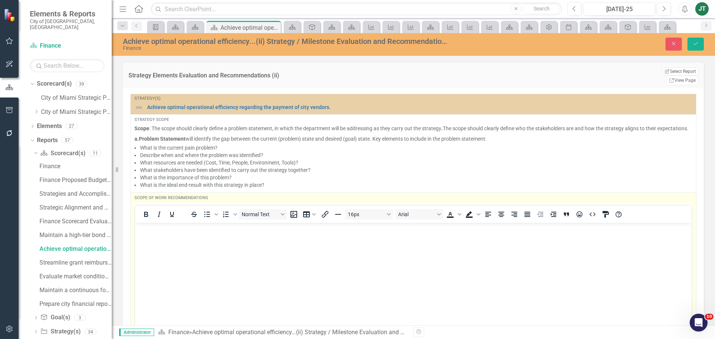
click at [155, 228] on p "Rich Text Area. Press ALT-0 for help." at bounding box center [413, 229] width 553 height 9
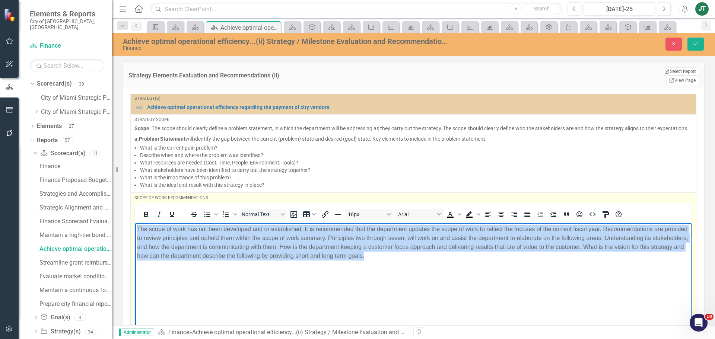
drag, startPoint x: 529, startPoint y: 273, endPoint x: 100, endPoint y: 181, distance: 438.8
click at [135, 223] on html "The scope of work has not been developed and or established. It is recommended …" at bounding box center [413, 279] width 557 height 112
click at [530, 213] on icon "Justify" at bounding box center [528, 214] width 6 height 5
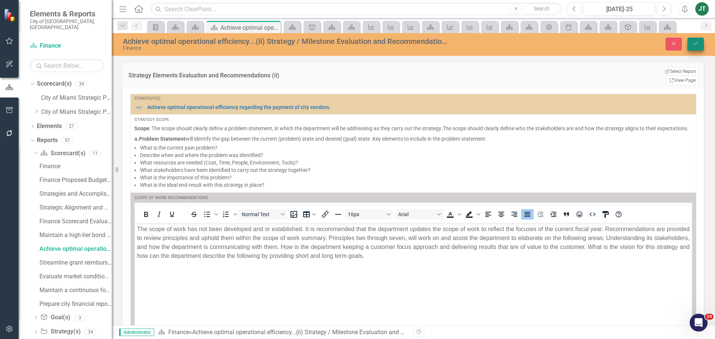
click at [694, 45] on icon "Save" at bounding box center [696, 43] width 7 height 5
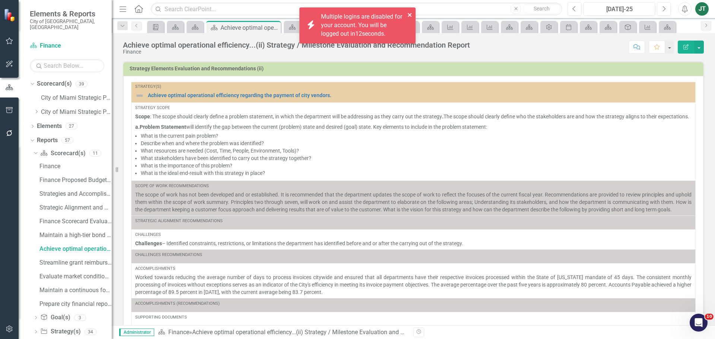
click at [409, 14] on icon "close" at bounding box center [410, 15] width 4 height 4
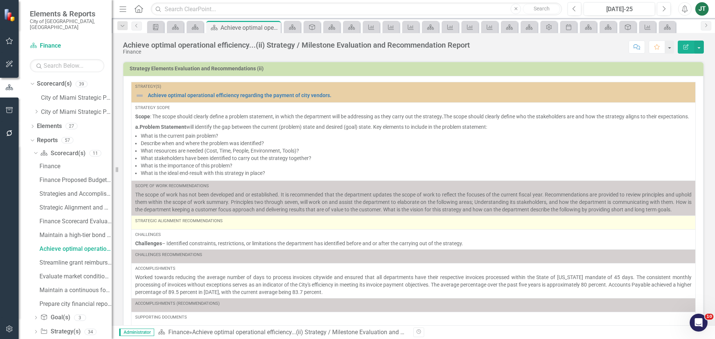
click at [254, 224] on div "Strategic Alignment Recommendations" at bounding box center [413, 221] width 557 height 6
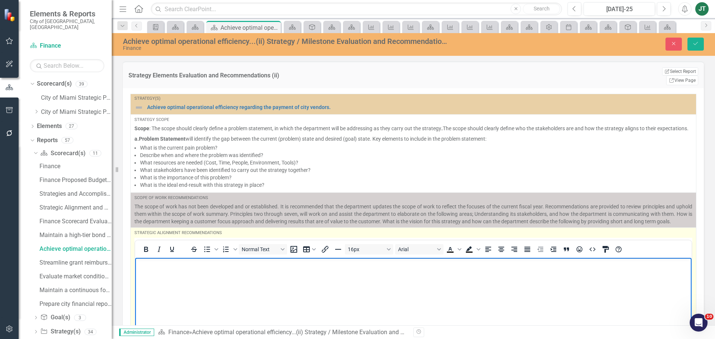
click at [176, 272] on body "Rich Text Area. Press ALT-0 for help." at bounding box center [413, 314] width 557 height 112
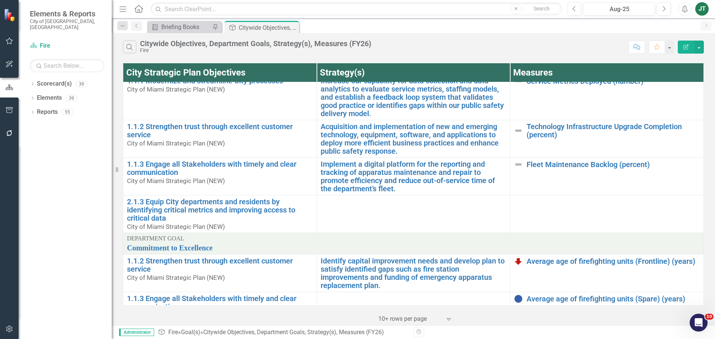
scroll to position [149, 0]
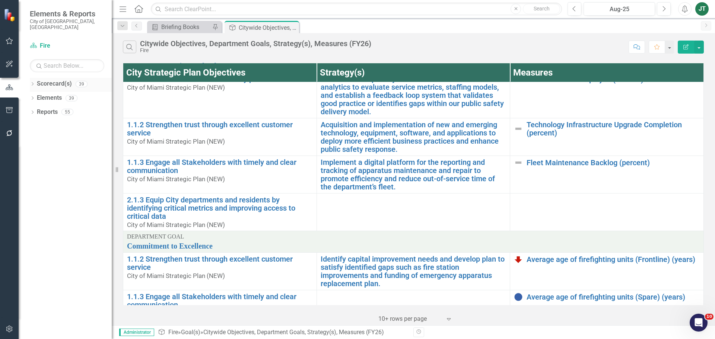
click at [32, 83] on icon "Dropdown" at bounding box center [32, 85] width 5 height 4
click at [37, 110] on icon "Dropdown" at bounding box center [37, 112] width 6 height 4
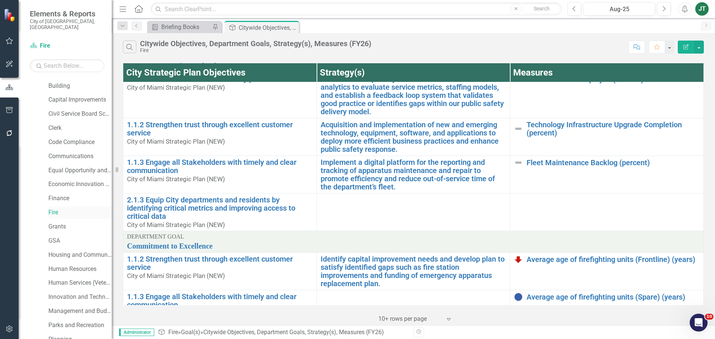
scroll to position [75, 0]
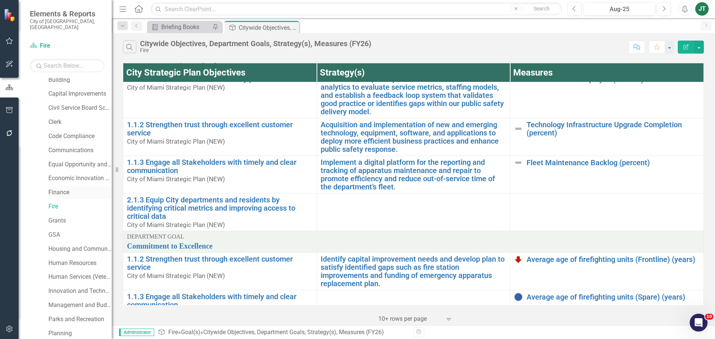
click at [65, 189] on link "Finance" at bounding box center [79, 193] width 63 height 9
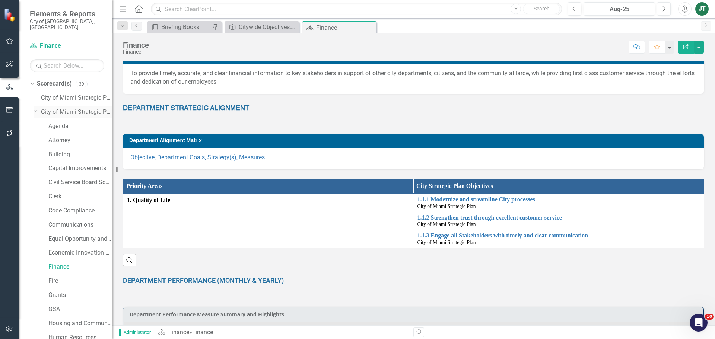
click at [37, 108] on icon "Dropdown" at bounding box center [36, 111] width 4 height 6
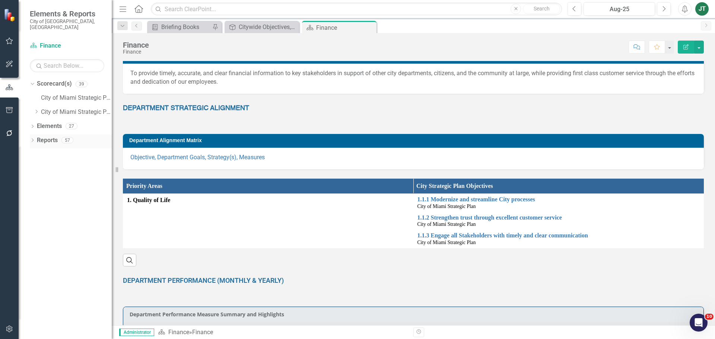
click at [43, 136] on link "Reports" at bounding box center [47, 140] width 21 height 9
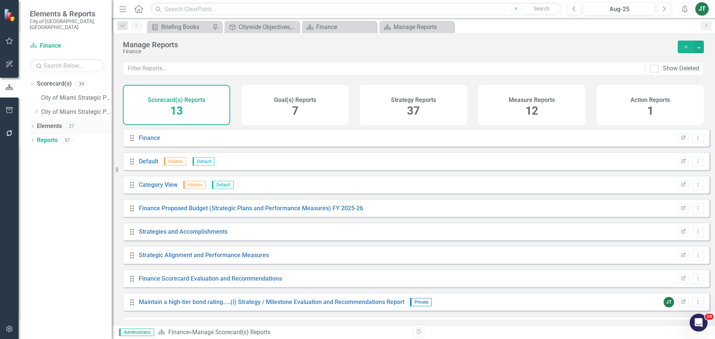
click at [46, 122] on link "Elements" at bounding box center [49, 126] width 25 height 9
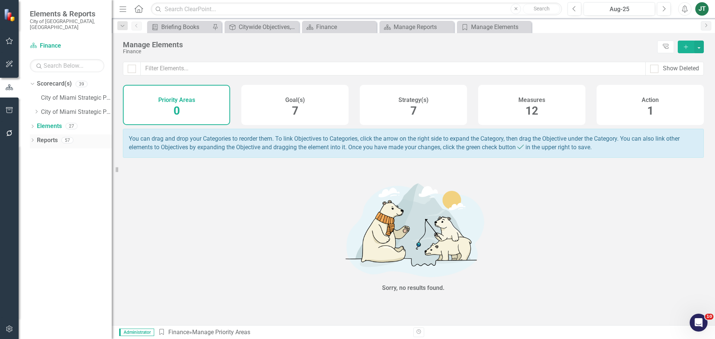
click at [34, 139] on icon "Dropdown" at bounding box center [32, 141] width 5 height 4
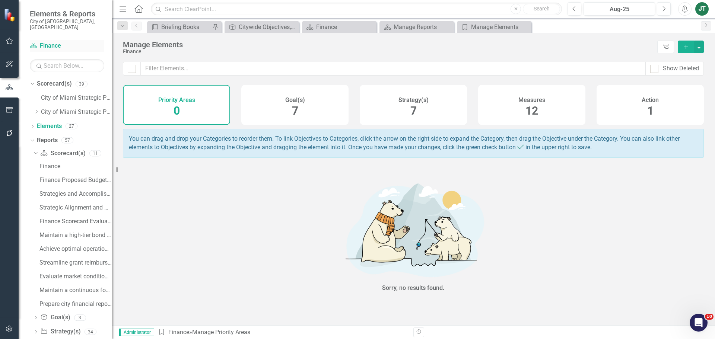
click at [50, 42] on link "Scorecard(s) Finance" at bounding box center [67, 46] width 75 height 9
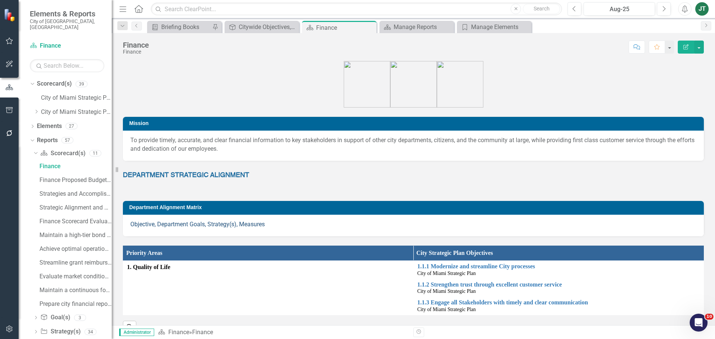
click at [222, 224] on link "Objective, Department Goals, Strategy(s), Measures" at bounding box center [197, 224] width 135 height 7
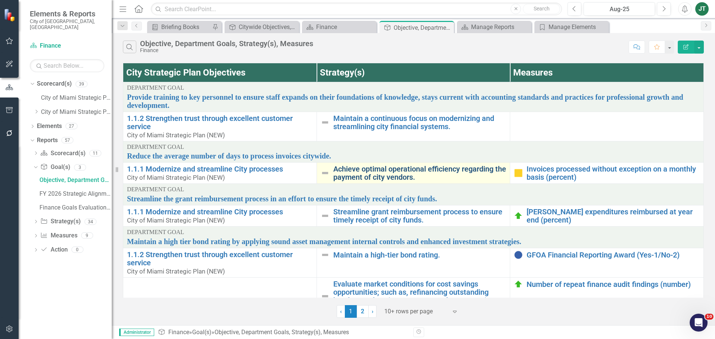
click at [381, 175] on link "Achieve optimal operational efficiency regarding the payment of city vendors." at bounding box center [420, 173] width 173 height 16
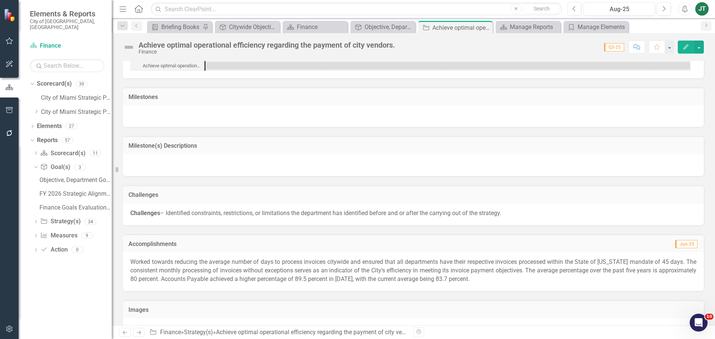
scroll to position [495, 0]
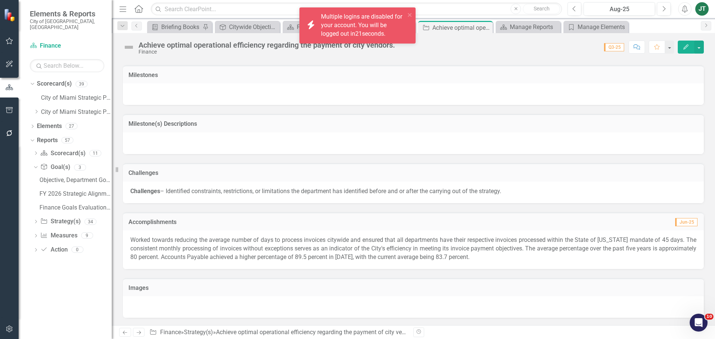
click at [413, 15] on div "icon.bolt Multiple logins are disabled for your account. You will be logged out…" at bounding box center [358, 25] width 116 height 36
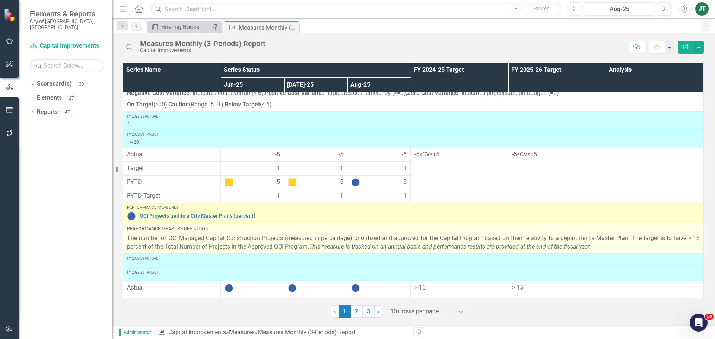
scroll to position [221, 0]
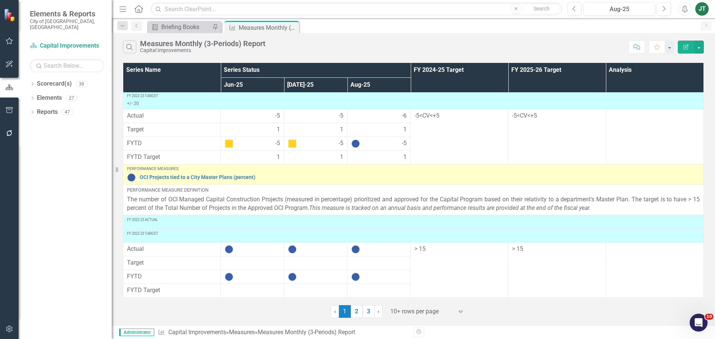
click at [412, 311] on div at bounding box center [422, 312] width 63 height 10
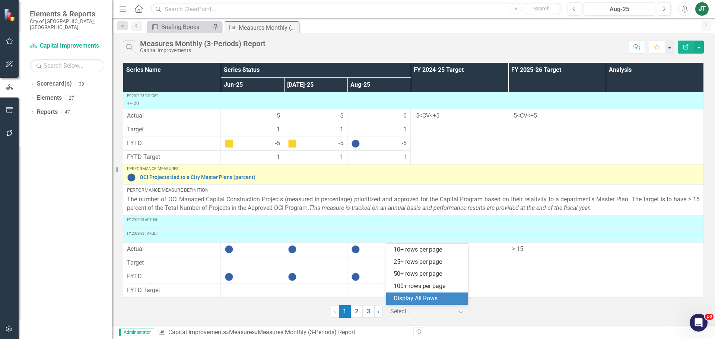
click at [439, 294] on div "Display All Rows" at bounding box center [427, 299] width 82 height 12
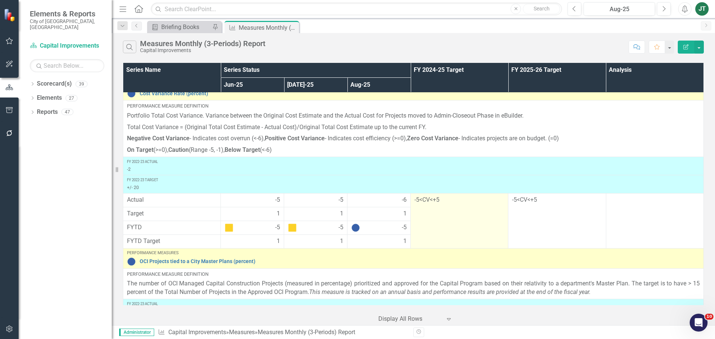
scroll to position [149, 0]
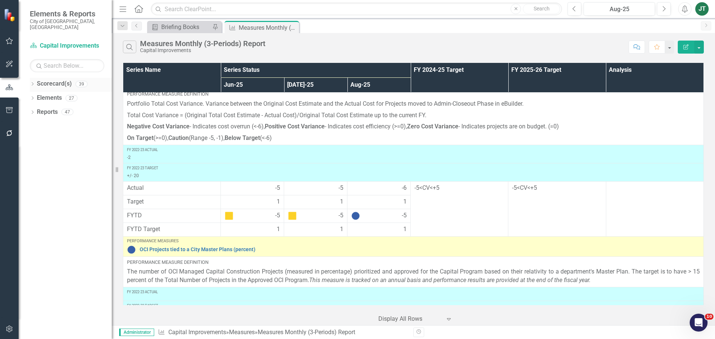
click at [32, 82] on icon at bounding box center [33, 83] width 2 height 3
click at [35, 110] on icon "Dropdown" at bounding box center [37, 112] width 6 height 4
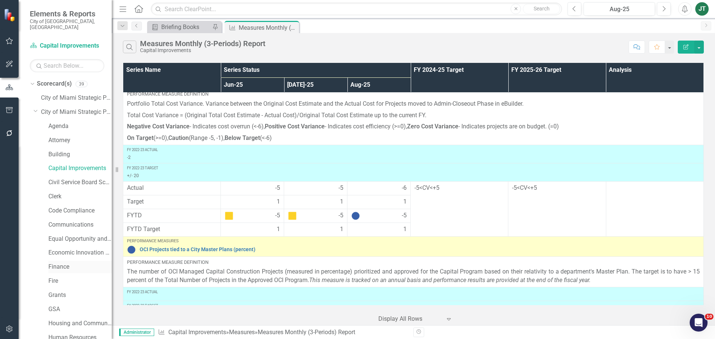
click at [55, 263] on link "Finance" at bounding box center [79, 267] width 63 height 9
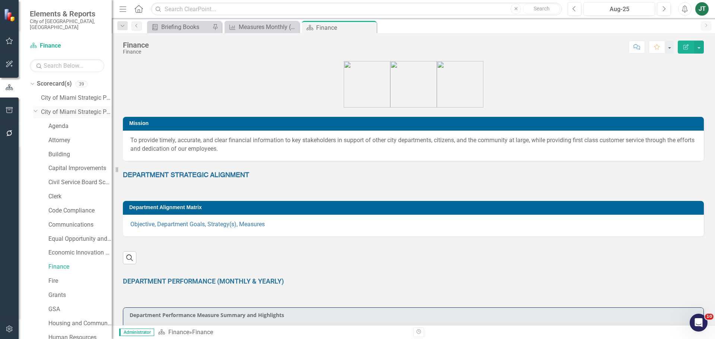
click at [34, 108] on icon "Dropdown" at bounding box center [36, 111] width 4 height 6
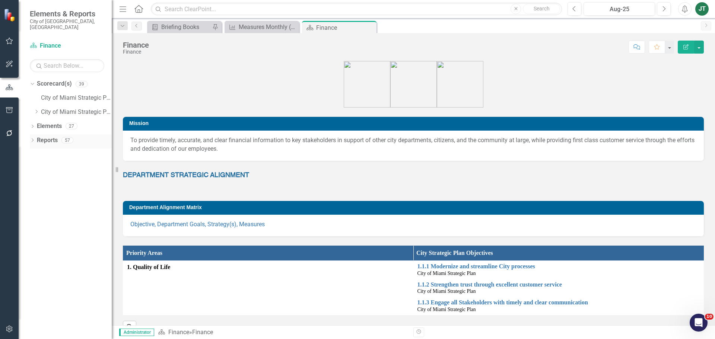
click at [31, 139] on icon "Dropdown" at bounding box center [32, 141] width 5 height 4
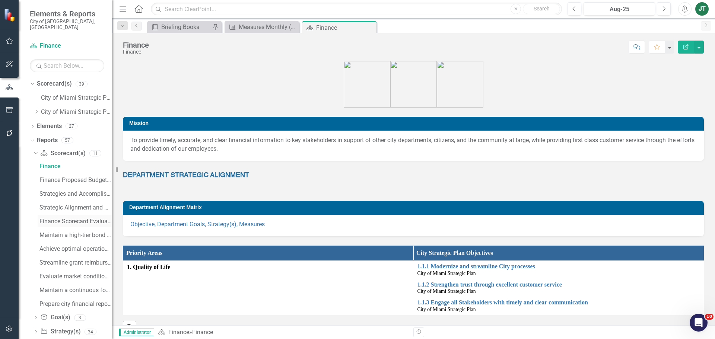
click at [68, 218] on div "Finance Scorecard Evaluation and Recommendations" at bounding box center [76, 221] width 72 height 7
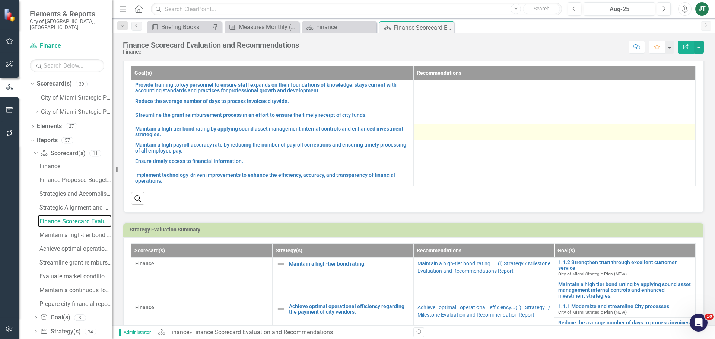
scroll to position [112, 0]
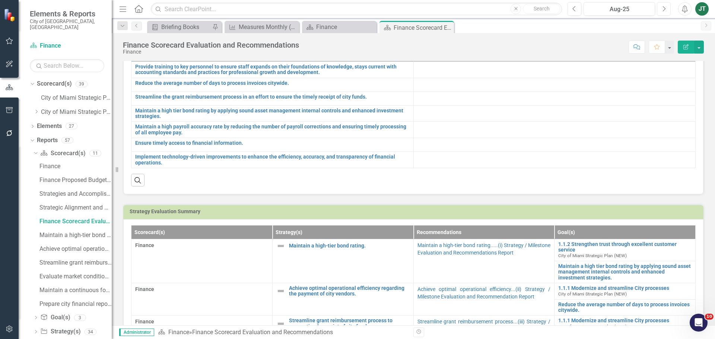
click at [668, 9] on button "Next" at bounding box center [664, 8] width 14 height 13
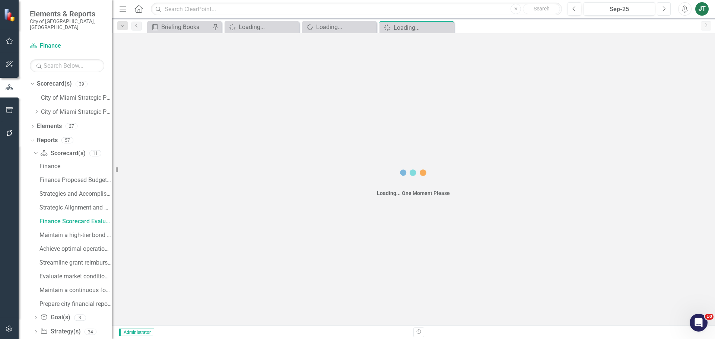
click at [668, 9] on button "Next" at bounding box center [664, 8] width 14 height 13
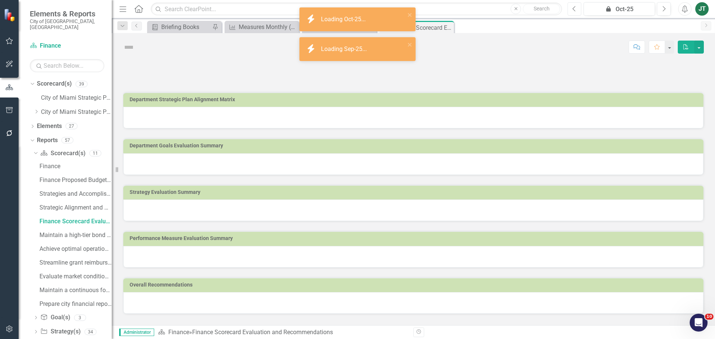
click at [571, 9] on button "Previous" at bounding box center [575, 8] width 14 height 13
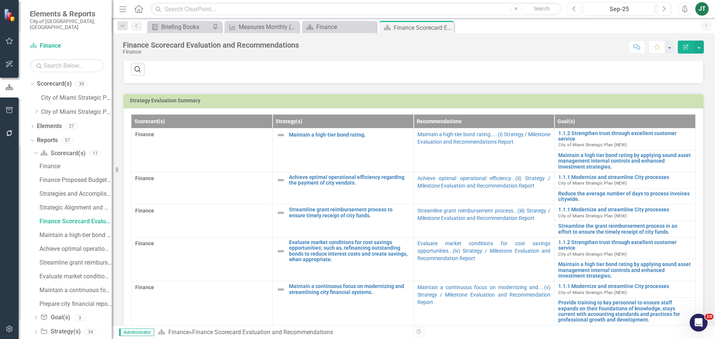
scroll to position [224, 0]
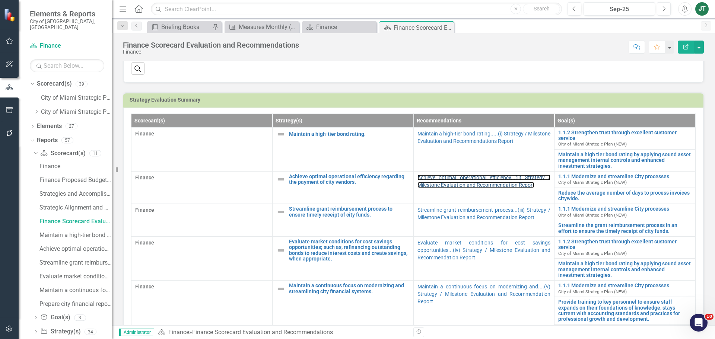
click at [477, 177] on link "Achieve optimal operational efficiency...(ii) Strategy / Milestone Evaluation a…" at bounding box center [484, 181] width 133 height 13
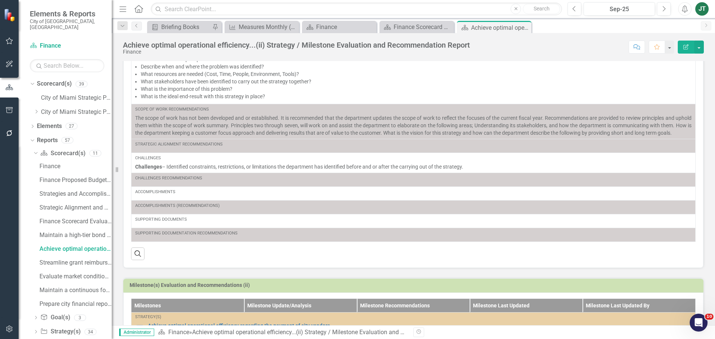
scroll to position [180, 0]
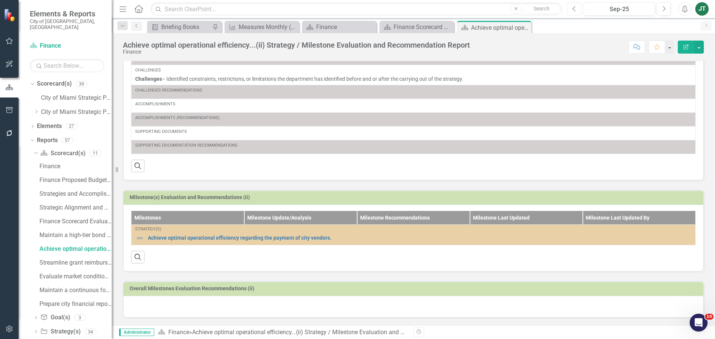
click at [573, 8] on icon "Previous" at bounding box center [575, 9] width 4 height 7
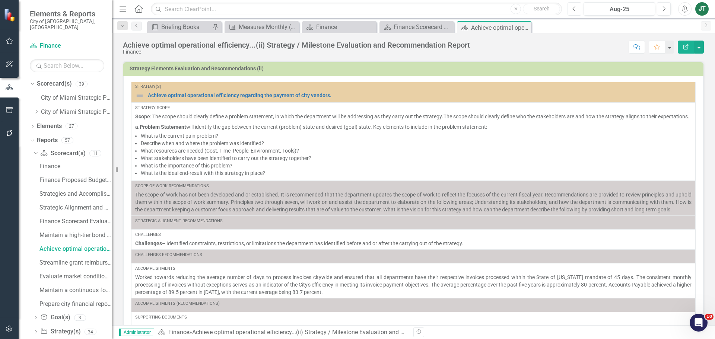
click at [573, 8] on icon "Previous" at bounding box center [575, 9] width 4 height 7
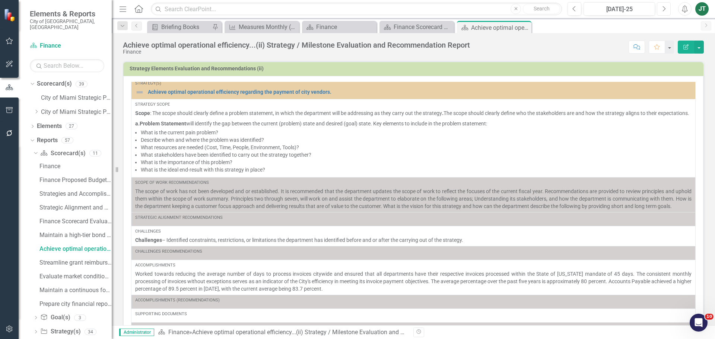
click at [661, 7] on button "Next" at bounding box center [664, 8] width 14 height 13
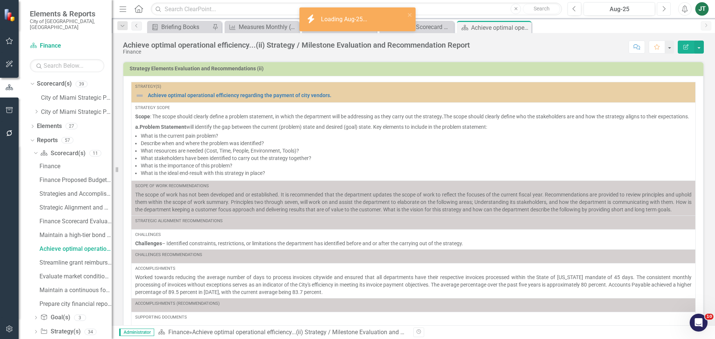
click at [662, 7] on button "Next" at bounding box center [664, 8] width 14 height 13
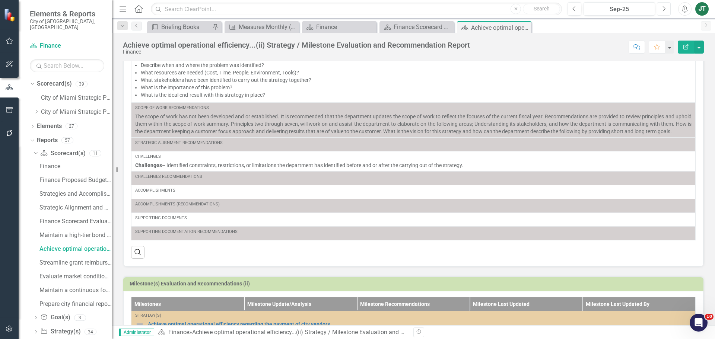
scroll to position [68, 0]
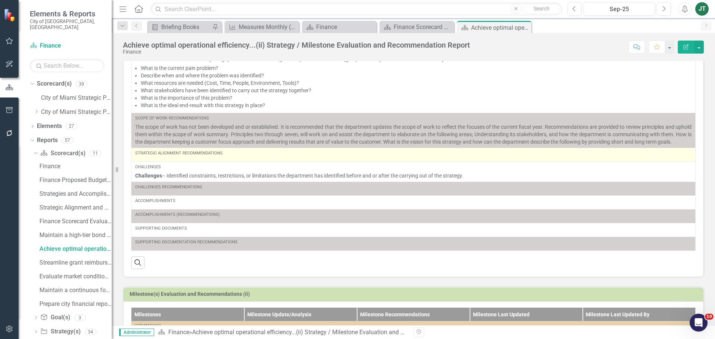
click at [210, 157] on div "Strategic Alignment Recommendations" at bounding box center [413, 154] width 557 height 6
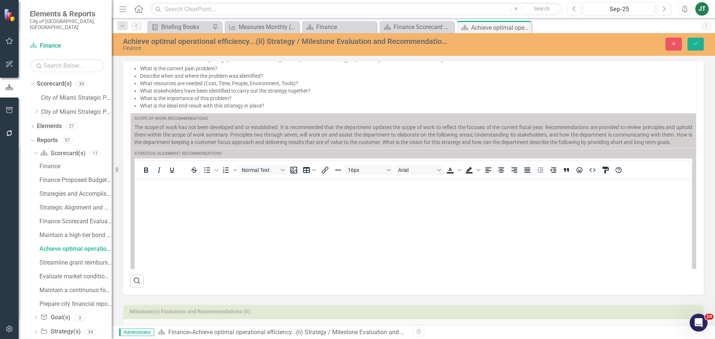
scroll to position [0, 0]
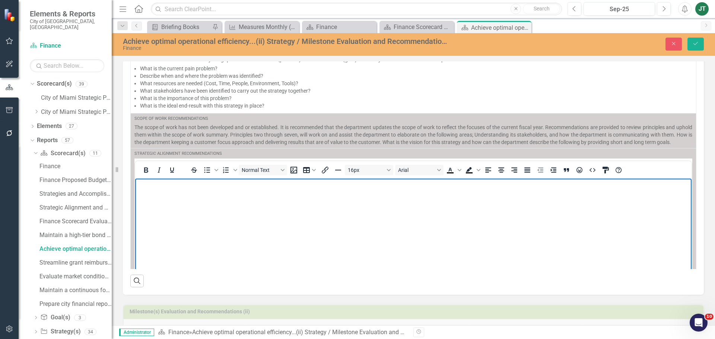
click at [173, 193] on body "Rich Text Area. Press ALT-0 for help." at bounding box center [413, 234] width 557 height 112
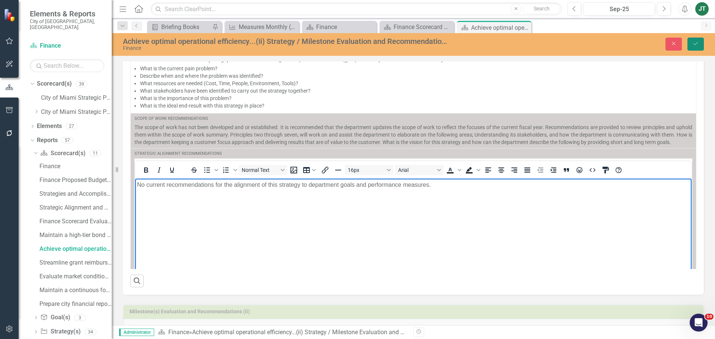
click at [698, 47] on button "Save" at bounding box center [696, 44] width 16 height 13
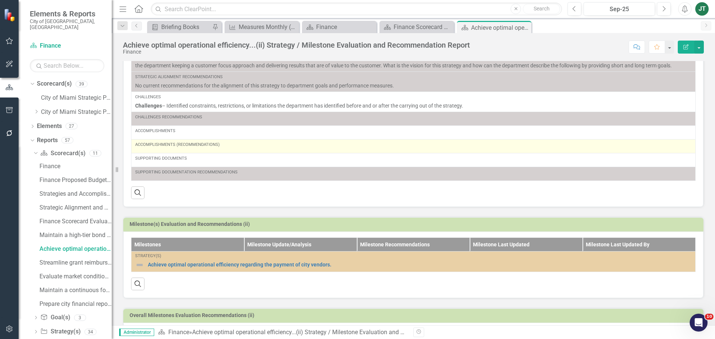
scroll to position [122, 0]
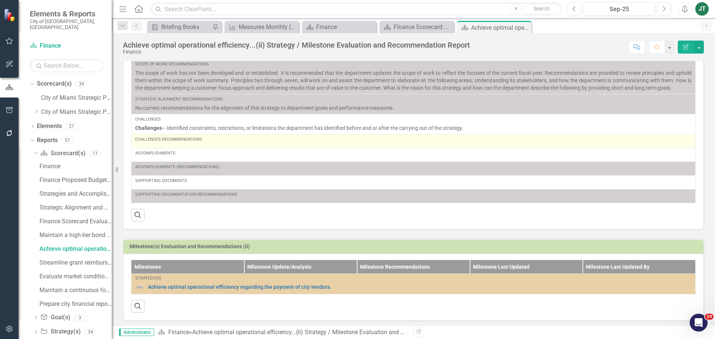
click at [171, 146] on div "Challenges Recommendations" at bounding box center [413, 141] width 557 height 9
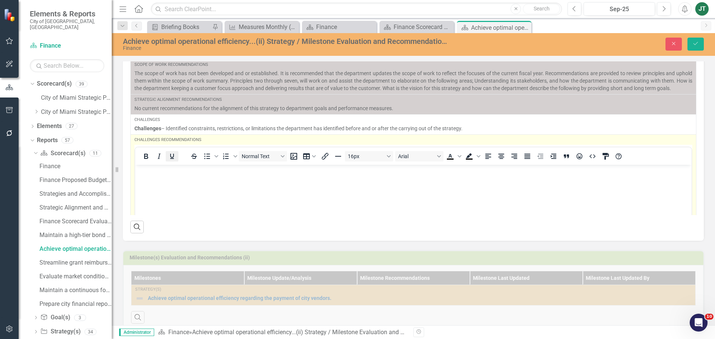
scroll to position [0, 0]
click at [167, 178] on body "Rich Text Area. Press ALT-0 for help." at bounding box center [413, 221] width 557 height 112
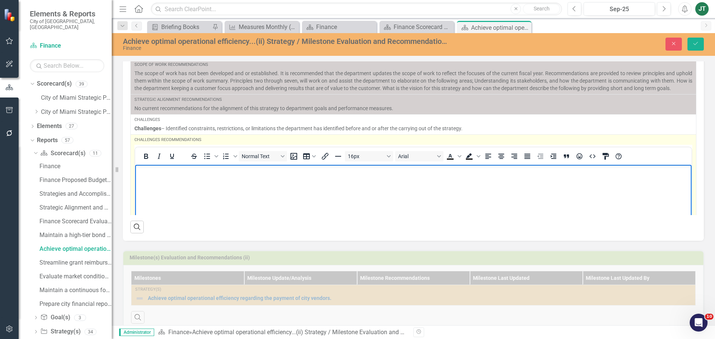
click at [167, 178] on body "Rich Text Area. Press ALT-0 for help." at bounding box center [413, 221] width 557 height 112
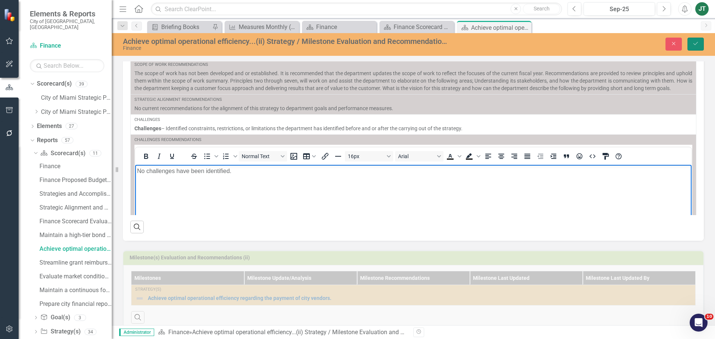
click at [691, 40] on button "Save" at bounding box center [696, 44] width 16 height 13
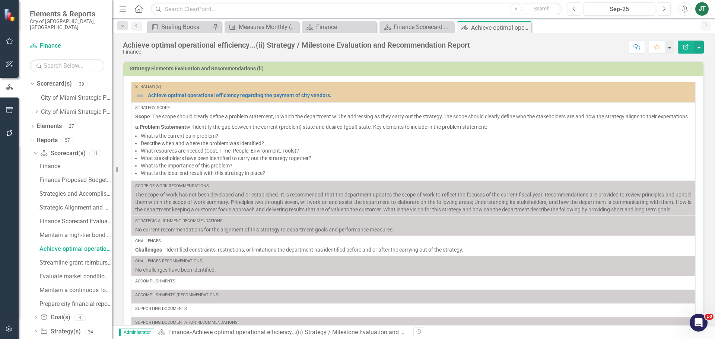
click at [572, 12] on button "Previous" at bounding box center [575, 8] width 14 height 13
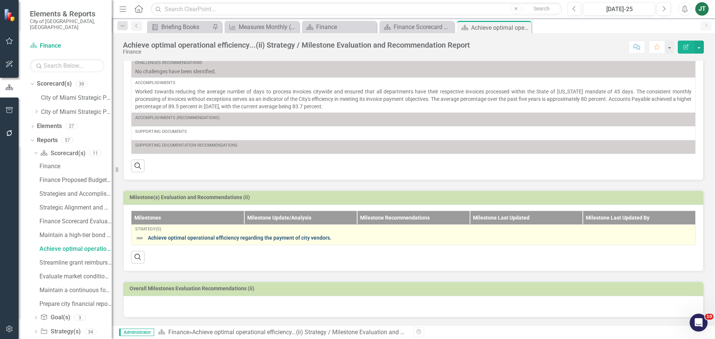
scroll to position [145, 0]
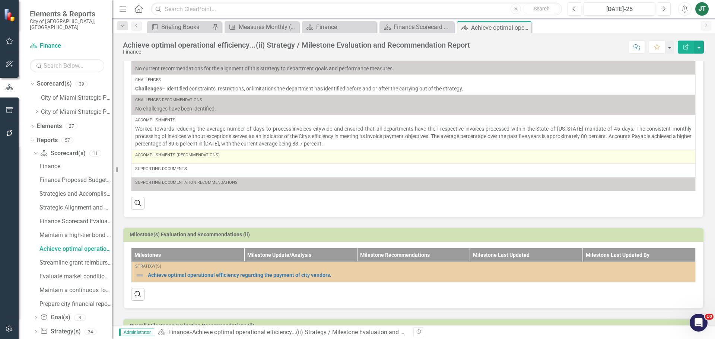
click at [255, 157] on div "Accomplishments (Recommendations)" at bounding box center [413, 155] width 557 height 6
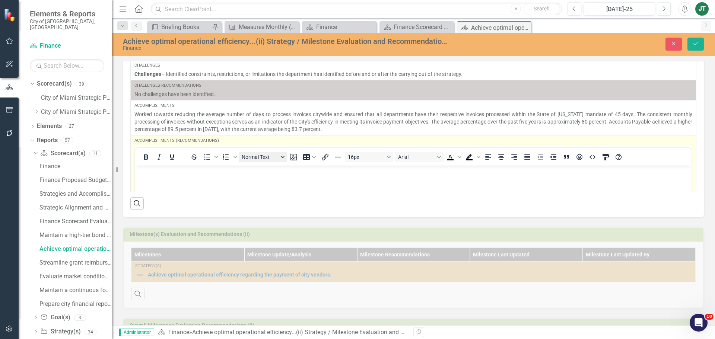
scroll to position [0, 0]
click at [188, 168] on p "Rich Text Area. Press ALT-0 for help." at bounding box center [413, 171] width 553 height 9
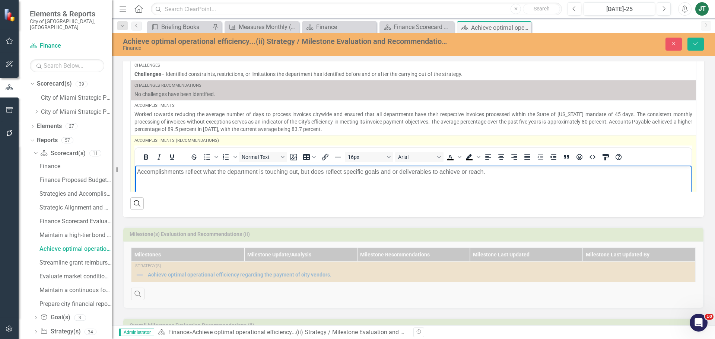
click at [470, 173] on p "Accomplishments reflect what the department is touching out, but does reflect s…" at bounding box center [413, 171] width 553 height 9
click at [458, 173] on p "Accomplishments reflect what the department is touching out, but does reflect s…" at bounding box center [413, 171] width 553 height 9
click at [506, 176] on body "Accomplishments reflect what the department is touching out, but does reflect s…" at bounding box center [413, 221] width 557 height 112
click at [297, 171] on p "Accomplishments reflect what the department is touching out, but does reflect s…" at bounding box center [413, 171] width 553 height 9
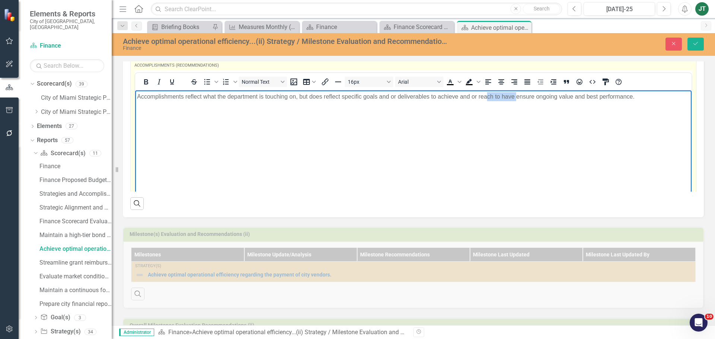
scroll to position [116, 0]
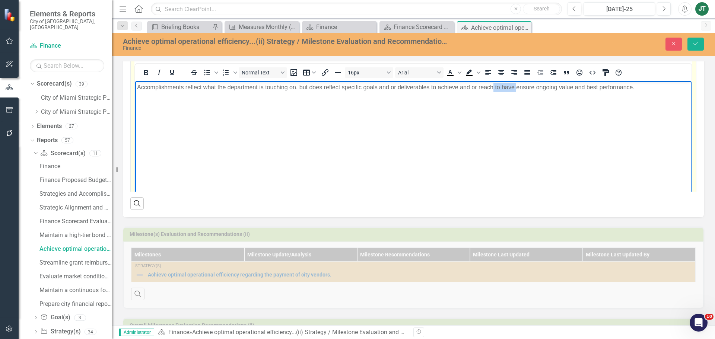
drag, startPoint x: 516, startPoint y: 87, endPoint x: 494, endPoint y: 104, distance: 28.4
click at [494, 104] on body "Accomplishments reflect what the department is touching on, but does reflect sp…" at bounding box center [413, 137] width 557 height 112
click at [637, 87] on p "Accomplishments reflect what the department is touching on, but does reflect sp…" at bounding box center [413, 87] width 553 height 9
click at [695, 44] on icon "Save" at bounding box center [696, 43] width 7 height 5
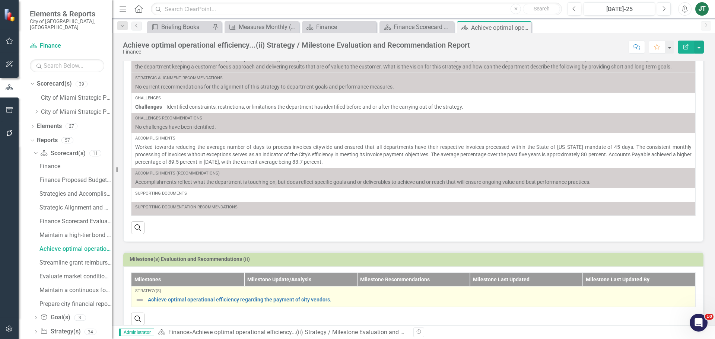
scroll to position [108, 0]
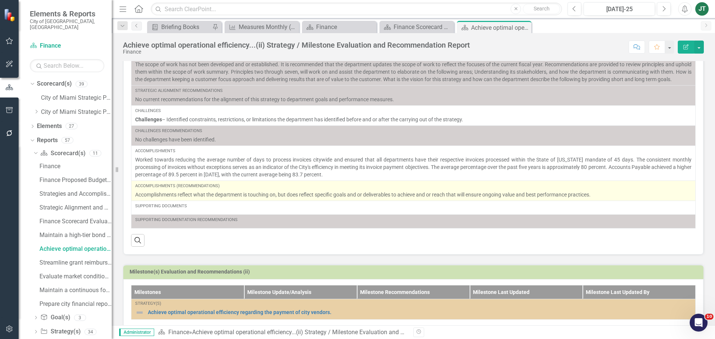
click at [454, 195] on p "Accomplishments reflect what the department is touching on, but does reflect sp…" at bounding box center [413, 194] width 557 height 7
click at [452, 195] on p "Accomplishments reflect what the department is touching on, but does reflect sp…" at bounding box center [413, 194] width 557 height 7
click at [413, 195] on p "Accomplishments reflect what the department is touching on, but does reflect sp…" at bounding box center [413, 194] width 557 height 7
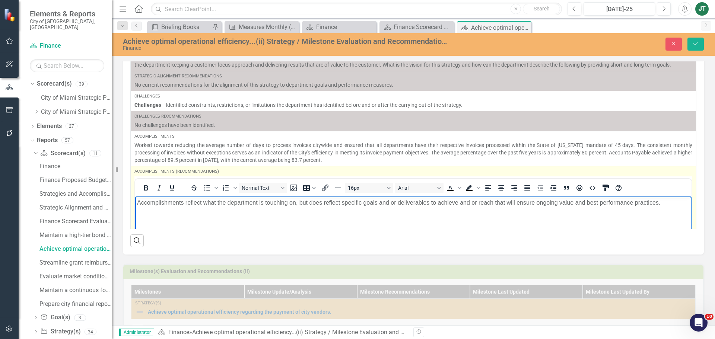
click at [395, 200] on p "Accomplishments reflect what the department is touching on, but does reflect sp…" at bounding box center [413, 202] width 553 height 9
click at [436, 201] on p "Accomplishments reflect what the department is touching on, but does reflect sp…" at bounding box center [413, 202] width 553 height 9
click at [459, 201] on p "Accomplishments reflect what the department is touching on, but does reflect sp…" at bounding box center [413, 202] width 553 height 9
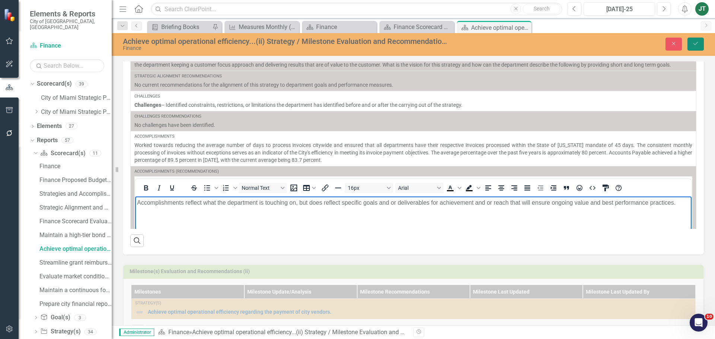
click at [691, 44] on button "Save" at bounding box center [696, 44] width 16 height 13
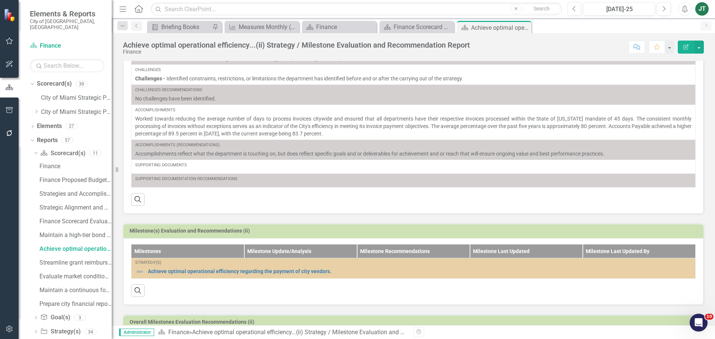
scroll to position [183, 0]
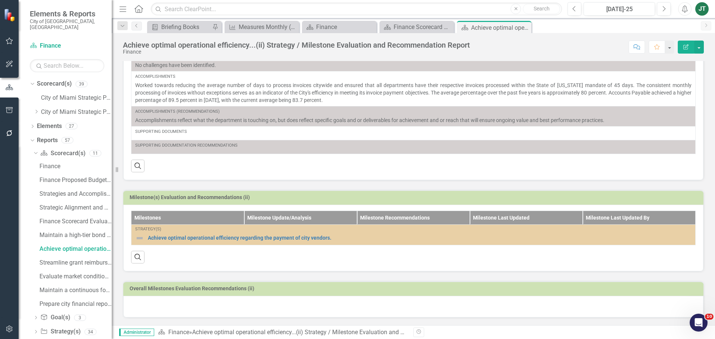
click at [176, 309] on div at bounding box center [413, 307] width 581 height 22
click at [176, 305] on div at bounding box center [413, 307] width 581 height 22
click at [175, 305] on div at bounding box center [413, 307] width 581 height 22
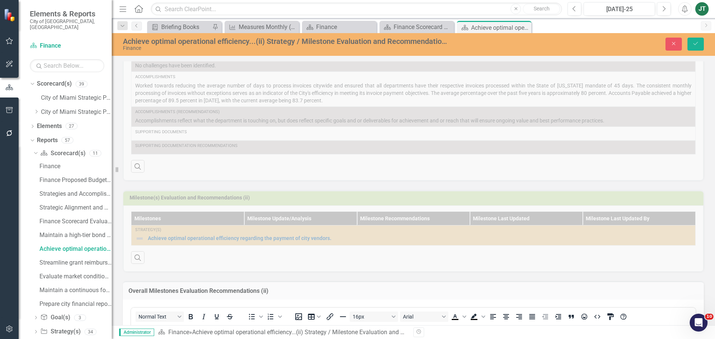
scroll to position [294, 0]
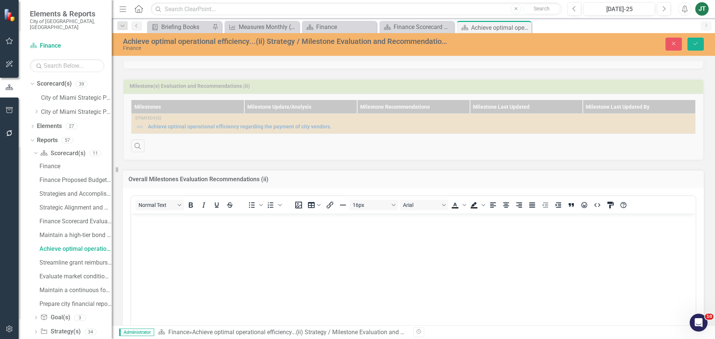
click at [174, 228] on body "Rich Text Area. Press ALT-0 for help." at bounding box center [413, 270] width 565 height 112
drag, startPoint x: 827, startPoint y: 257, endPoint x: 511, endPoint y: 248, distance: 316.9
click at [371, 238] on body "The department has not developed and or established performance measures." at bounding box center [413, 270] width 565 height 112
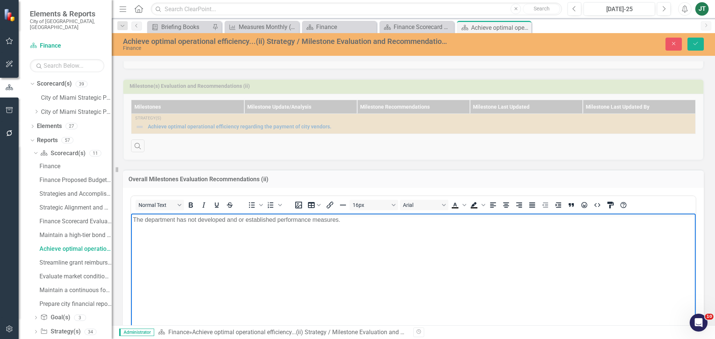
click at [350, 214] on body "The department has not developed and or established performance measures." at bounding box center [413, 270] width 565 height 112
drag, startPoint x: 345, startPoint y: 220, endPoint x: 277, endPoint y: 222, distance: 67.5
click at [277, 222] on p "The department has not developed and or established performance measures." at bounding box center [413, 219] width 561 height 9
click at [696, 43] on icon "Save" at bounding box center [696, 43] width 7 height 5
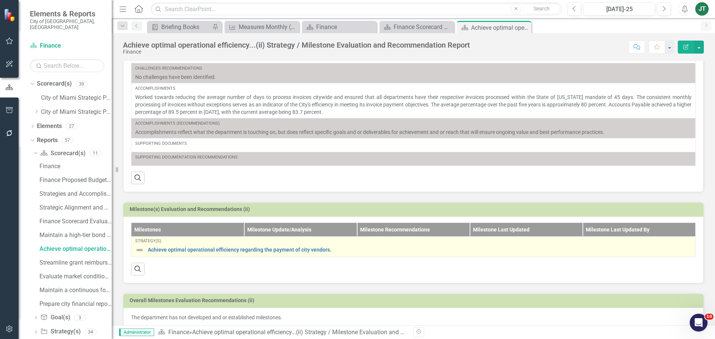
scroll to position [183, 0]
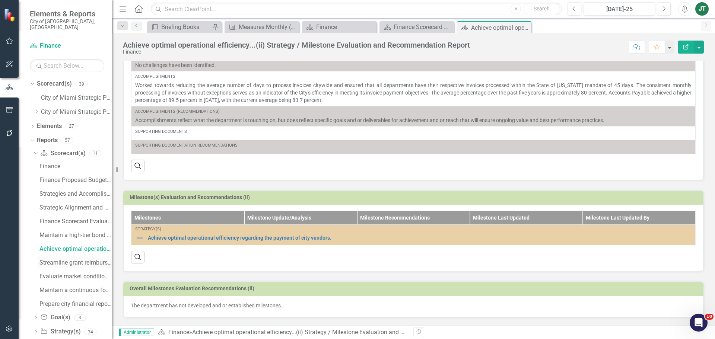
click at [60, 260] on div "Streamline grant reimbursement process...(iii) Strategy / Milestone Evaluation …" at bounding box center [76, 263] width 72 height 7
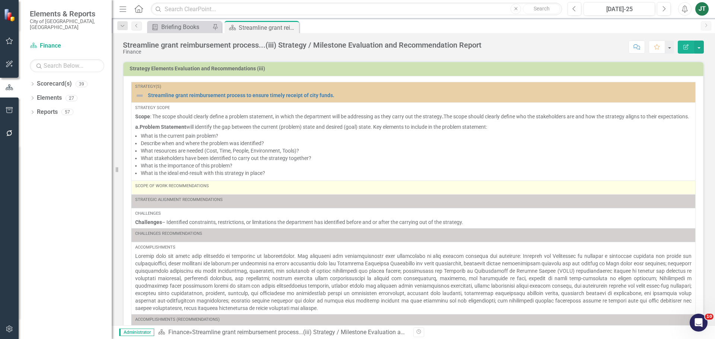
click at [215, 192] on div "Scope of Work Recommendations" at bounding box center [413, 187] width 557 height 9
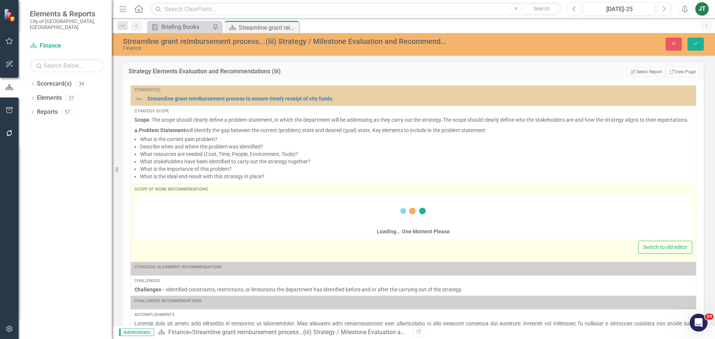
click at [163, 209] on div "Loading... One Moment Please" at bounding box center [414, 217] width 558 height 43
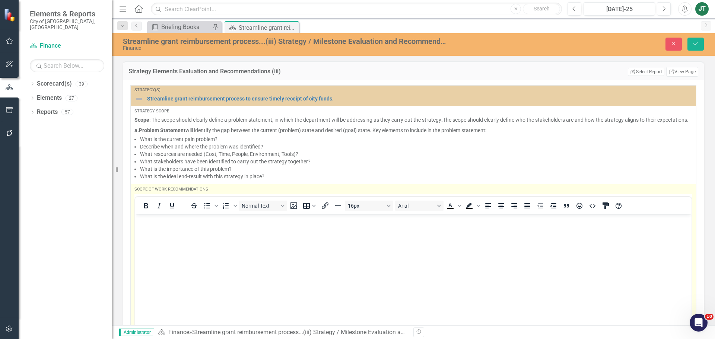
click at [146, 217] on p "Rich Text Area. Press ALT-0 for help." at bounding box center [413, 220] width 553 height 9
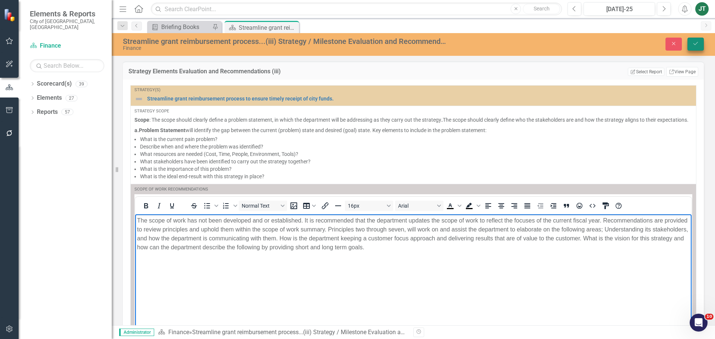
click at [693, 44] on icon "Save" at bounding box center [696, 43] width 7 height 5
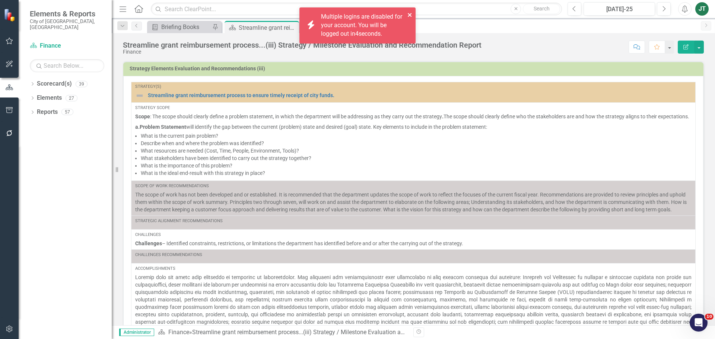
click at [411, 16] on icon "close" at bounding box center [410, 15] width 5 height 6
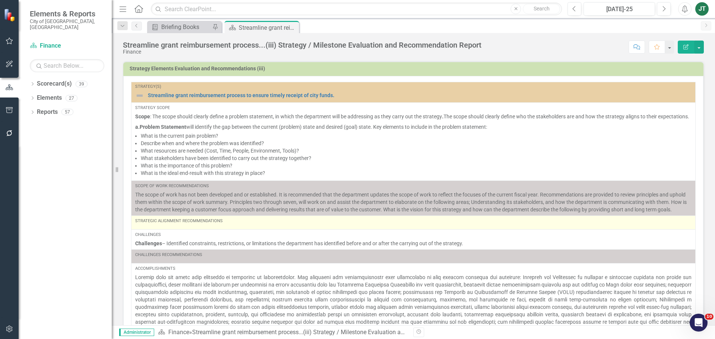
click at [262, 227] on div "Strategic Alignment Recommendations" at bounding box center [413, 222] width 557 height 9
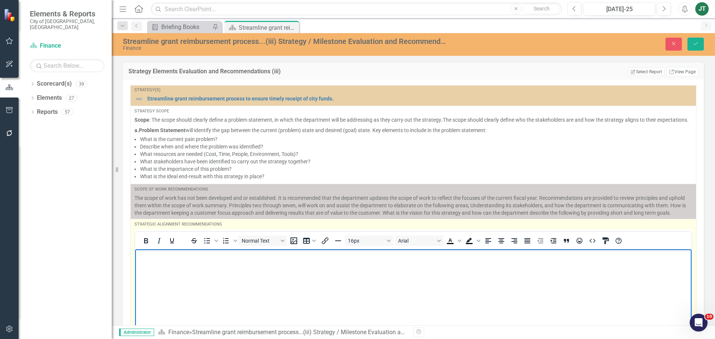
click at [227, 262] on body "Rich Text Area. Press ALT-0 for help." at bounding box center [413, 305] width 557 height 112
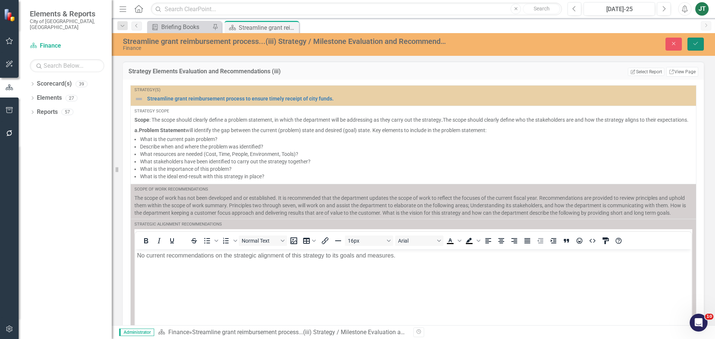
click at [692, 40] on button "Save" at bounding box center [696, 44] width 16 height 13
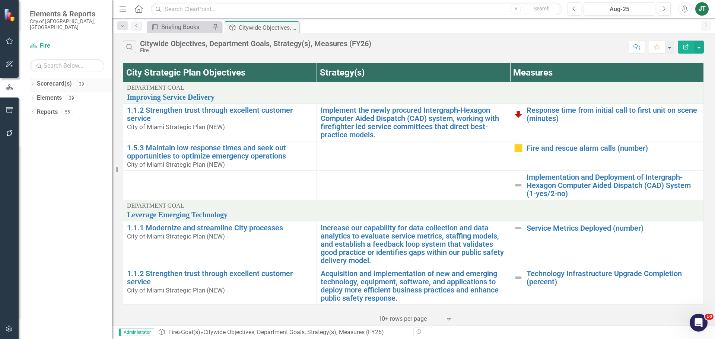
click at [32, 83] on icon "Dropdown" at bounding box center [32, 85] width 5 height 4
click at [37, 109] on div "Dropdown" at bounding box center [37, 112] width 6 height 6
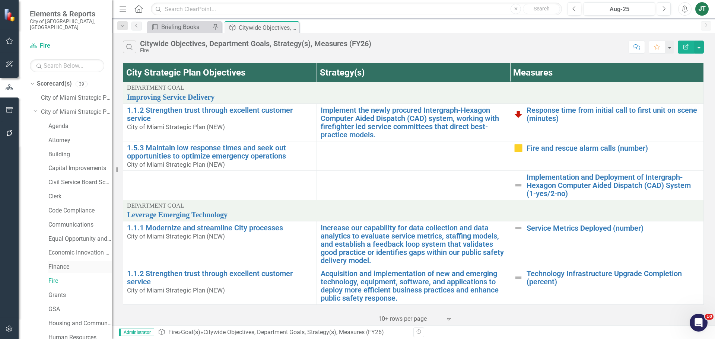
click at [59, 263] on link "Finance" at bounding box center [79, 267] width 63 height 9
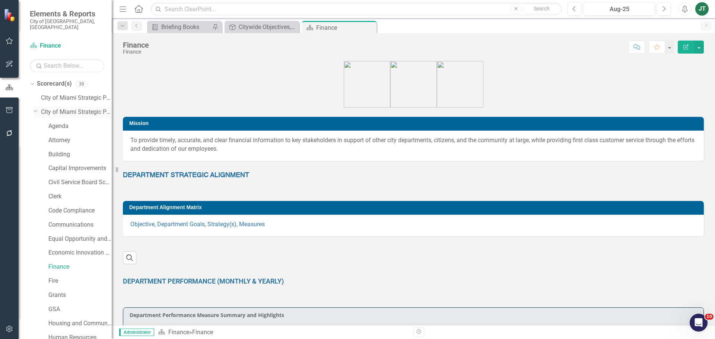
click at [35, 108] on icon "Dropdown" at bounding box center [36, 111] width 4 height 6
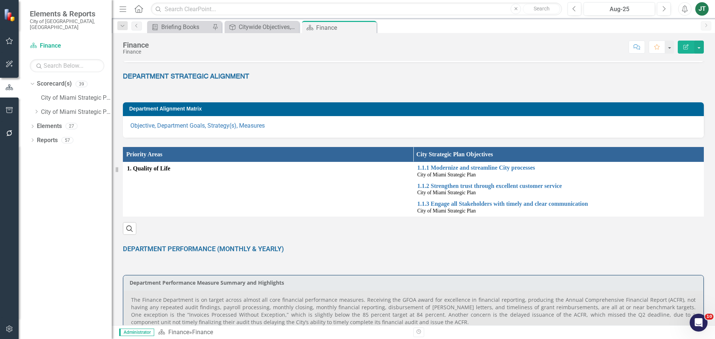
scroll to position [112, 0]
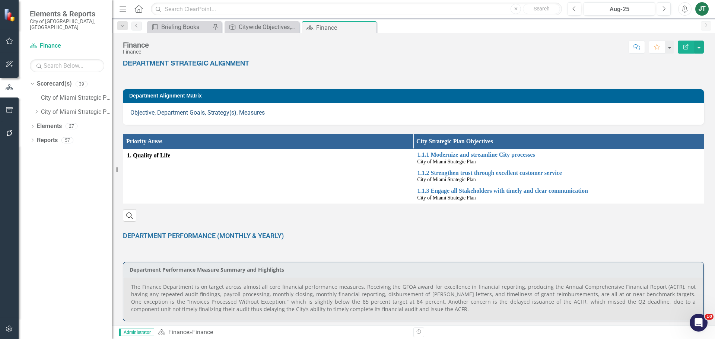
click at [232, 113] on link "Objective, Department Goals, Strategy(s), Measures" at bounding box center [197, 112] width 135 height 7
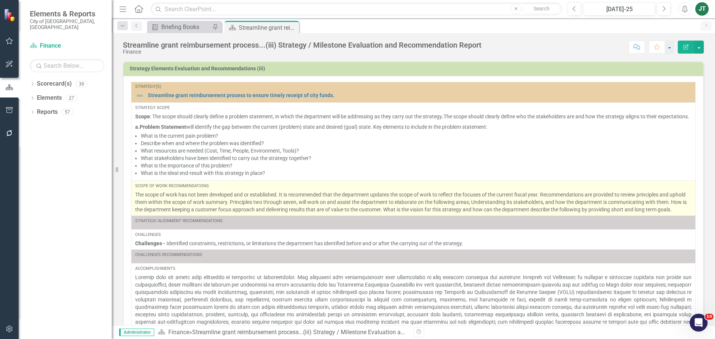
scroll to position [56, 0]
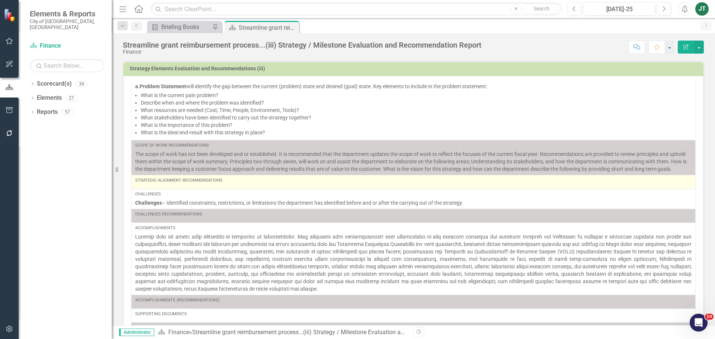
click at [231, 183] on div "Strategic Alignment Recommendations" at bounding box center [413, 181] width 557 height 6
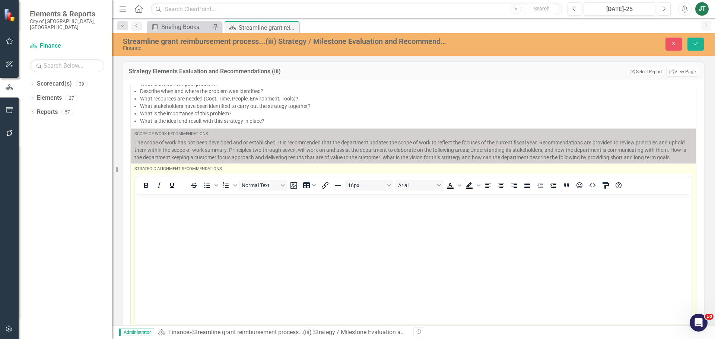
scroll to position [0, 0]
click at [164, 215] on body "Rich Text Area. Press ALT-0 for help." at bounding box center [413, 250] width 557 height 112
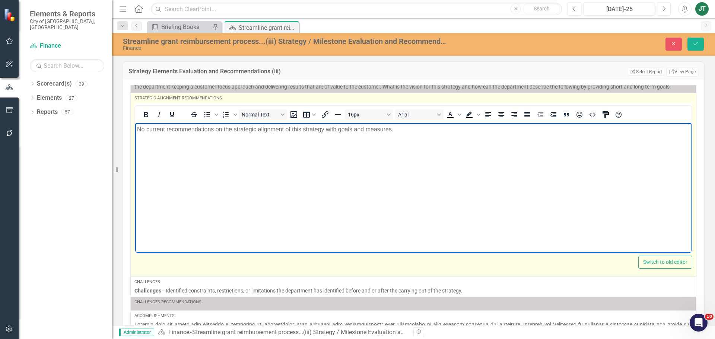
scroll to position [127, 0]
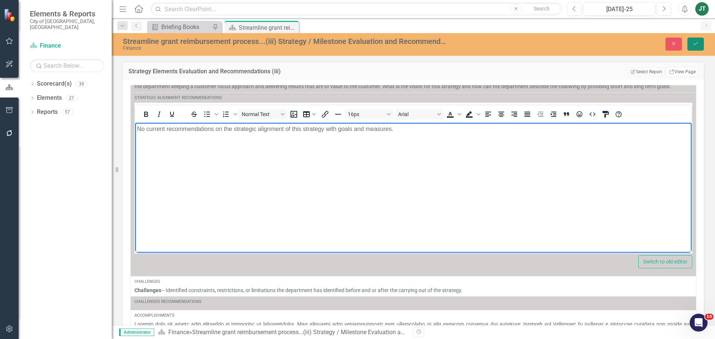
click at [698, 40] on button "Save" at bounding box center [696, 44] width 16 height 13
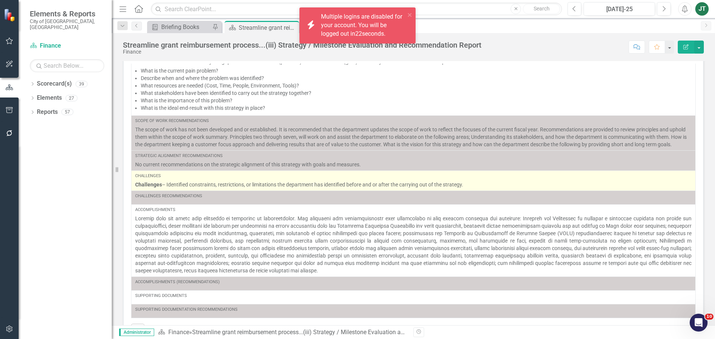
scroll to position [19, 0]
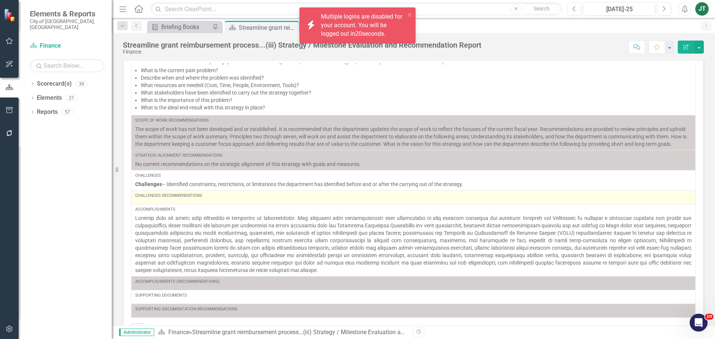
click at [215, 200] on div "Challenges Recommendations" at bounding box center [413, 197] width 557 height 9
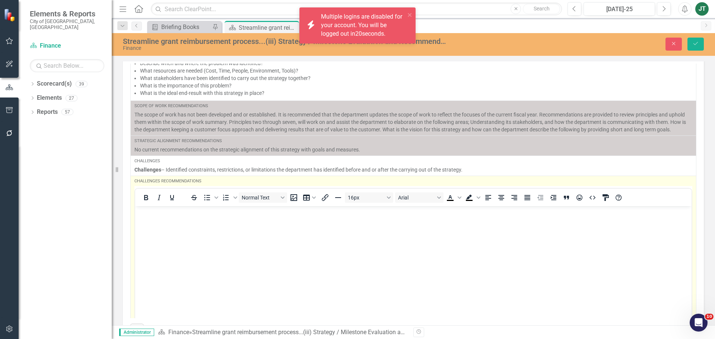
scroll to position [0, 0]
click at [158, 216] on p "Rich Text Area. Press ALT-0 for help." at bounding box center [413, 212] width 553 height 9
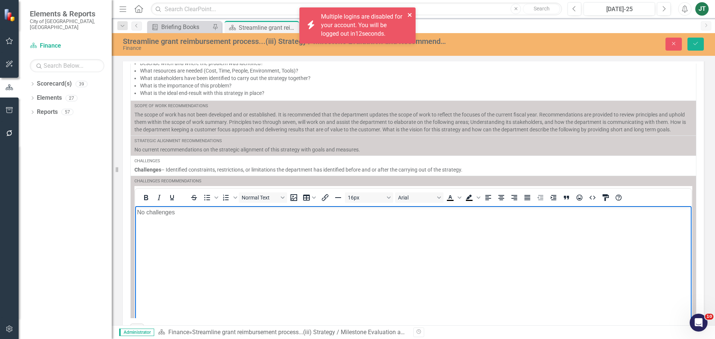
click at [408, 16] on icon "close" at bounding box center [410, 15] width 5 height 6
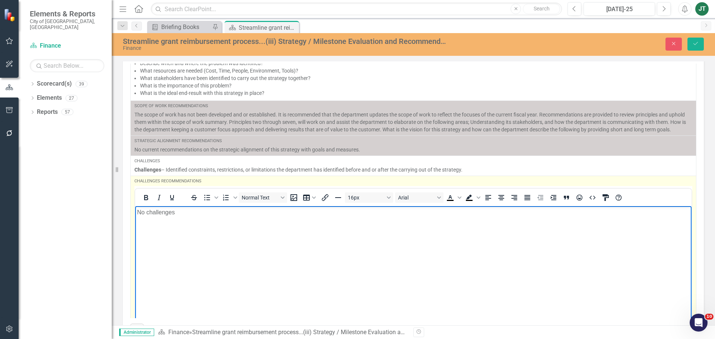
click at [184, 214] on p "No challenges" at bounding box center [413, 212] width 553 height 9
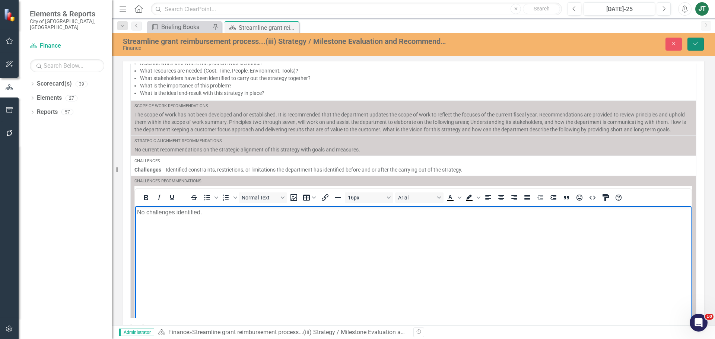
click at [697, 44] on icon "Save" at bounding box center [696, 43] width 7 height 5
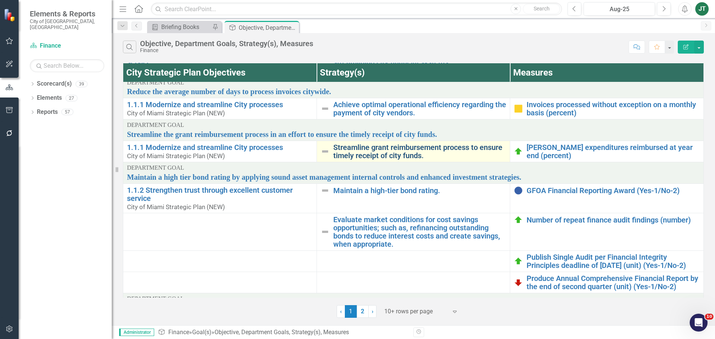
scroll to position [63, 0]
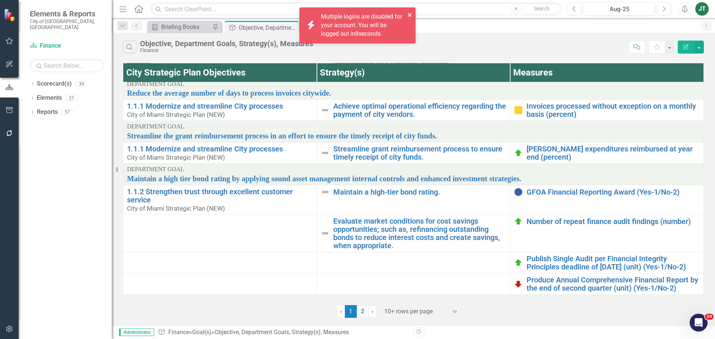
click at [410, 15] on icon "close" at bounding box center [410, 15] width 4 height 4
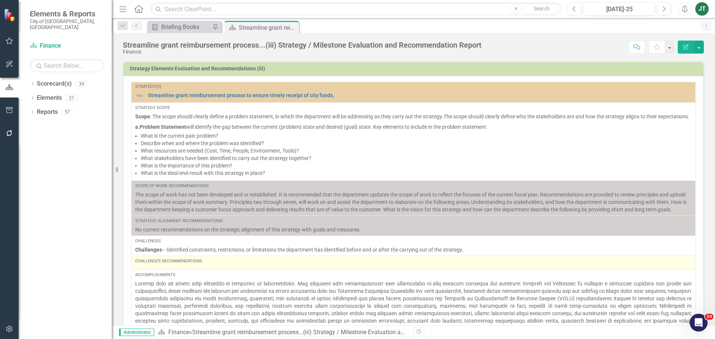
click at [216, 268] on div "Challenges Recommendations" at bounding box center [413, 263] width 557 height 9
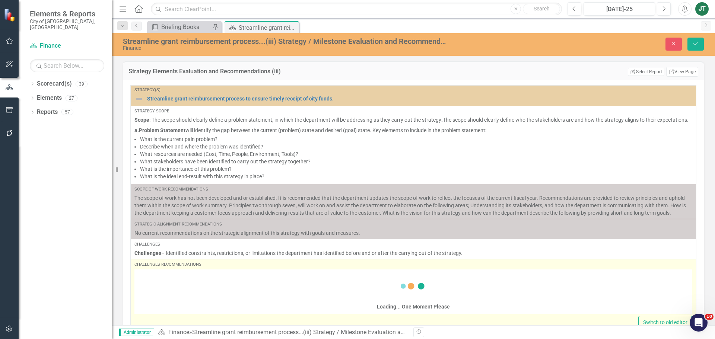
click at [170, 297] on div "Loading... One Moment Please" at bounding box center [414, 293] width 558 height 43
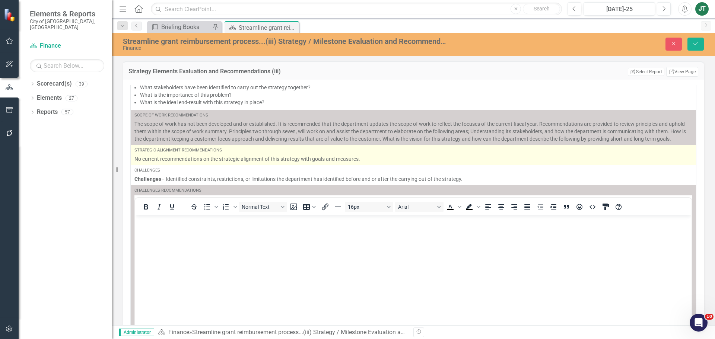
scroll to position [77, 0]
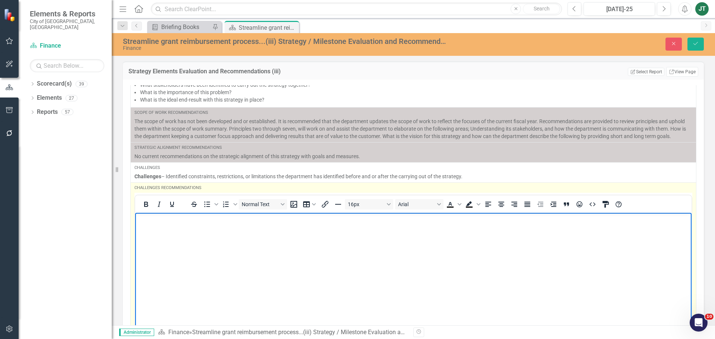
click at [160, 224] on body "Rich Text Area. Press ALT-0 for help." at bounding box center [413, 269] width 557 height 112
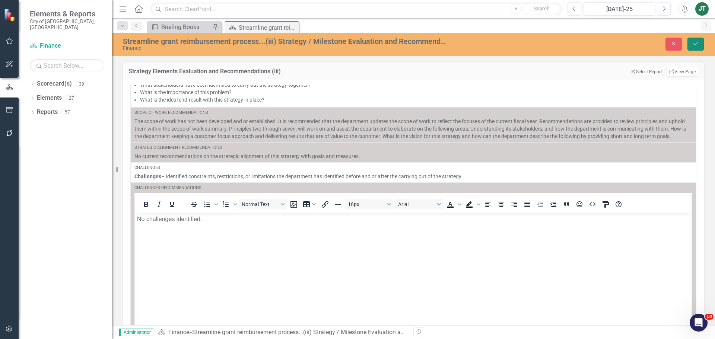
click at [699, 45] on icon "Save" at bounding box center [696, 43] width 7 height 5
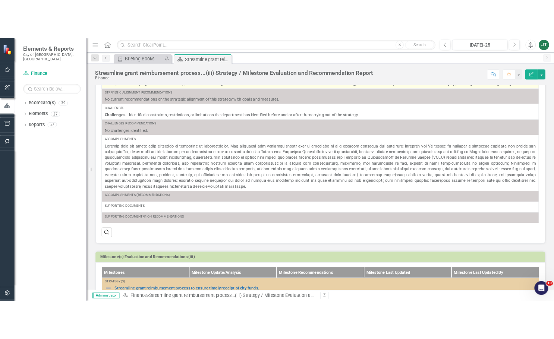
scroll to position [97, 0]
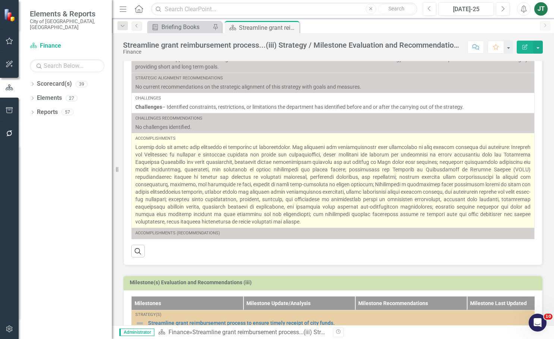
drag, startPoint x: 480, startPoint y: 263, endPoint x: 458, endPoint y: 226, distance: 42.6
click at [458, 226] on div "Strategy(s) Streamline grant reimbursement process to ensure timely receipt of …" at bounding box center [332, 122] width 419 height 287
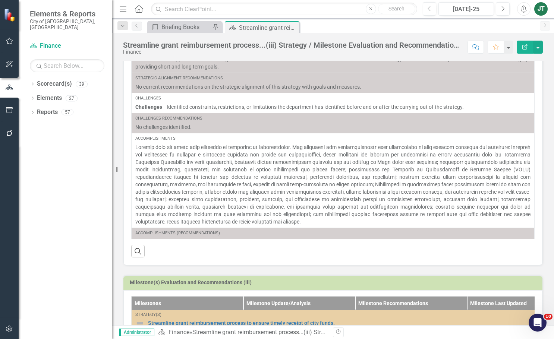
click at [465, 244] on div "Strategy(s) Streamline grant reimbursement process to ensure timely receipt of …" at bounding box center [332, 122] width 419 height 287
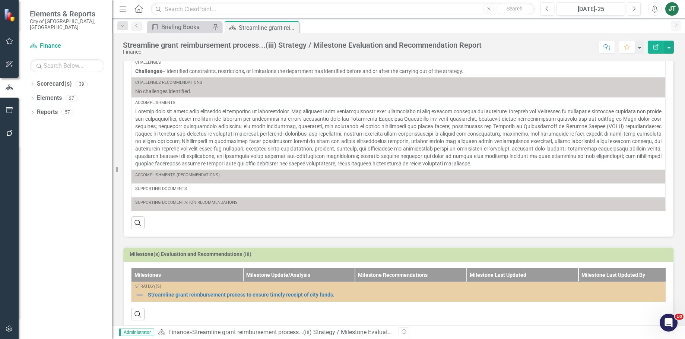
scroll to position [127, 0]
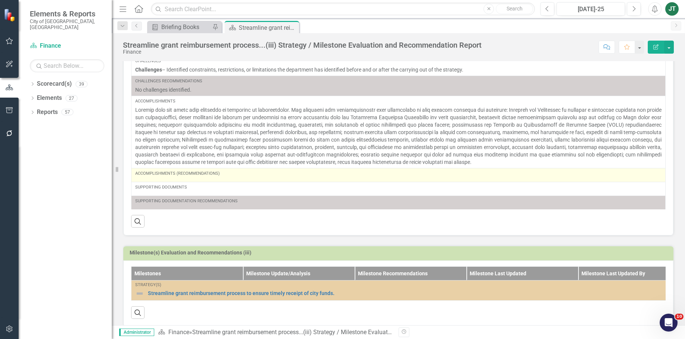
click at [241, 178] on div "Accomplishments (Recommendations)" at bounding box center [398, 175] width 527 height 9
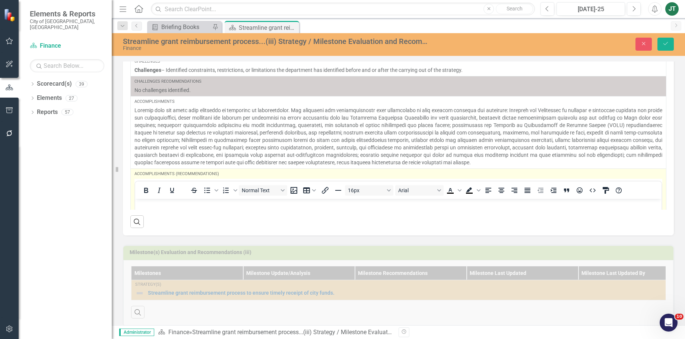
scroll to position [0, 0]
click at [209, 205] on p "Rich Text Area. Press ALT-0 for help." at bounding box center [398, 204] width 523 height 9
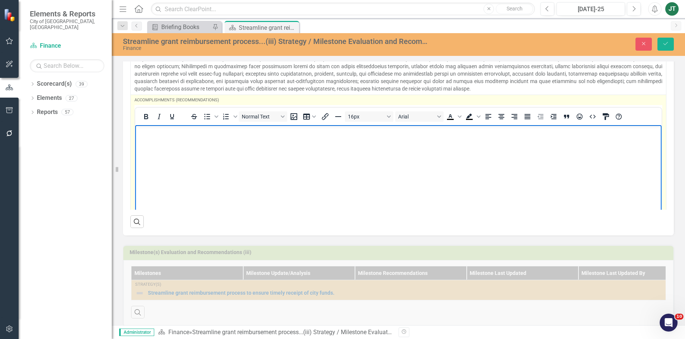
scroll to position [143, 0]
click at [323, 129] on p "If the following has been completed what will the departments delieverables for…" at bounding box center [398, 130] width 523 height 9
click at [423, 138] on body "If the following has been completed what will the departments deliverables for …" at bounding box center [398, 180] width 527 height 112
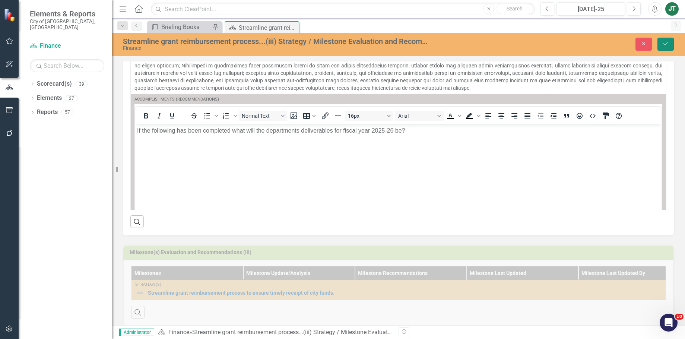
click at [662, 46] on button "Save" at bounding box center [666, 44] width 16 height 13
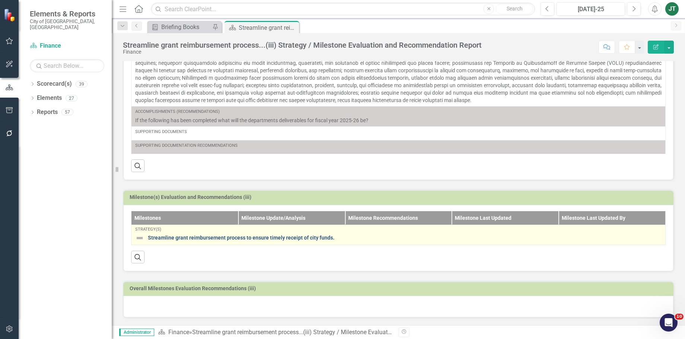
scroll to position [188, 0]
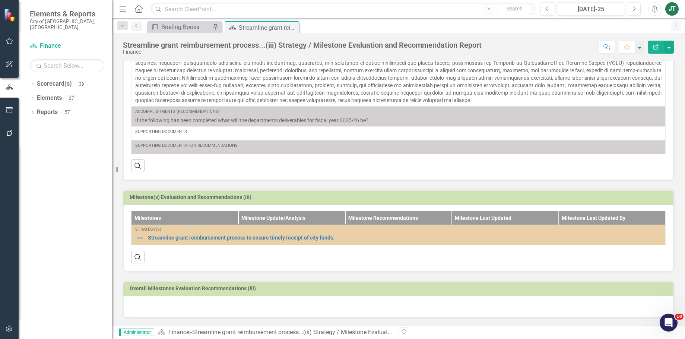
click at [191, 309] on div at bounding box center [398, 307] width 550 height 22
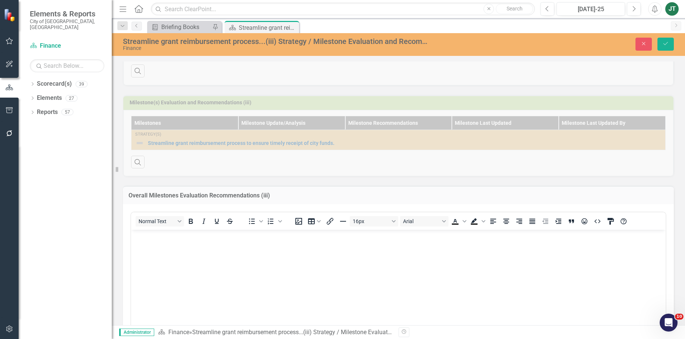
scroll to position [300, 0]
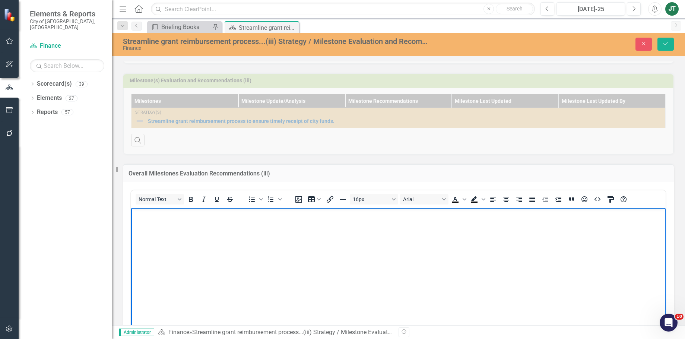
click at [188, 223] on body "Rich Text Area. Press ALT-0 for help." at bounding box center [398, 264] width 535 height 112
click at [198, 217] on p "What milestones" at bounding box center [398, 214] width 531 height 9
drag, startPoint x: 224, startPoint y: 213, endPoint x: 111, endPoint y: 218, distance: 112.3
click at [131, 218] on html "What milestones" at bounding box center [398, 264] width 535 height 112
click at [111, 224] on div "Dropdown Scorecard(s) 39 City of [GEOGRAPHIC_DATA] Strategic Plan Dropdown City…" at bounding box center [65, 208] width 93 height 261
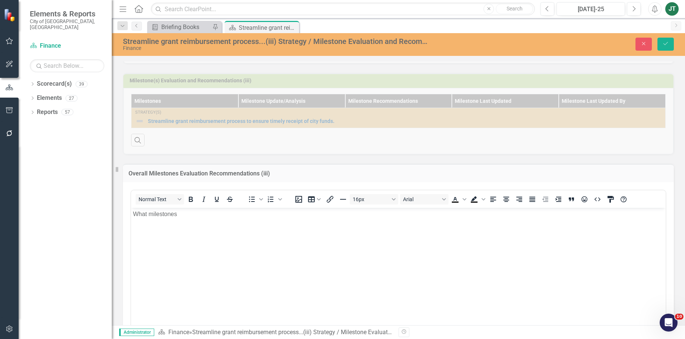
click at [190, 226] on body "What milestones" at bounding box center [398, 264] width 535 height 112
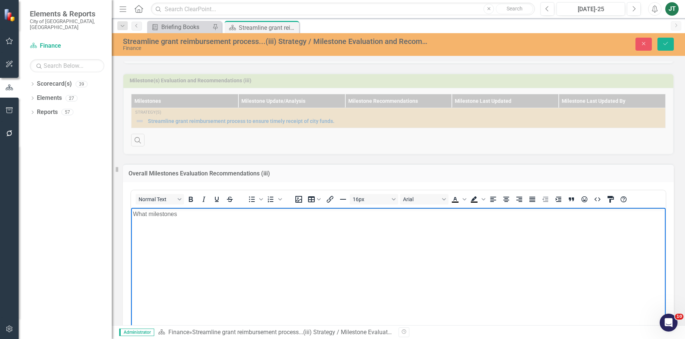
drag, startPoint x: 183, startPoint y: 212, endPoint x: 99, endPoint y: 207, distance: 84.4
click at [131, 208] on html "What milestones" at bounding box center [398, 264] width 535 height 112
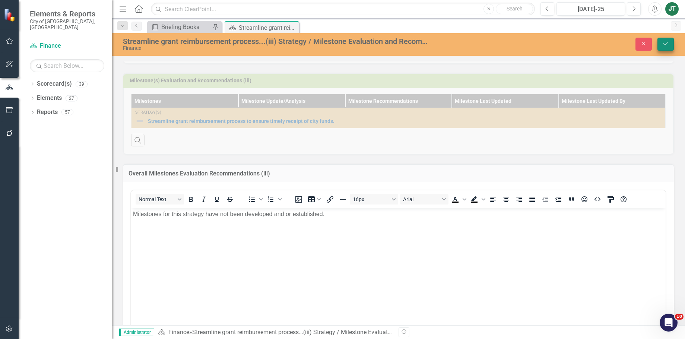
click at [665, 42] on icon "Save" at bounding box center [666, 43] width 7 height 5
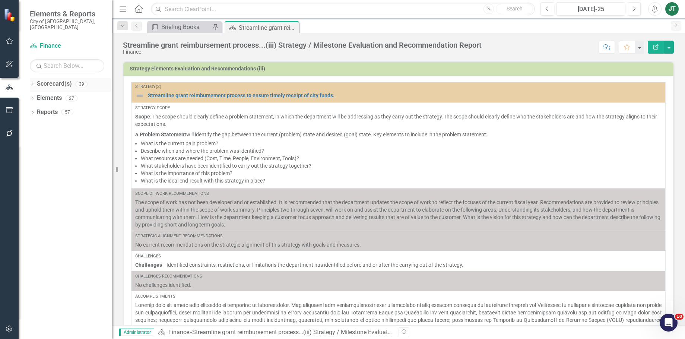
click at [32, 83] on icon "Dropdown" at bounding box center [32, 85] width 5 height 4
click at [34, 110] on icon "Dropdown" at bounding box center [37, 112] width 6 height 4
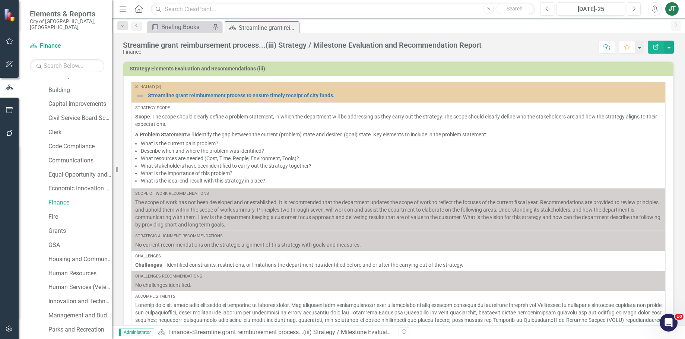
scroll to position [0, 0]
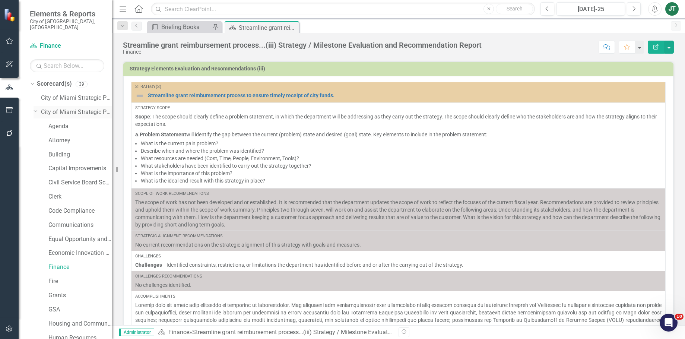
click at [34, 108] on icon "Dropdown" at bounding box center [36, 111] width 4 height 6
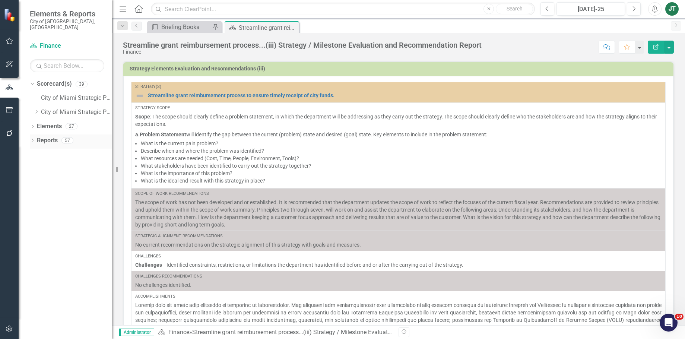
click at [36, 135] on div "Dropdown Reports 57" at bounding box center [71, 142] width 82 height 14
click at [32, 139] on icon "Dropdown" at bounding box center [32, 141] width 5 height 4
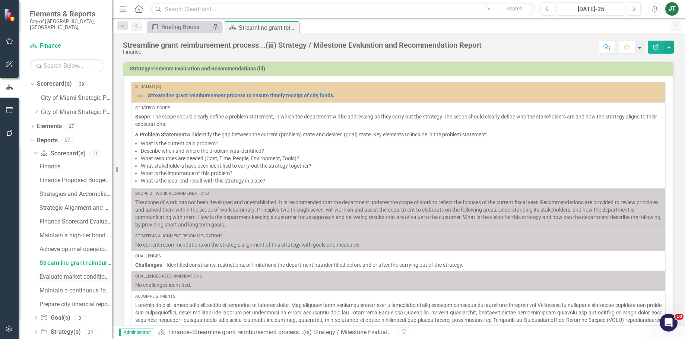
click at [62, 274] on div "Evaluate market conditions for cost savings opportunities...(iv) Strategy / Mil…" at bounding box center [76, 277] width 72 height 7
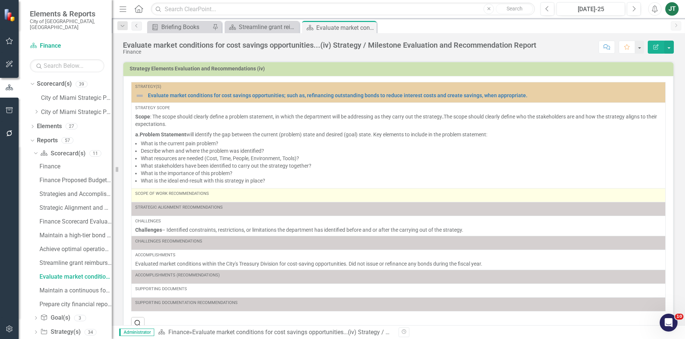
click at [314, 195] on div "Scope of Work Recommendations" at bounding box center [398, 194] width 527 height 6
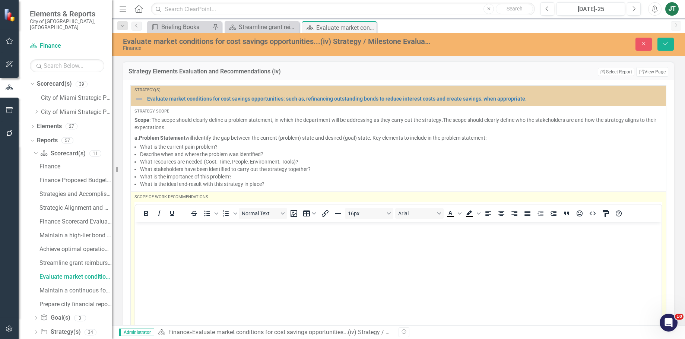
click at [175, 225] on p "Rich Text Area. Press ALT-0 for help." at bounding box center [398, 228] width 523 height 9
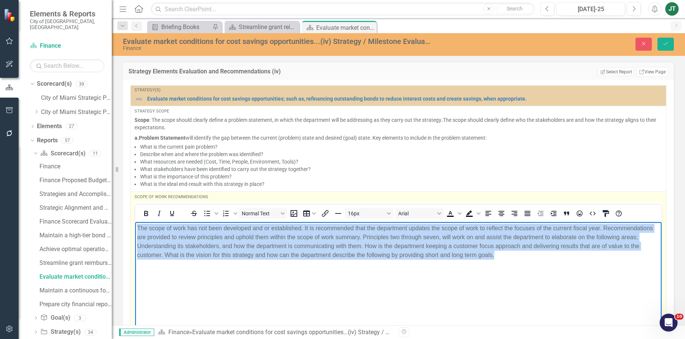
drag, startPoint x: 546, startPoint y: 273, endPoint x: 91, endPoint y: 178, distance: 464.7
click at [135, 222] on html "The scope of work has not been developed and or established. It is recommended …" at bounding box center [398, 278] width 527 height 112
click at [529, 214] on icon "Justify" at bounding box center [528, 213] width 6 height 5
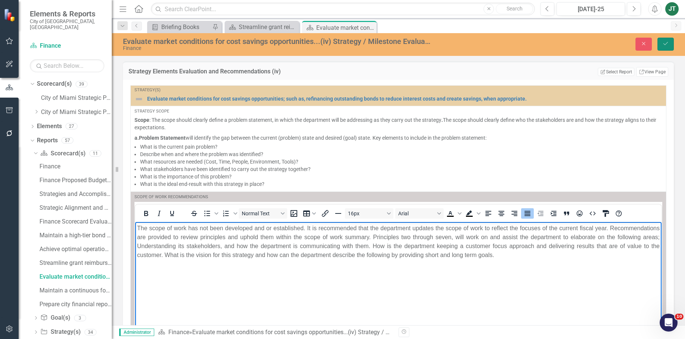
click at [667, 39] on button "Save" at bounding box center [666, 44] width 16 height 13
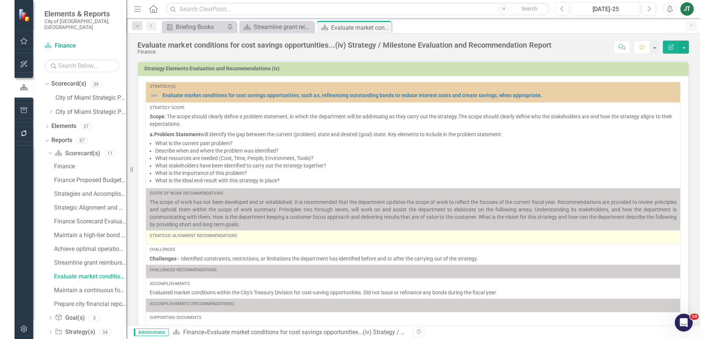
scroll to position [3, 0]
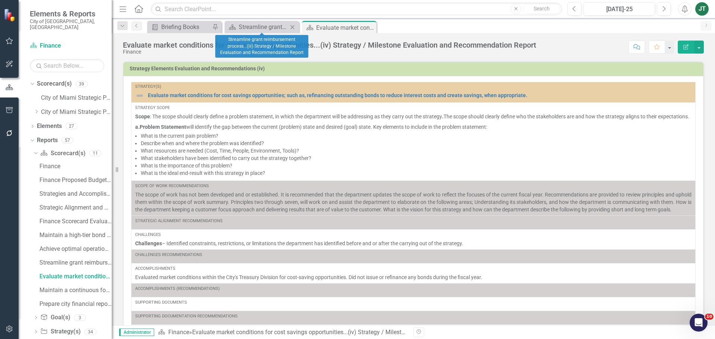
click at [290, 30] on icon "Close" at bounding box center [292, 27] width 7 height 6
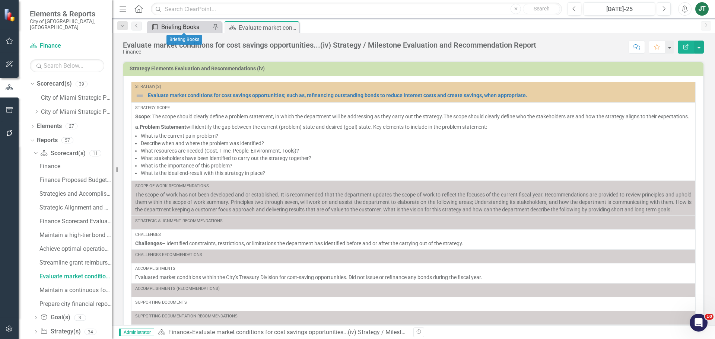
click at [171, 29] on div "Briefing Books" at bounding box center [185, 26] width 49 height 9
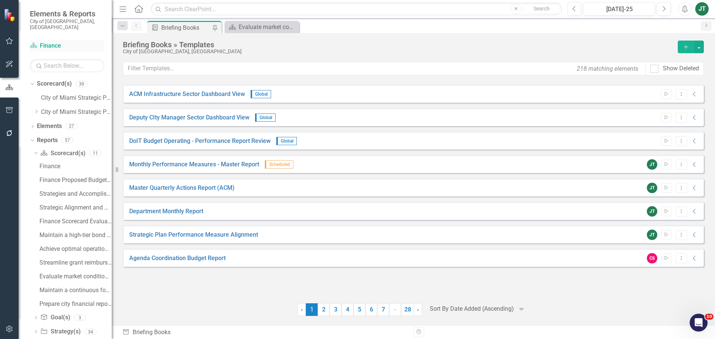
click at [49, 42] on link "Scorecard(s) Finance" at bounding box center [67, 46] width 75 height 9
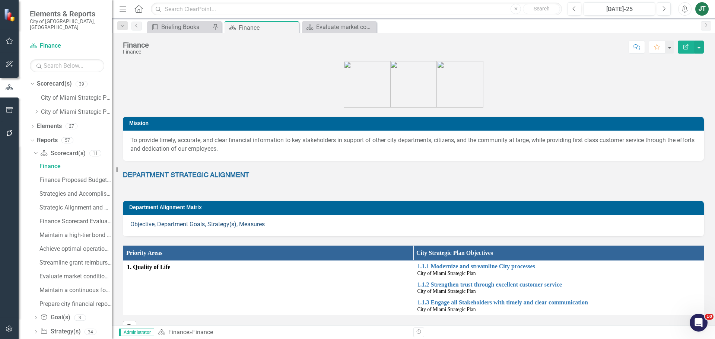
click at [176, 227] on link "Objective, Department Goals, Strategy(s), Measures" at bounding box center [197, 224] width 135 height 7
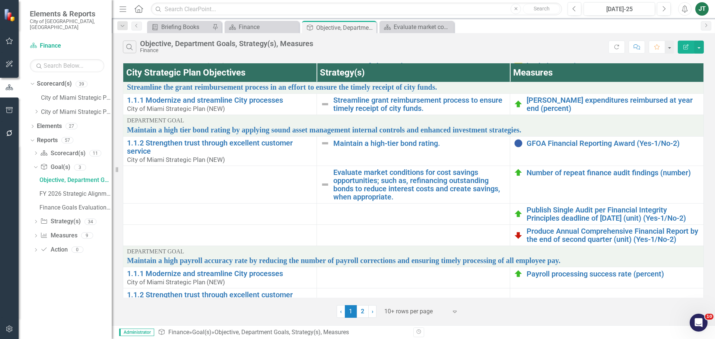
scroll to position [75, 0]
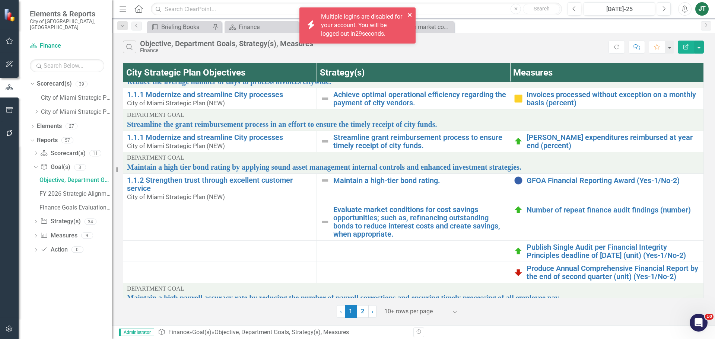
click at [410, 15] on icon "close" at bounding box center [410, 15] width 4 height 4
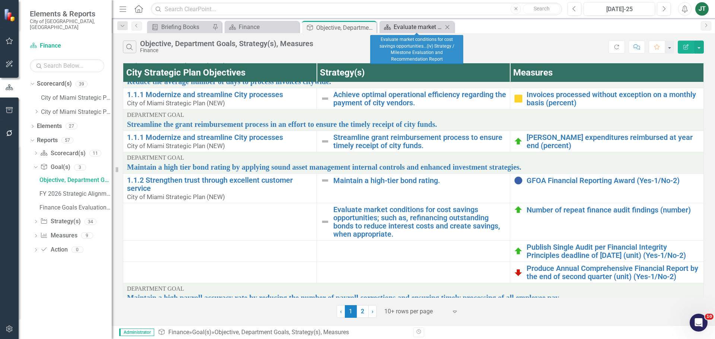
click at [415, 26] on div "Evaluate market conditions for cost savings opportunities...(iv) Strategy / Mil…" at bounding box center [418, 26] width 49 height 9
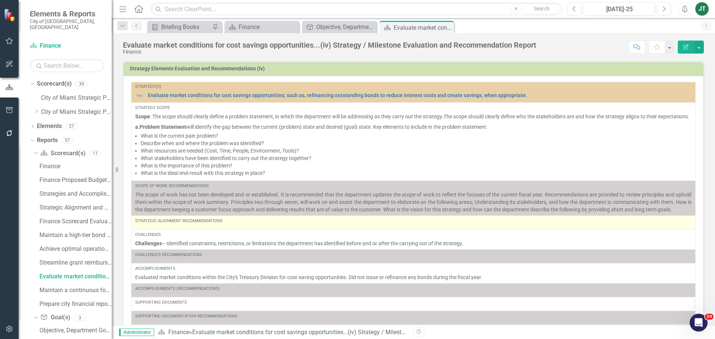
scroll to position [3, 0]
click at [199, 227] on div "Strategic Alignment Recommendations" at bounding box center [413, 222] width 557 height 9
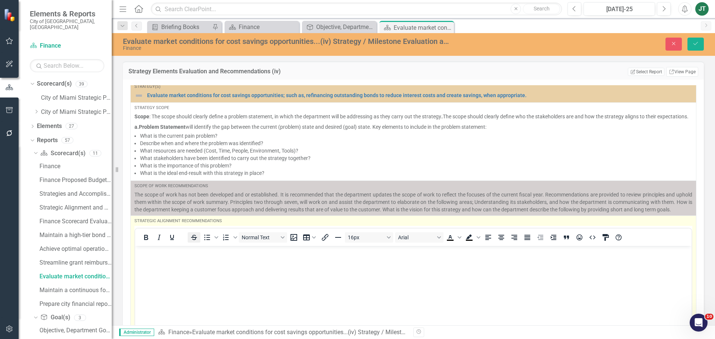
scroll to position [0, 0]
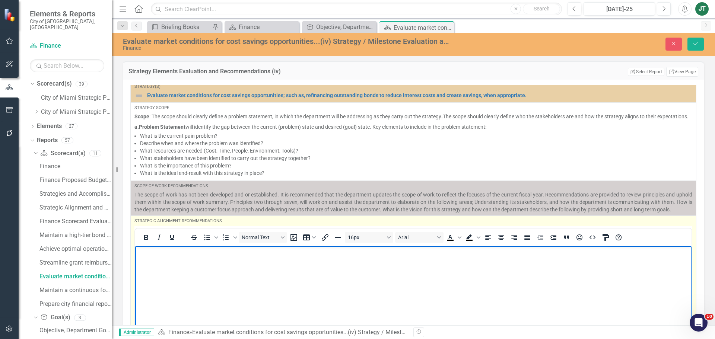
click at [164, 254] on p "Rich Text Area. Press ALT-0 for help." at bounding box center [413, 252] width 553 height 9
click at [408, 253] on p "How can the department provide insights through indicators that have achieved c…" at bounding box center [413, 252] width 553 height 9
click at [443, 252] on p "How can the department provide insights through indicators that have achieved c…" at bounding box center [413, 252] width 553 height 9
click at [522, 252] on p "How can the department provide insights through indicators that have achieved c…" at bounding box center [413, 252] width 553 height 9
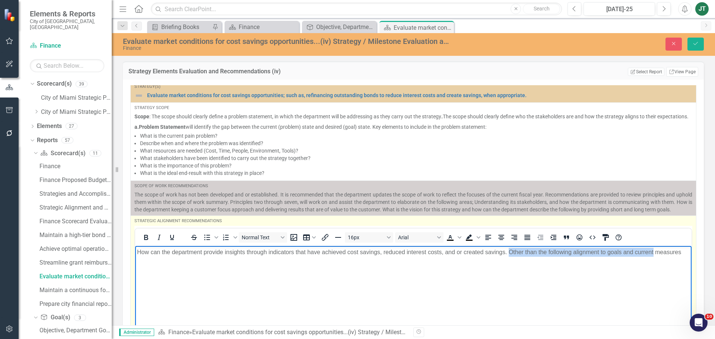
drag, startPoint x: 509, startPoint y: 251, endPoint x: 654, endPoint y: 256, distance: 145.8
click at [654, 256] on p "How can the department provide insights through indicators that have achieved c…" at bounding box center [413, 252] width 553 height 9
click at [563, 256] on p "How can the department provide insights through indicators that have achieved c…" at bounding box center [413, 252] width 553 height 9
click at [573, 253] on p "How can the department provide insights through indicators that have achieved c…" at bounding box center [413, 252] width 553 height 9
click at [167, 257] on p "How can the department provide insights through indicators that have achieved c…" at bounding box center [413, 252] width 553 height 9
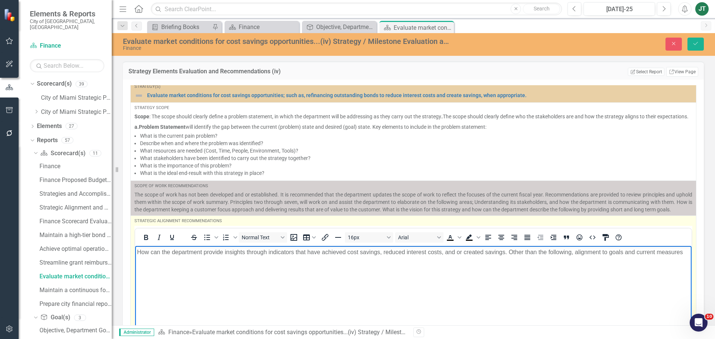
click at [623, 252] on p "How can the department provide insights through indicators that have achieved c…" at bounding box center [413, 252] width 553 height 9
click at [656, 253] on p "How can the department provide insights through indicators that have achieved c…" at bounding box center [413, 257] width 553 height 18
click at [198, 264] on p "How can the department provide insights through indicators that have achieved c…" at bounding box center [413, 257] width 553 height 18
click at [203, 259] on p "How can the department provide insights through indicators that have achieved c…" at bounding box center [413, 257] width 553 height 18
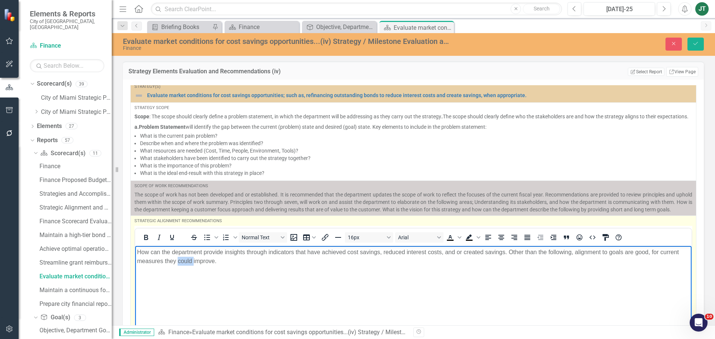
click at [203, 259] on p "How can the department provide insights through indicators that have achieved c…" at bounding box center [413, 257] width 553 height 18
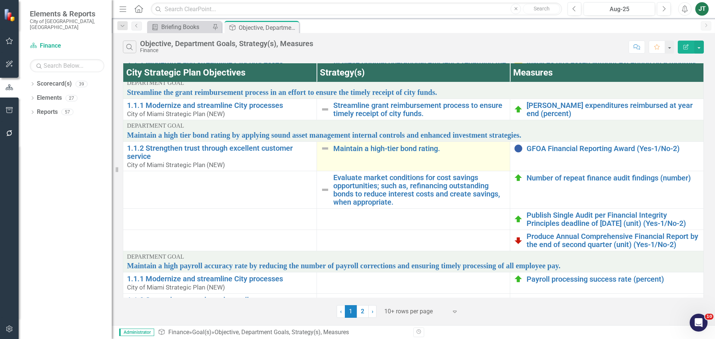
scroll to position [107, 0]
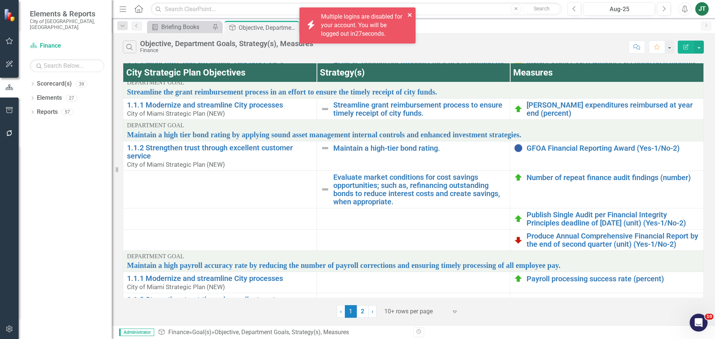
click at [410, 13] on icon "close" at bounding box center [410, 15] width 5 height 6
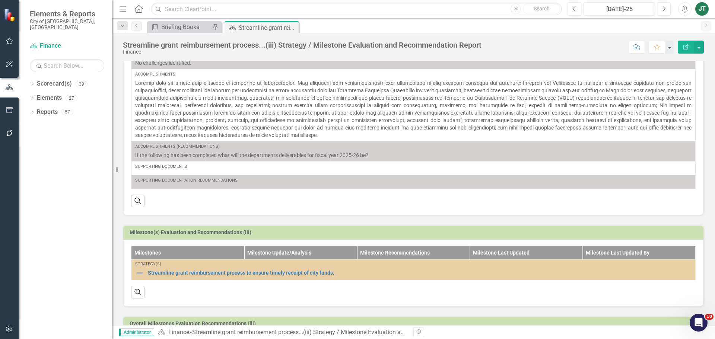
scroll to position [183, 0]
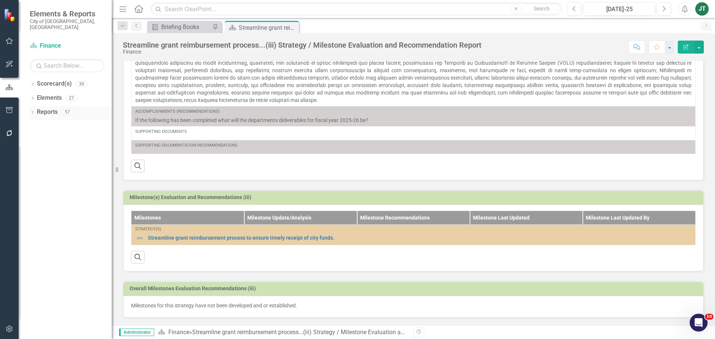
click at [32, 111] on icon "Dropdown" at bounding box center [32, 113] width 5 height 4
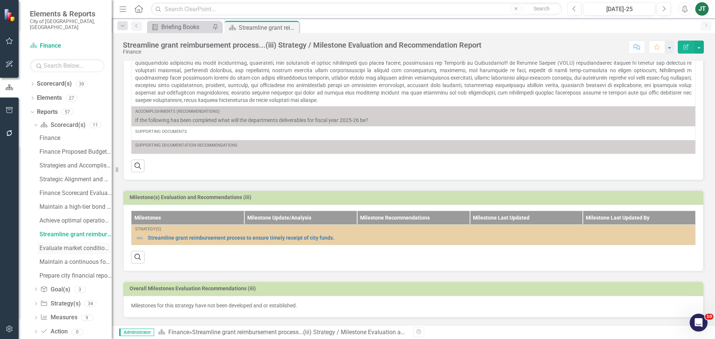
click at [59, 245] on div "Evaluate market conditions for cost savings opportunities...(iv) Strategy / Mil…" at bounding box center [76, 248] width 72 height 7
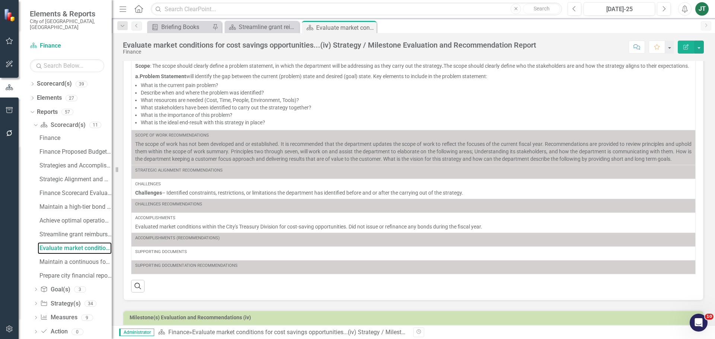
scroll to position [75, 0]
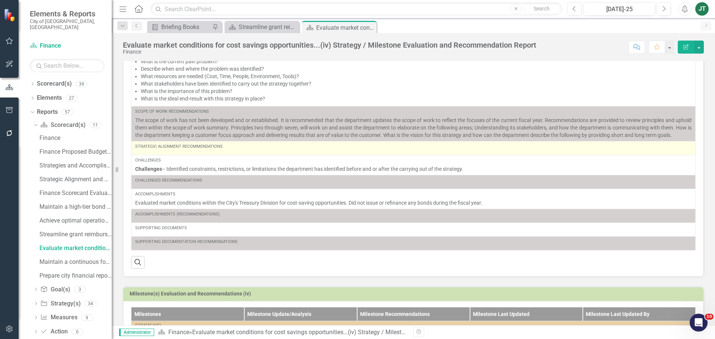
click at [278, 150] on div "Strategic Alignment Recommendations" at bounding box center [413, 147] width 557 height 6
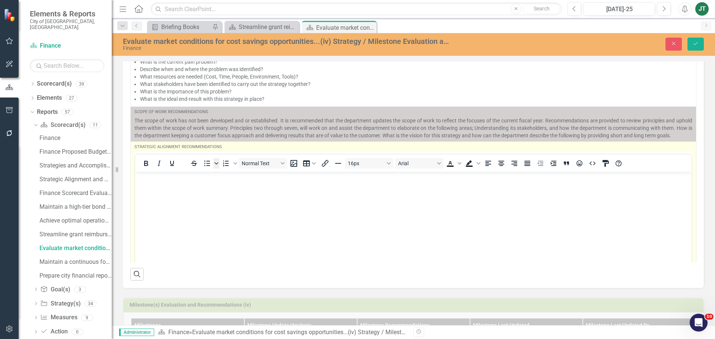
scroll to position [0, 0]
click at [219, 169] on span "Bullet list" at bounding box center [217, 163] width 6 height 10
click at [217, 165] on icon "Bullet list" at bounding box center [217, 164] width 4 height 4
click at [206, 193] on body "Rich Text Area. Press ALT-0 for help." at bounding box center [413, 228] width 557 height 112
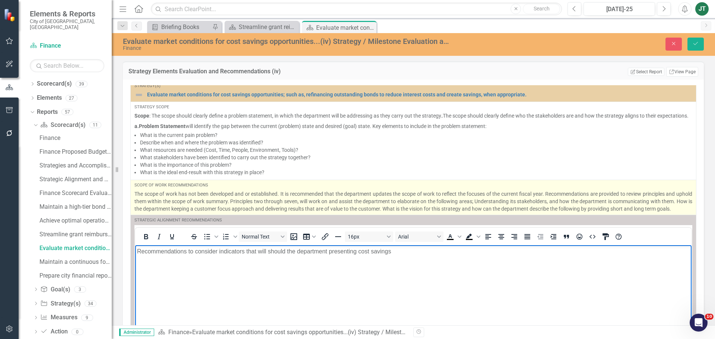
scroll to position [3, 0]
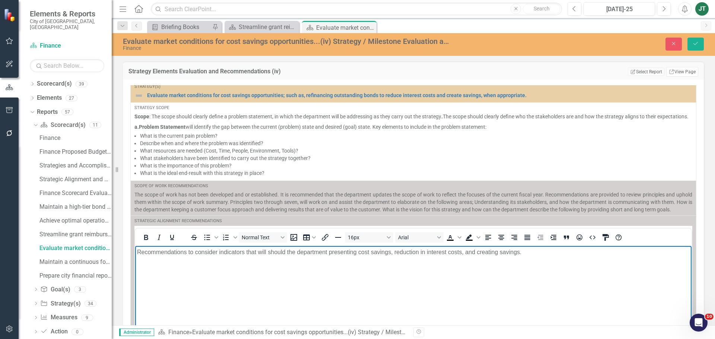
click at [697, 51] on div "Evaluate market conditions for cost savings opportunities...(iv) Strategy / Mil…" at bounding box center [414, 44] width 604 height 23
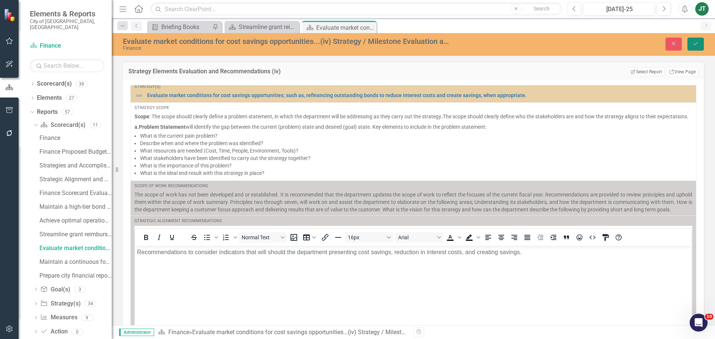
click at [691, 40] on button "Save" at bounding box center [696, 44] width 16 height 13
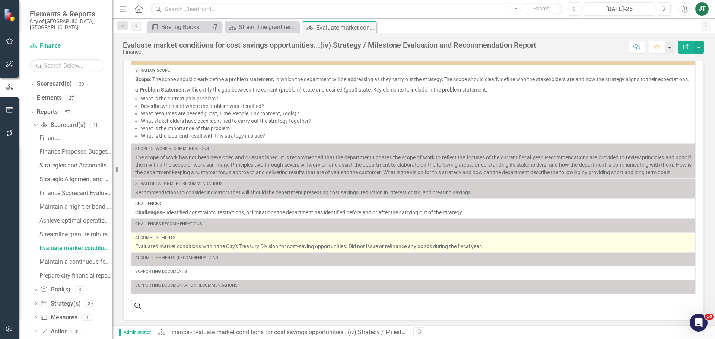
scroll to position [75, 0]
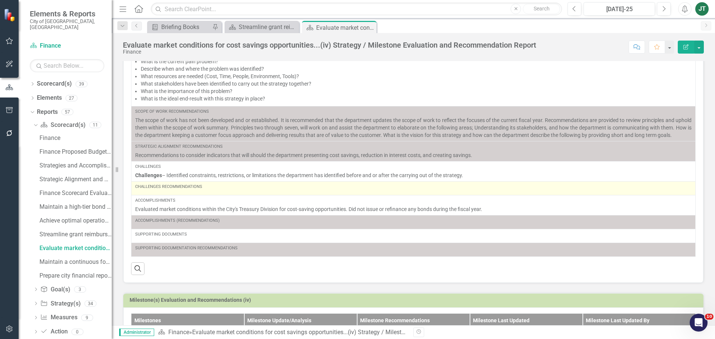
click at [196, 193] on div "Challenges Recommendations" at bounding box center [413, 188] width 557 height 9
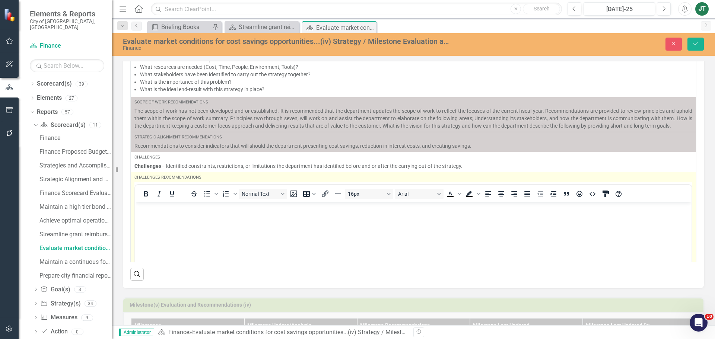
scroll to position [0, 0]
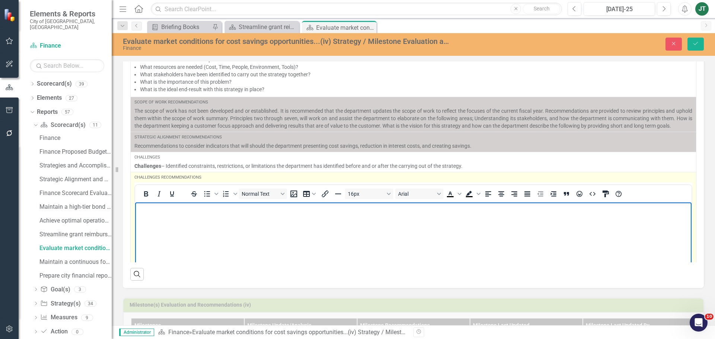
click at [178, 210] on p "Rich Text Area. Press ALT-0 for help." at bounding box center [413, 208] width 553 height 9
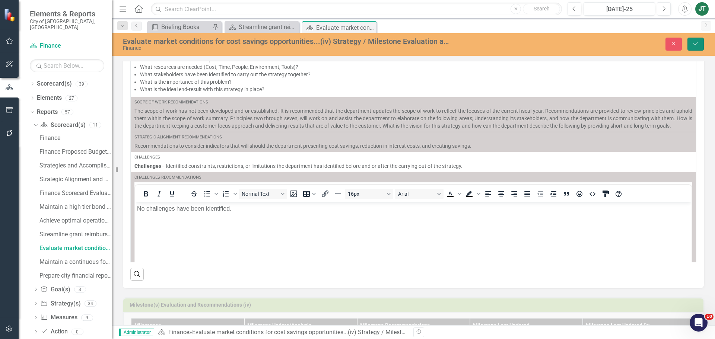
drag, startPoint x: 698, startPoint y: 43, endPoint x: 689, endPoint y: 47, distance: 9.2
click at [698, 43] on icon "Save" at bounding box center [696, 43] width 7 height 5
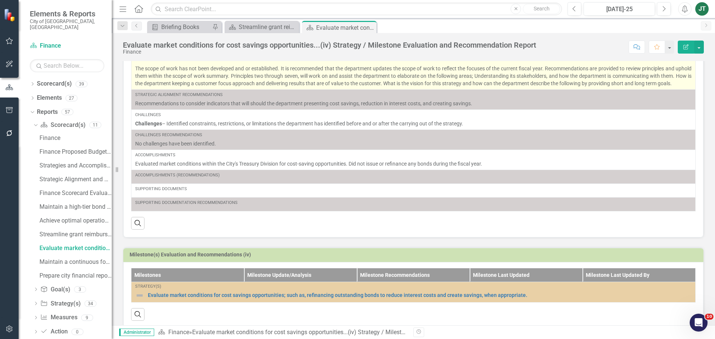
scroll to position [108, 0]
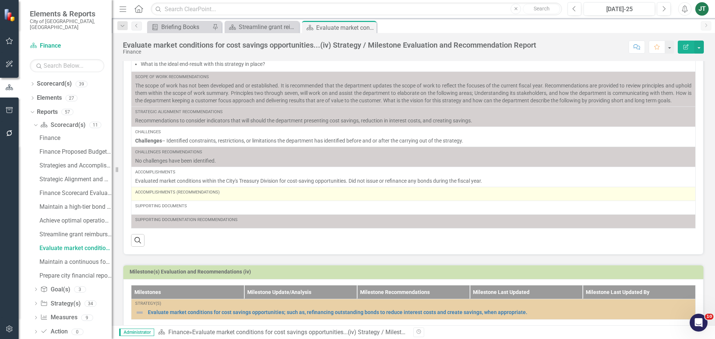
click at [209, 196] on div "Accomplishments (Recommendations)" at bounding box center [413, 194] width 557 height 9
click at [209, 197] on div "Accomplishments (Recommendations)" at bounding box center [413, 194] width 557 height 9
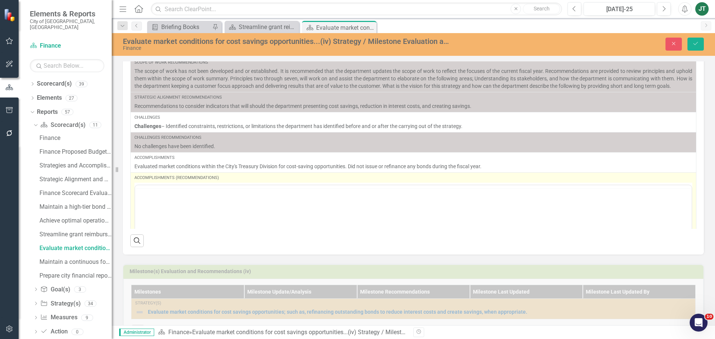
scroll to position [0, 0]
click at [143, 209] on p "Rich Text Area. Press ALT-0 for help." at bounding box center [413, 209] width 553 height 9
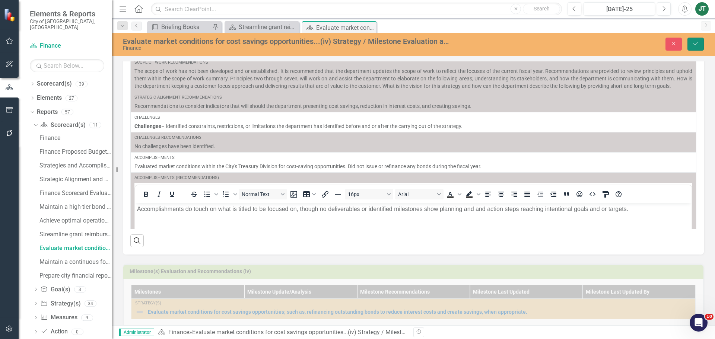
click at [697, 43] on icon "submit" at bounding box center [696, 43] width 4 height 3
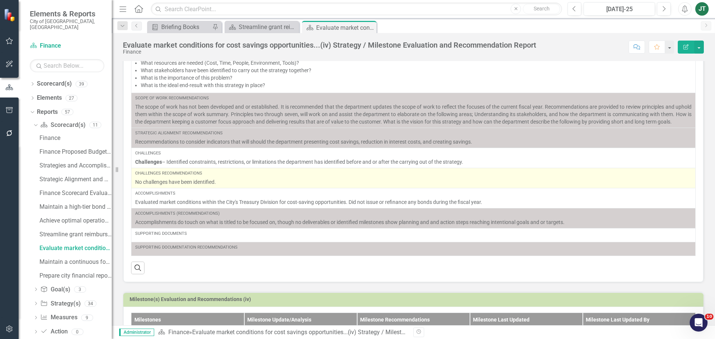
scroll to position [81, 0]
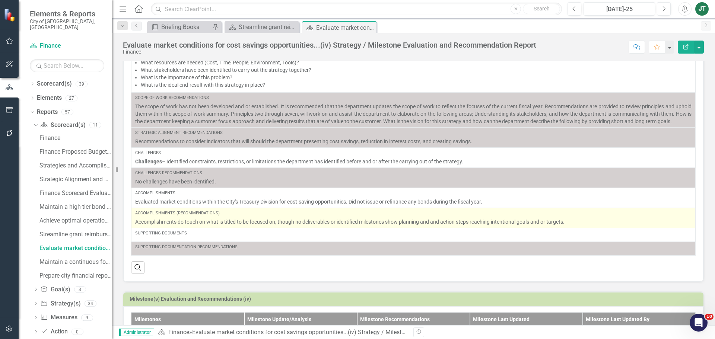
click at [187, 223] on p "Accomplishments do touch on what is titled to be focused on, though no delivera…" at bounding box center [413, 221] width 557 height 7
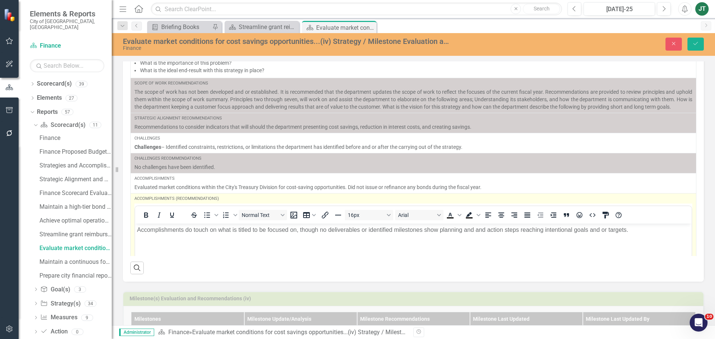
scroll to position [0, 0]
click at [193, 229] on p "Accomplishments do touch on what is titled to be focused on, though no delivera…" at bounding box center [413, 229] width 553 height 9
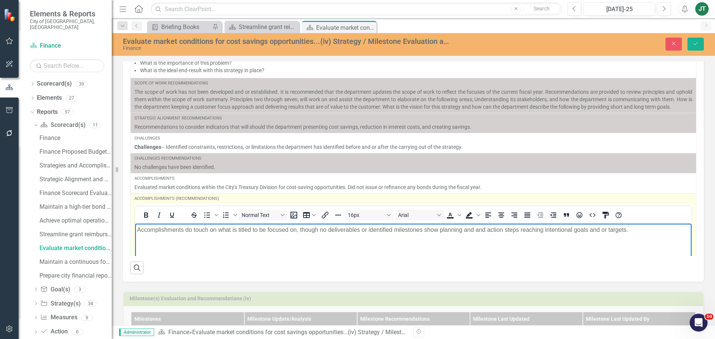
click at [247, 229] on p "Accomplishments do touch on what is titled to be focused on, though no delivera…" at bounding box center [413, 229] width 553 height 9
click at [452, 230] on p "Accomplishments do touch on what is described to be focused on, though no deliv…" at bounding box center [413, 229] width 553 height 9
click at [506, 230] on p "Accomplishments do touch on what is described to be focused on, though no deliv…" at bounding box center [413, 229] width 553 height 9
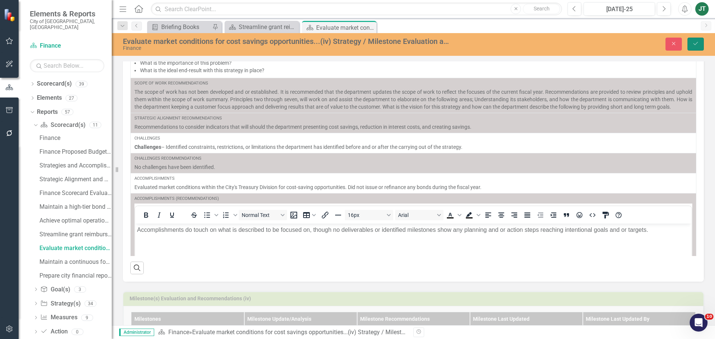
click at [699, 44] on icon "Save" at bounding box center [696, 43] width 7 height 5
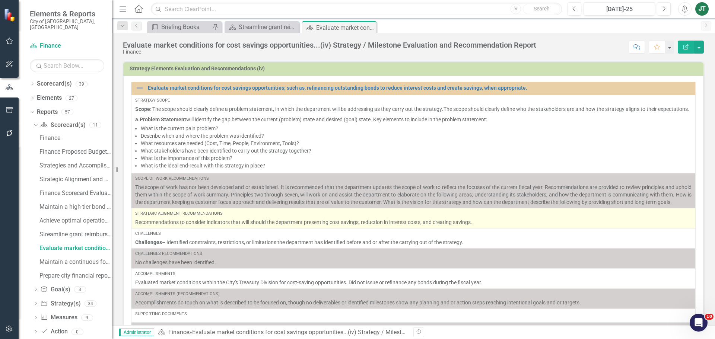
scroll to position [183, 0]
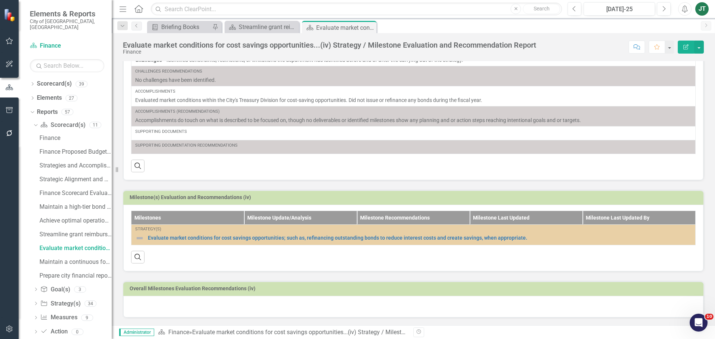
click at [209, 310] on div at bounding box center [413, 307] width 581 height 22
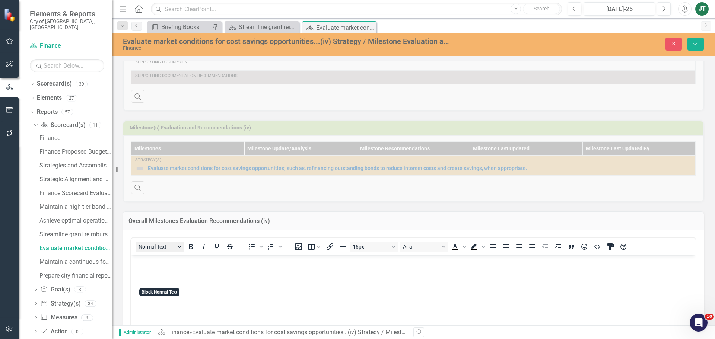
scroll to position [255, 0]
click at [143, 279] on body "Rich Text Area. Press ALT-0 for help." at bounding box center [413, 309] width 565 height 112
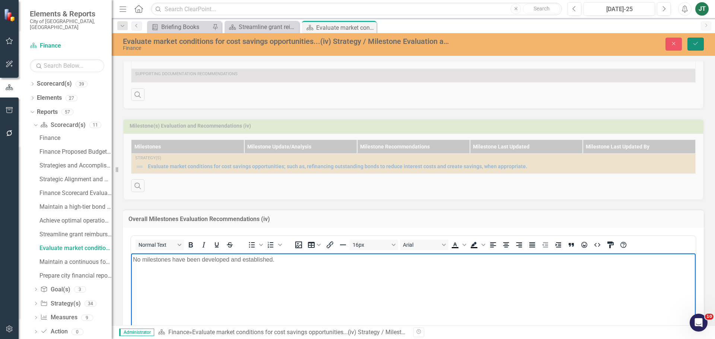
click at [693, 42] on icon "Save" at bounding box center [696, 43] width 7 height 5
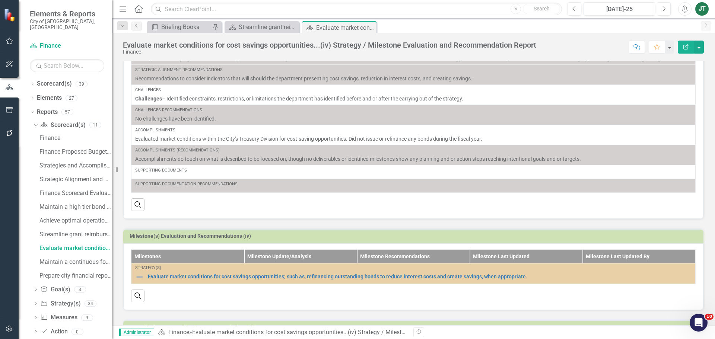
scroll to position [183, 0]
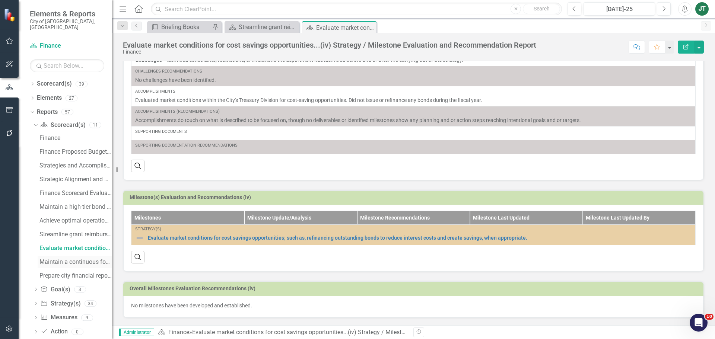
click at [60, 259] on div "Maintain a continuous focus on modernizing and....(v) Strategy / Milestone Eval…" at bounding box center [76, 262] width 72 height 7
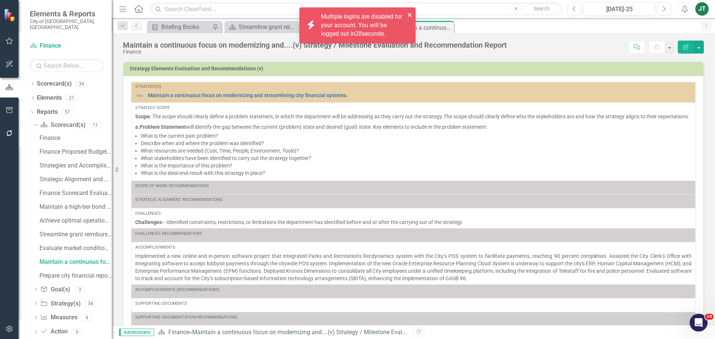
click at [408, 12] on icon "close" at bounding box center [410, 15] width 5 height 6
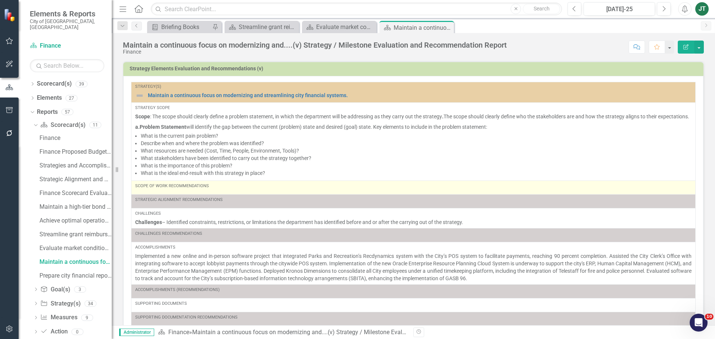
click at [244, 192] on div "Scope of Work Recommendations" at bounding box center [413, 187] width 557 height 9
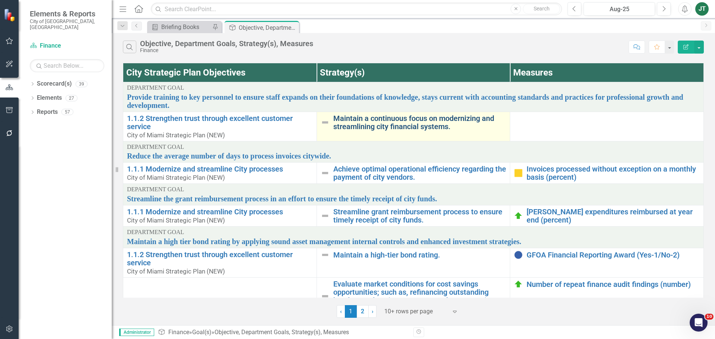
click at [365, 128] on link "Maintain a continuous focus on modernizing and streamlining city financial syst…" at bounding box center [420, 122] width 173 height 16
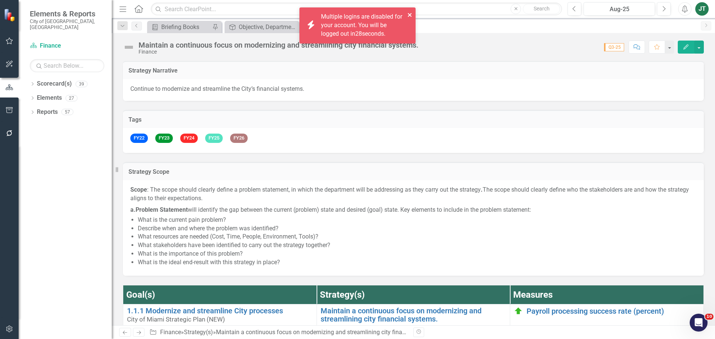
click at [411, 12] on button "close" at bounding box center [410, 14] width 5 height 9
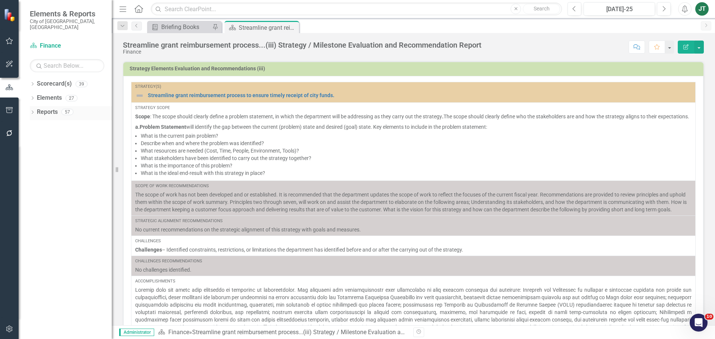
click at [32, 111] on icon "Dropdown" at bounding box center [32, 113] width 5 height 4
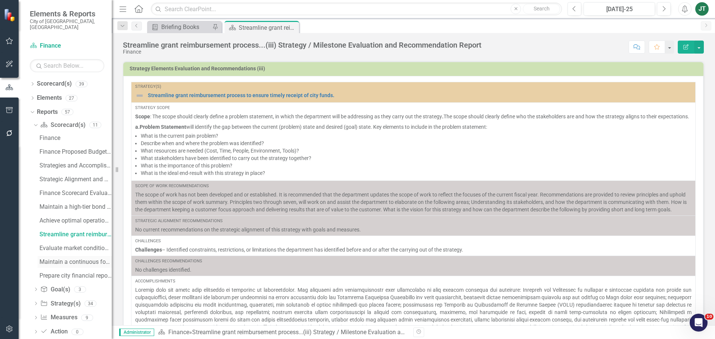
click at [62, 259] on div "Maintain a continuous focus on modernizing and....(v) Strategy / Milestone Eval…" at bounding box center [76, 262] width 72 height 7
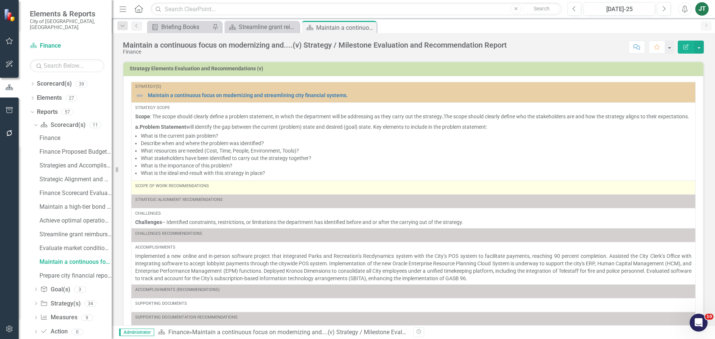
click at [200, 195] on td "Scope of Work Recommendations" at bounding box center [414, 188] width 565 height 14
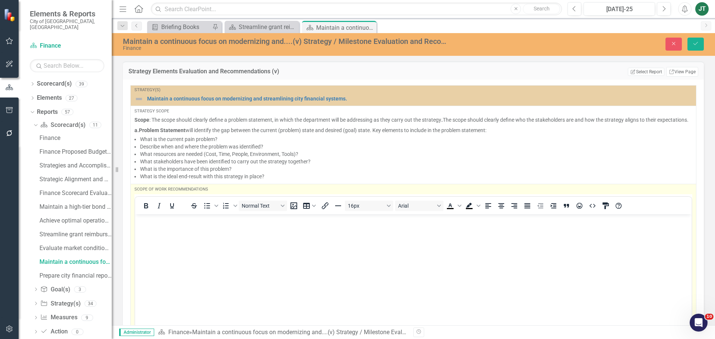
click at [149, 228] on body "Rich Text Area. Press ALT-0 for help." at bounding box center [413, 270] width 557 height 112
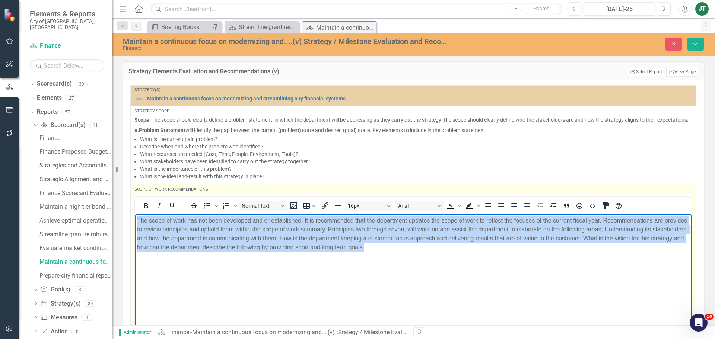
drag, startPoint x: 427, startPoint y: 254, endPoint x: 66, endPoint y: 189, distance: 366.4
click at [135, 214] on html "The scope of work has not been developed and or established. It is recommended …" at bounding box center [413, 270] width 557 height 112
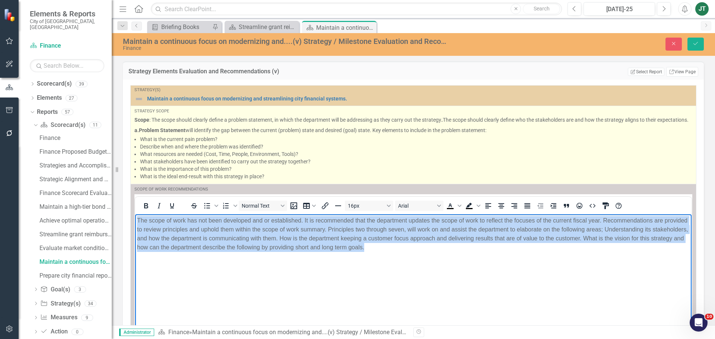
drag, startPoint x: 529, startPoint y: 215, endPoint x: 576, endPoint y: 179, distance: 59.8
click at [530, 209] on icon "Justify" at bounding box center [528, 205] width 6 height 5
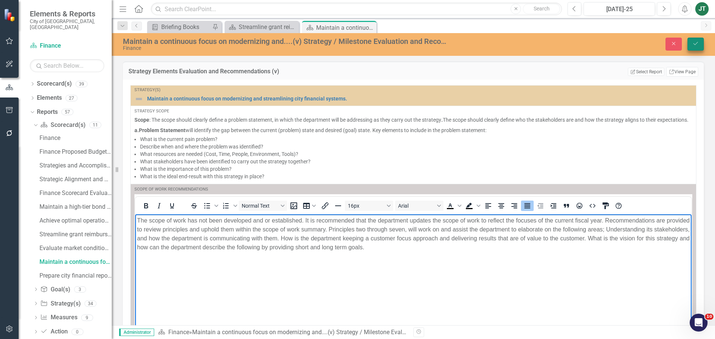
click at [695, 45] on icon "submit" at bounding box center [696, 43] width 4 height 3
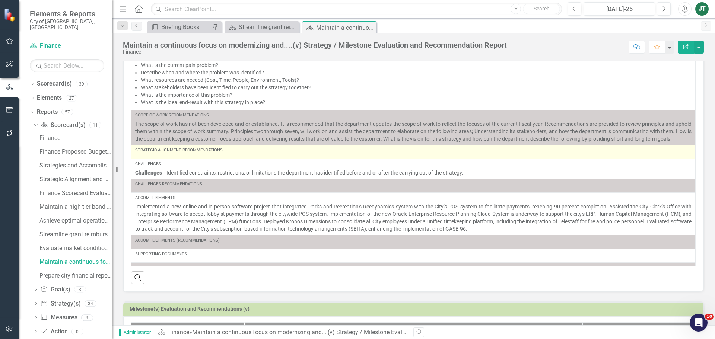
click at [230, 157] on div "Strategic Alignment Recommendations" at bounding box center [413, 152] width 557 height 9
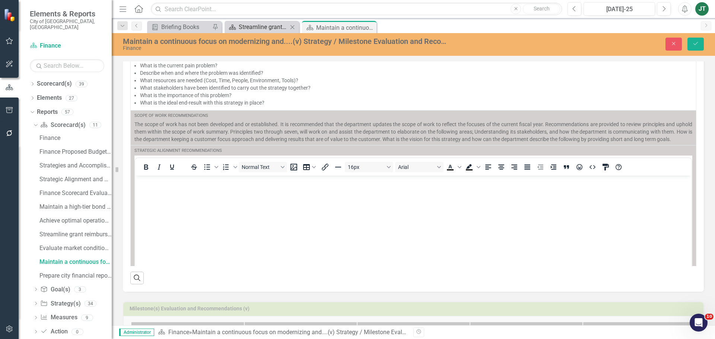
click at [275, 28] on div "Streamline grant reimbursement process...(iii) Strategy / Milestone Evaluation …" at bounding box center [263, 26] width 49 height 9
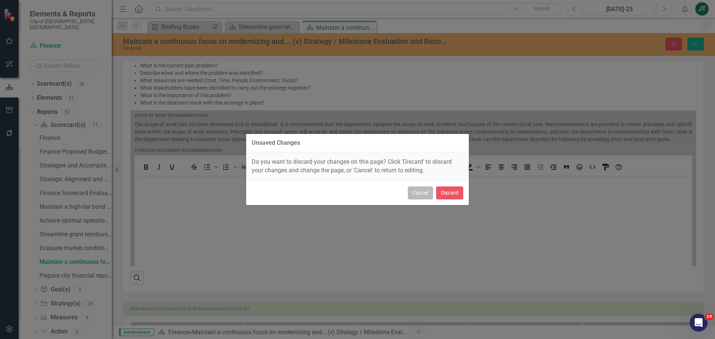
click at [419, 195] on button "Cancel" at bounding box center [420, 193] width 25 height 13
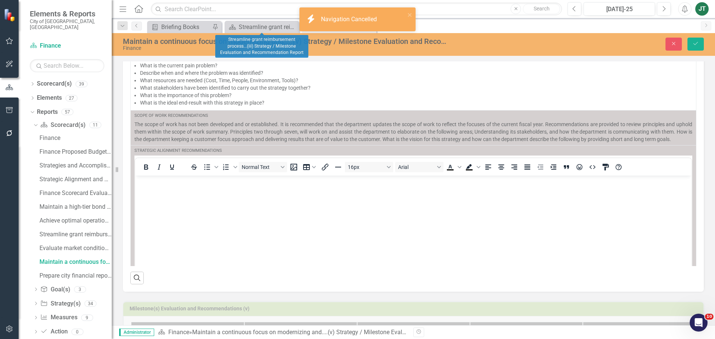
click at [687, 44] on div "Close Save" at bounding box center [590, 44] width 240 height 13
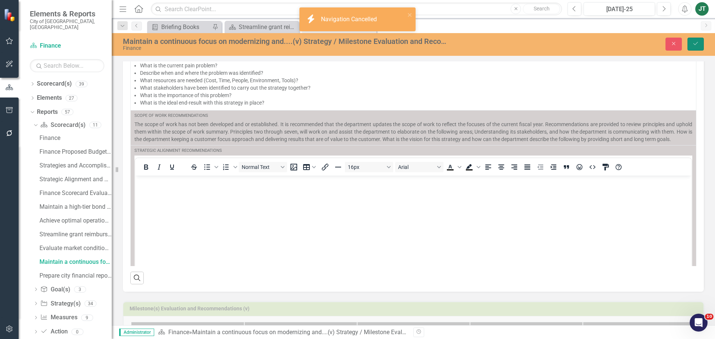
click at [695, 44] on icon "Save" at bounding box center [696, 43] width 7 height 5
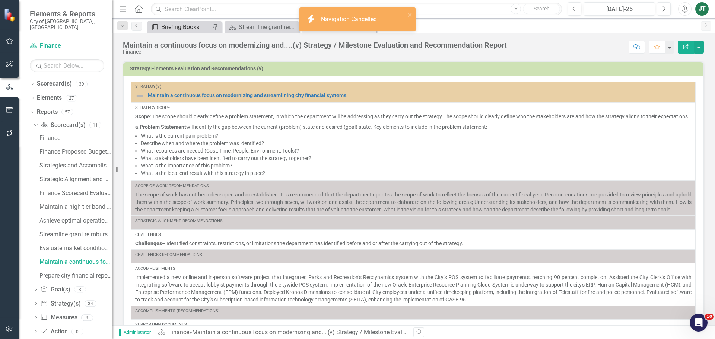
click at [180, 27] on div "Briefing Books" at bounding box center [185, 26] width 49 height 9
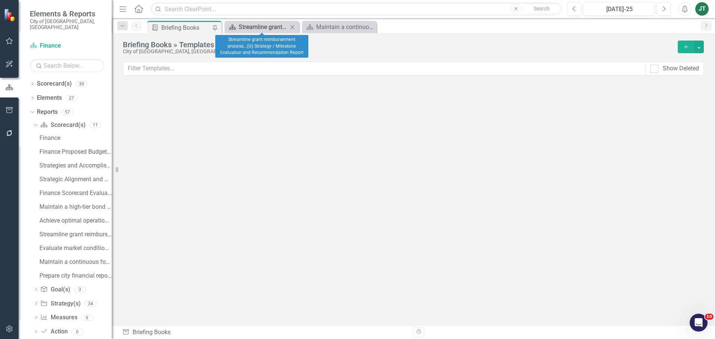
click at [269, 28] on div "Streamline grant reimbursement process...(iii) Strategy / Milestone Evaluation …" at bounding box center [263, 26] width 49 height 9
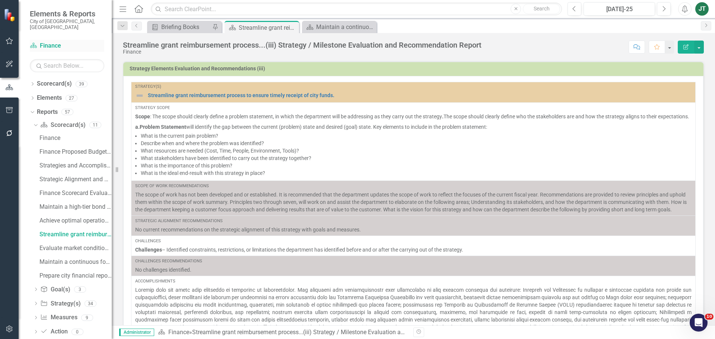
click at [52, 42] on link "Scorecard(s) Finance" at bounding box center [67, 46] width 75 height 9
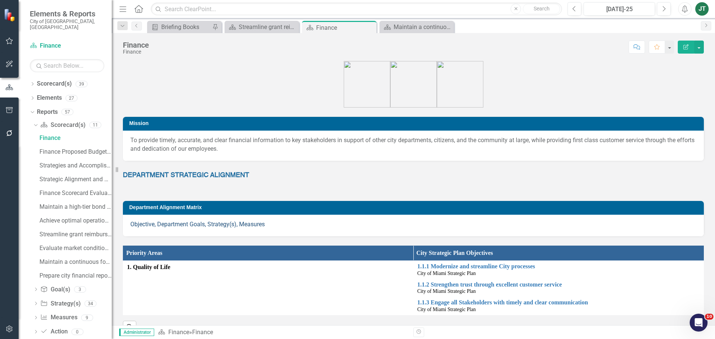
click at [225, 223] on link "Objective, Department Goals, Strategy(s), Measures" at bounding box center [197, 224] width 135 height 7
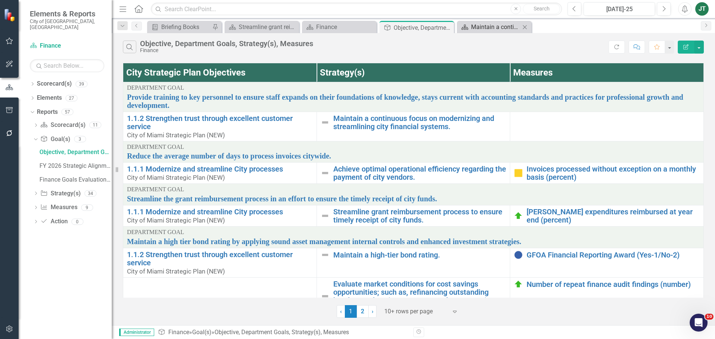
click at [477, 27] on div "Maintain a continuous focus on modernizing and....(v) Strategy / Milestone Eval…" at bounding box center [495, 26] width 49 height 9
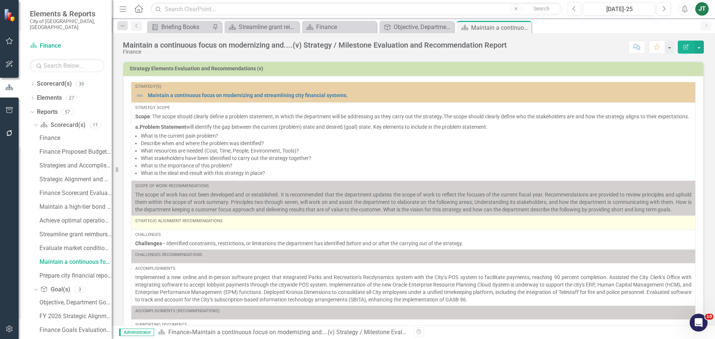
click at [172, 230] on td "Strategic Alignment Recommendations" at bounding box center [414, 223] width 565 height 14
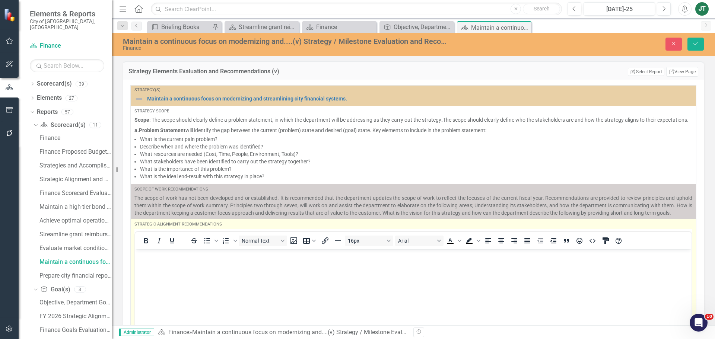
click at [158, 256] on p "Rich Text Area. Press ALT-0 for help." at bounding box center [413, 255] width 553 height 9
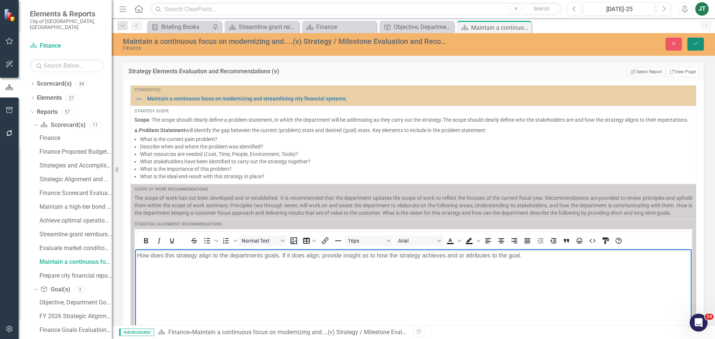
click at [692, 44] on button "Save" at bounding box center [696, 44] width 16 height 13
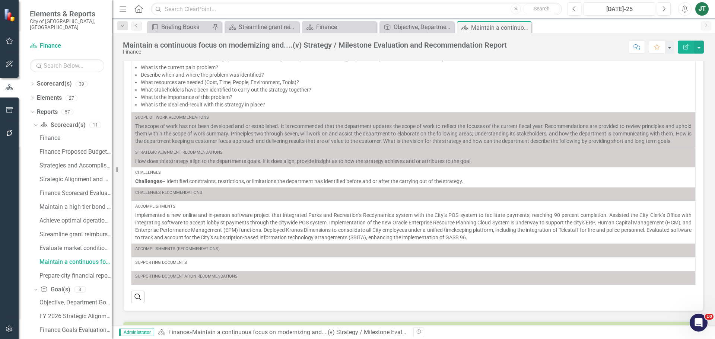
scroll to position [34, 0]
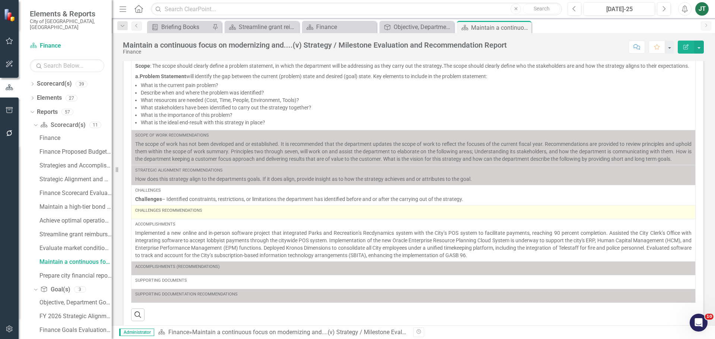
click at [224, 215] on div "Challenges Recommendations" at bounding box center [413, 212] width 557 height 9
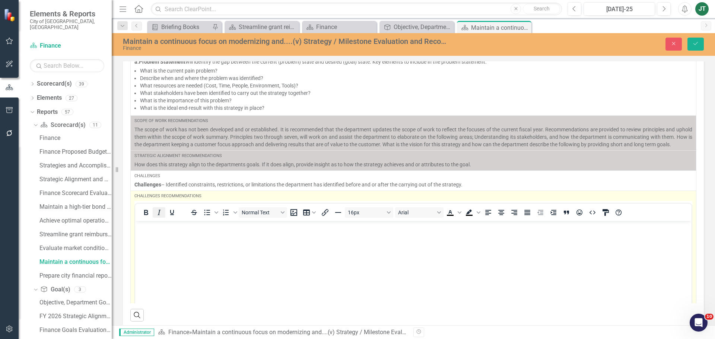
scroll to position [0, 0]
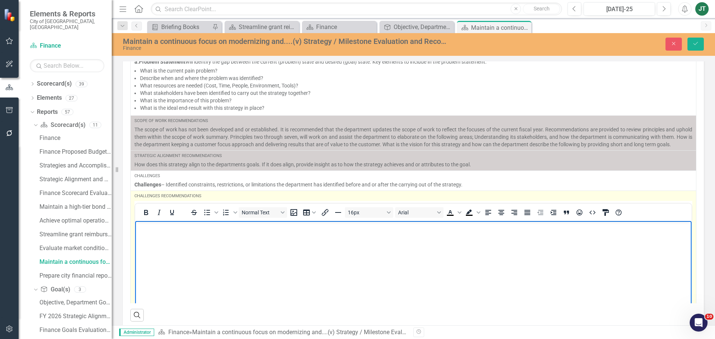
click at [149, 233] on body "Rich Text Area. Press ALT-0 for help." at bounding box center [413, 277] width 557 height 112
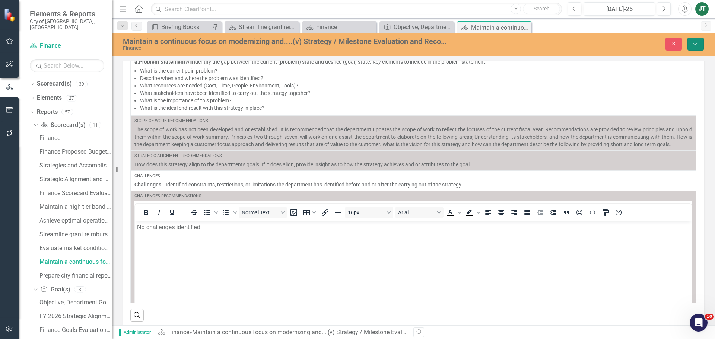
click at [696, 49] on button "Save" at bounding box center [696, 44] width 16 height 13
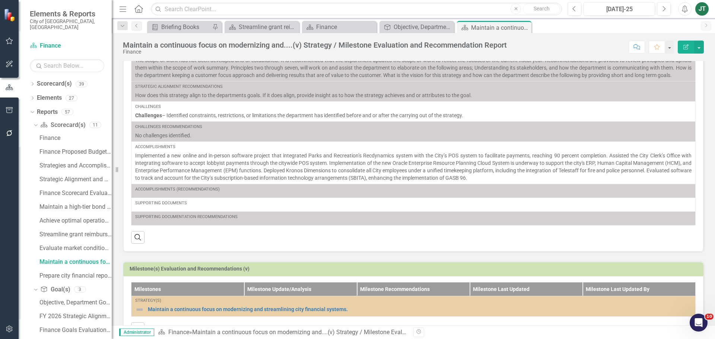
scroll to position [112, 0]
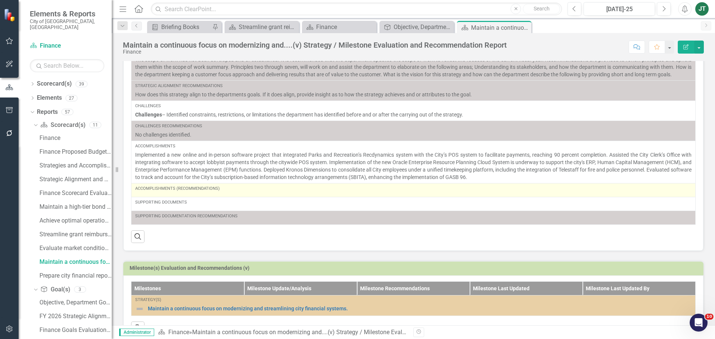
click at [238, 190] on div "Accomplishments (Recommendations)" at bounding box center [413, 189] width 557 height 6
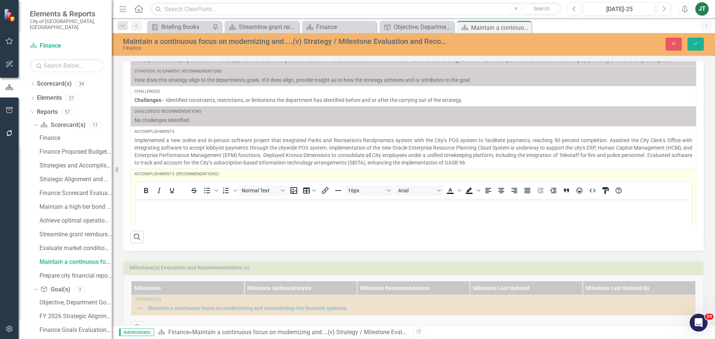
scroll to position [0, 0]
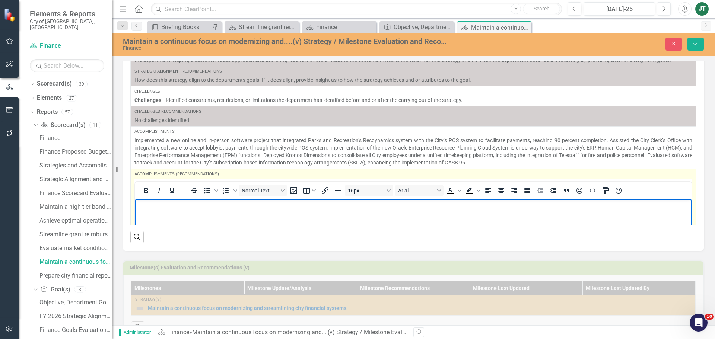
click at [158, 208] on p "Rich Text Area. Press ALT-0 for help." at bounding box center [413, 205] width 553 height 9
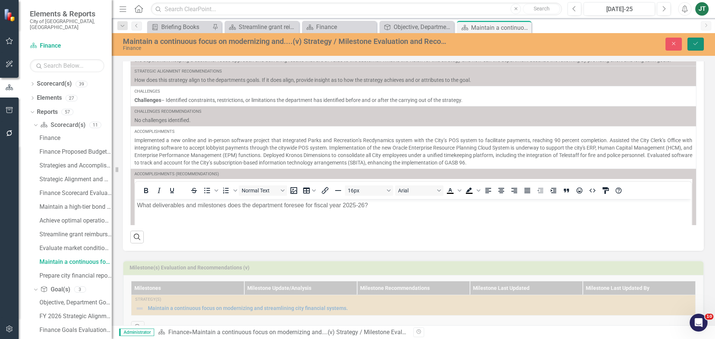
click at [698, 45] on icon "Save" at bounding box center [696, 43] width 7 height 5
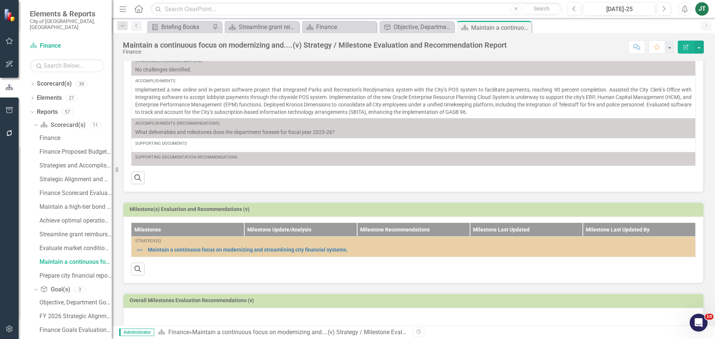
scroll to position [183, 0]
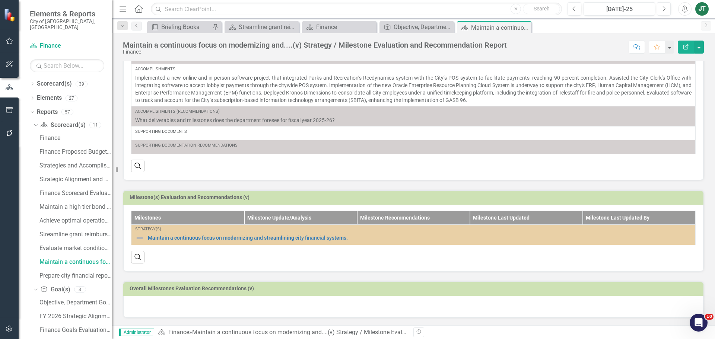
click at [182, 310] on div at bounding box center [413, 307] width 581 height 22
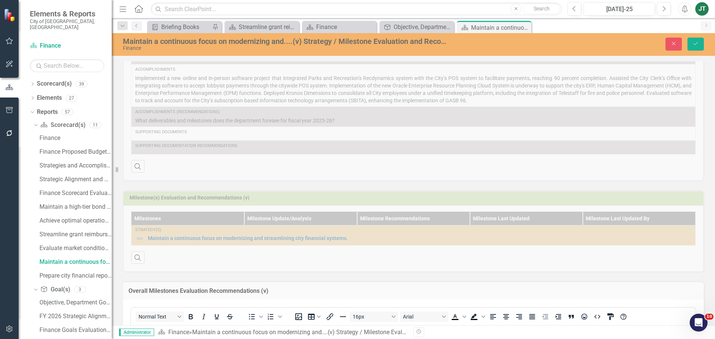
scroll to position [332, 0]
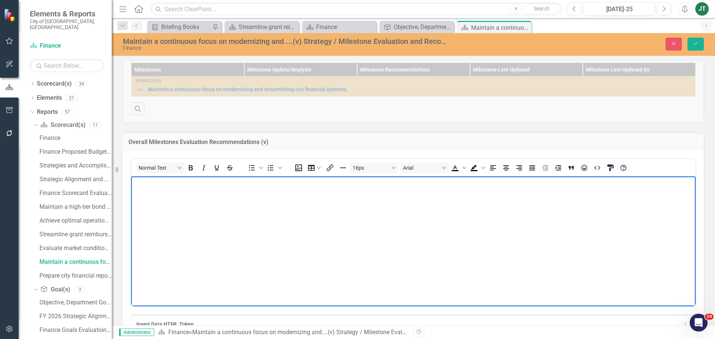
click at [161, 186] on p "Rich Text Area. Press ALT-0 for help." at bounding box center [413, 182] width 561 height 9
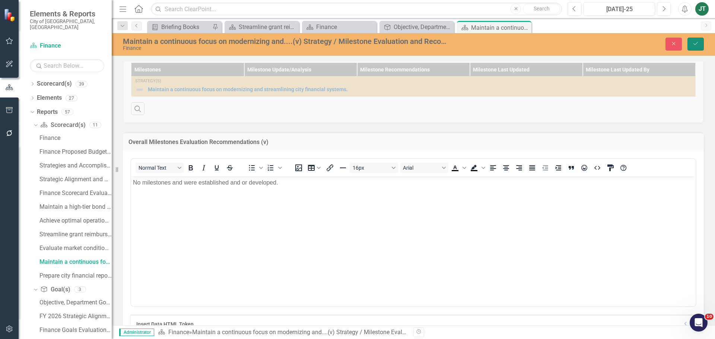
click at [698, 45] on icon "Save" at bounding box center [696, 43] width 7 height 5
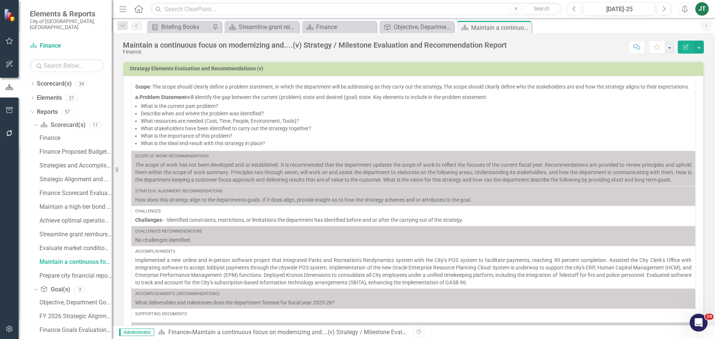
scroll to position [183, 0]
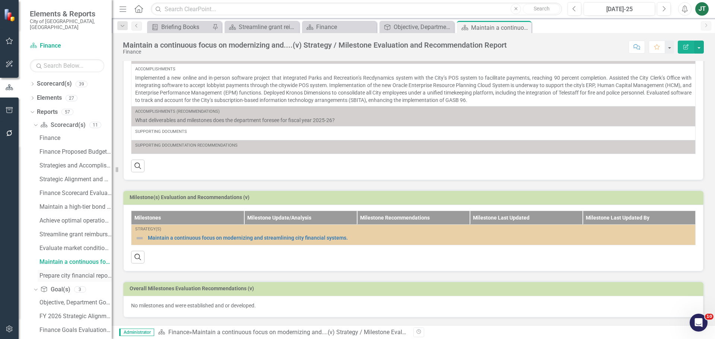
click at [57, 273] on div "Prepare city financial reports accurately and timely.....(vi) Strategy / Milest…" at bounding box center [76, 276] width 72 height 7
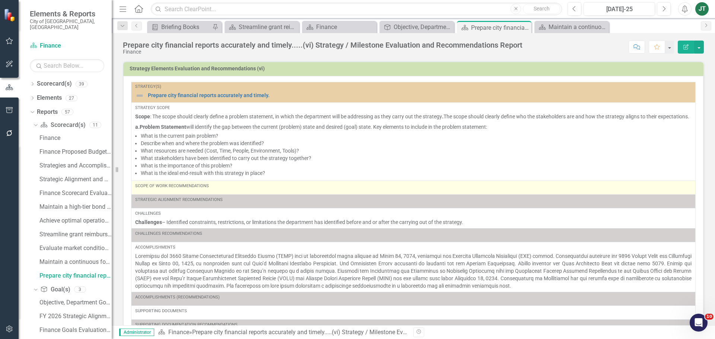
click at [212, 192] on div "Scope of Work Recommendations" at bounding box center [413, 187] width 557 height 9
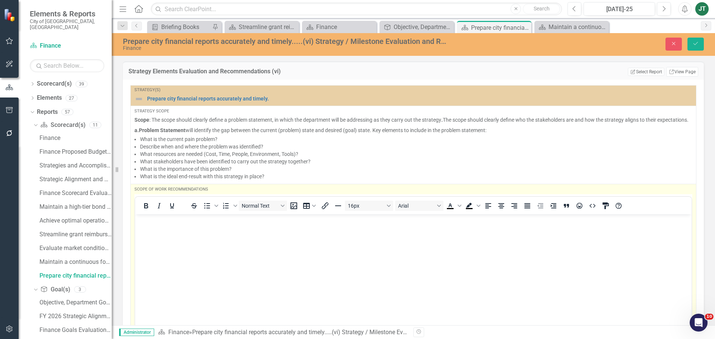
click at [152, 226] on body "Rich Text Area. Press ALT-0 for help." at bounding box center [413, 270] width 557 height 112
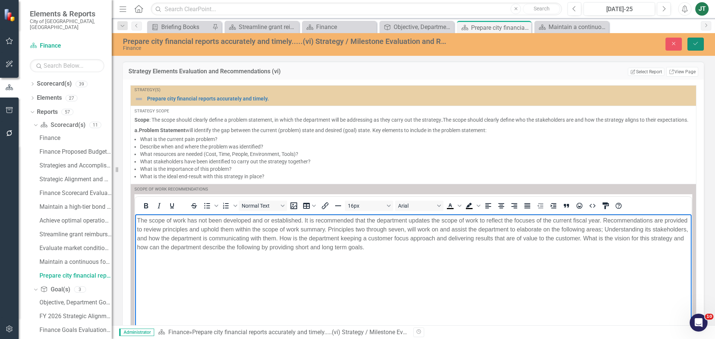
click at [695, 41] on button "Save" at bounding box center [696, 44] width 16 height 13
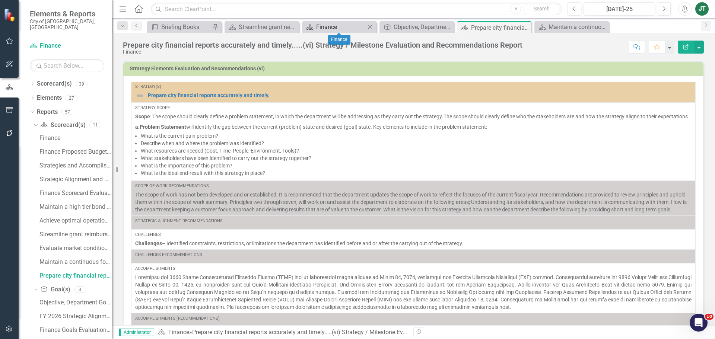
click at [364, 26] on div "Finance" at bounding box center [340, 26] width 49 height 9
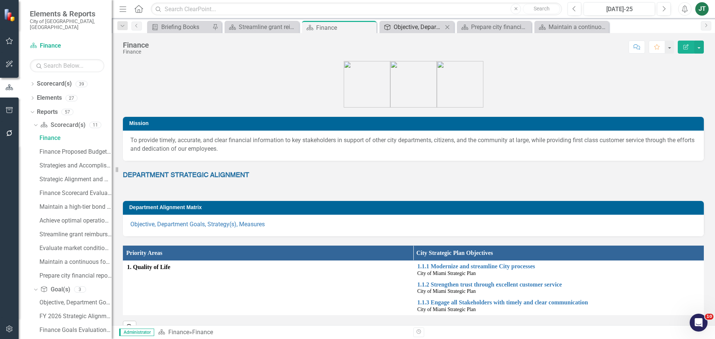
click at [415, 24] on div "Objective, Department Goals, Strategy(s), Measures" at bounding box center [418, 26] width 49 height 9
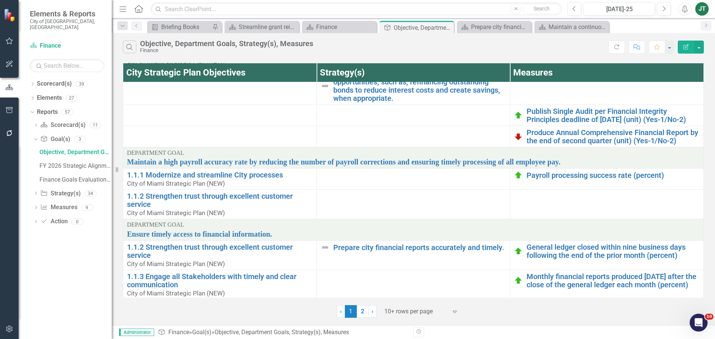
scroll to position [221, 0]
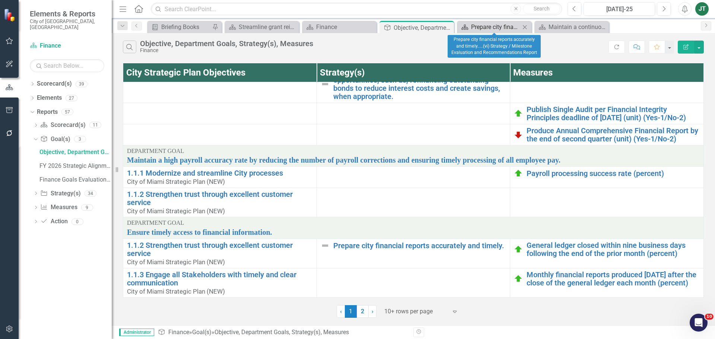
click at [487, 27] on div "Prepare city financial reports accurately and timely.....(vi) Strategy / Milest…" at bounding box center [495, 26] width 49 height 9
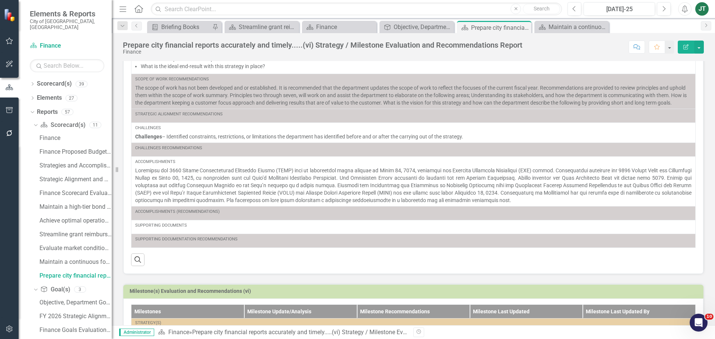
scroll to position [85, 0]
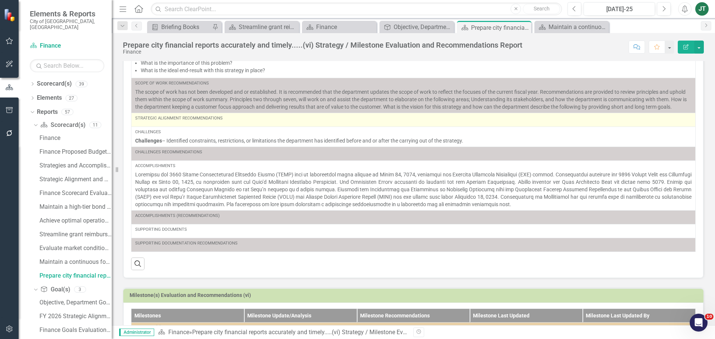
click at [229, 122] on div "Strategic Alignment Recommendations" at bounding box center [413, 120] width 557 height 9
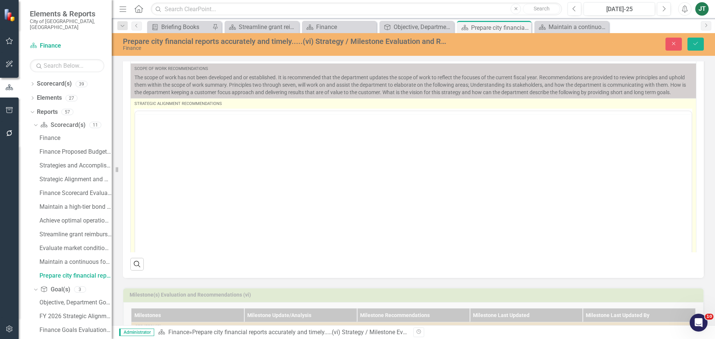
scroll to position [0, 0]
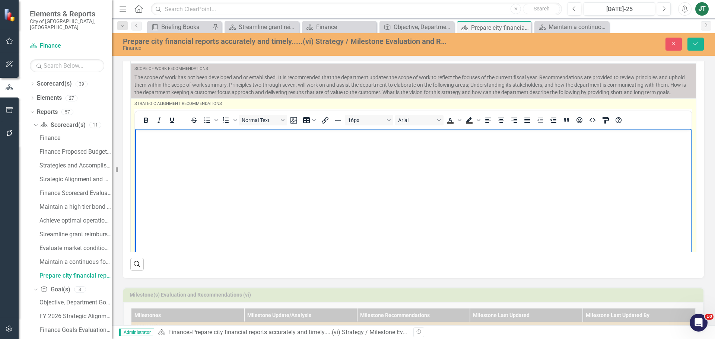
click at [202, 138] on p "Rich Text Area. Press ALT-0 for help." at bounding box center [413, 134] width 553 height 9
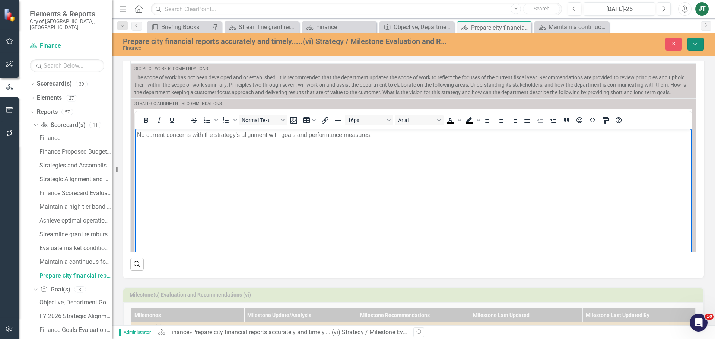
click at [693, 44] on icon "Save" at bounding box center [696, 43] width 7 height 5
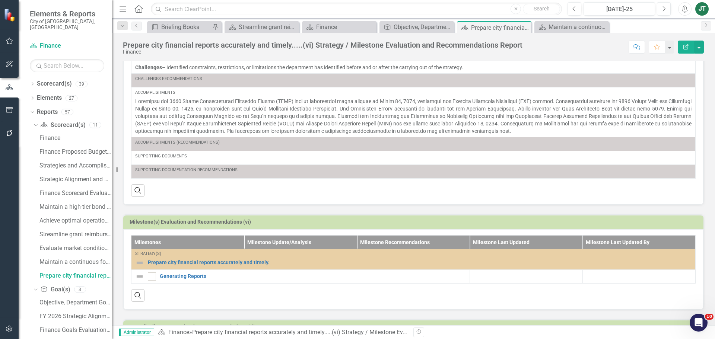
scroll to position [196, 0]
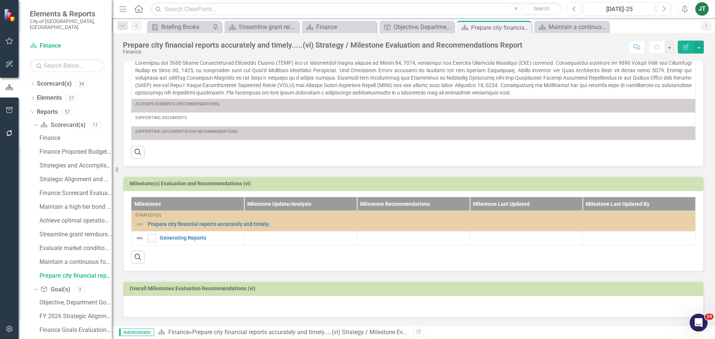
click at [158, 305] on div at bounding box center [413, 307] width 581 height 22
click at [158, 304] on div at bounding box center [413, 307] width 581 height 22
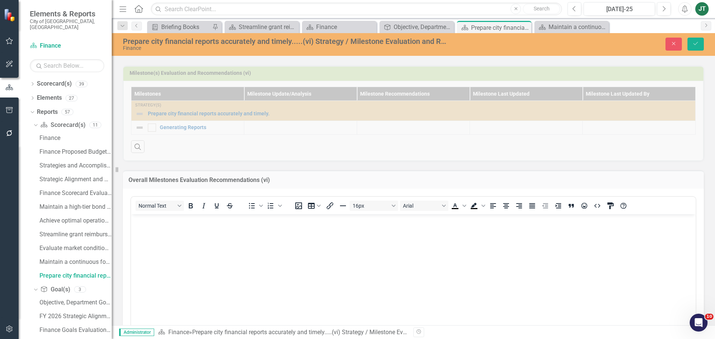
scroll to position [308, 0]
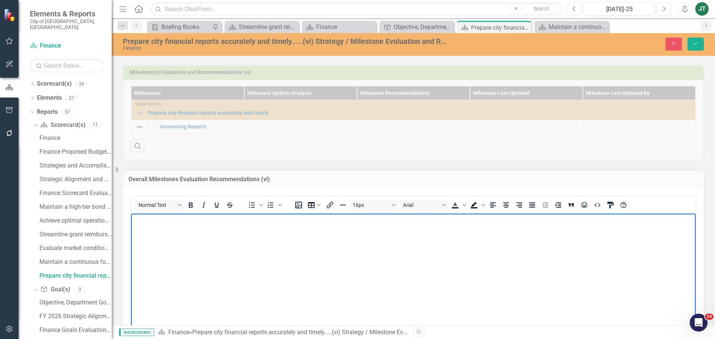
click at [143, 222] on p "Rich Text Area. Press ALT-0 for help." at bounding box center [413, 219] width 561 height 9
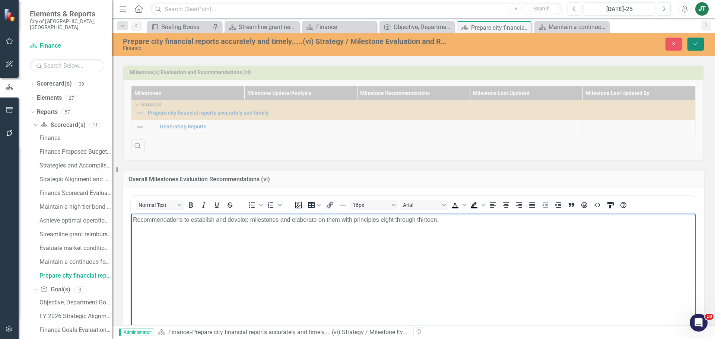
click at [691, 42] on button "Save" at bounding box center [696, 44] width 16 height 13
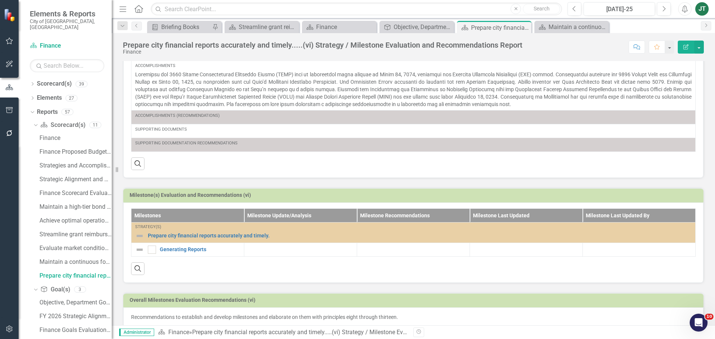
scroll to position [196, 0]
